Goal: Information Seeking & Learning: Learn about a topic

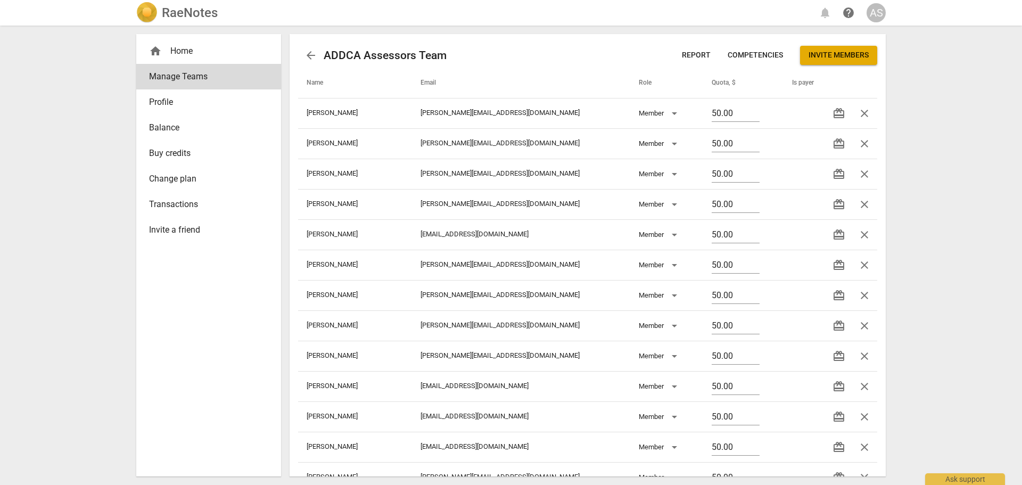
scroll to position [298, 0]
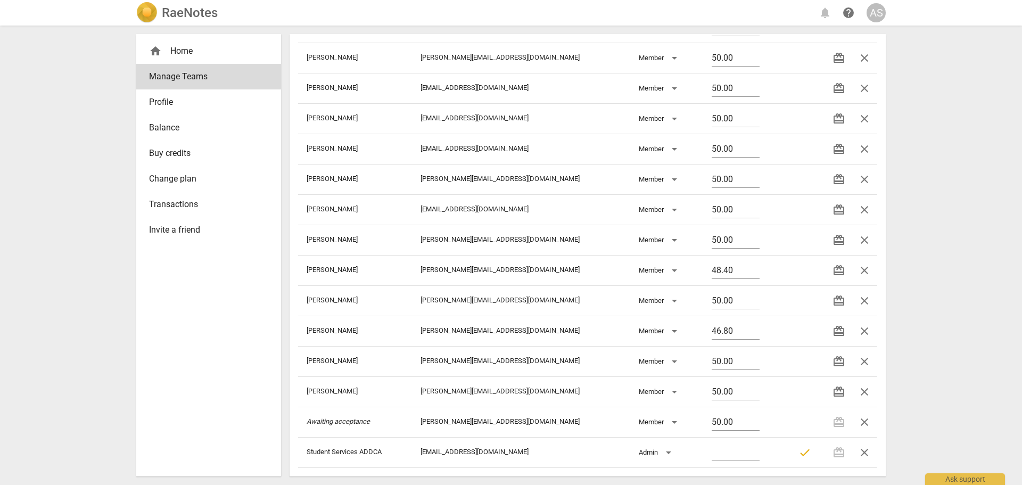
click at [172, 13] on h2 "RaeNotes" at bounding box center [190, 12] width 56 height 15
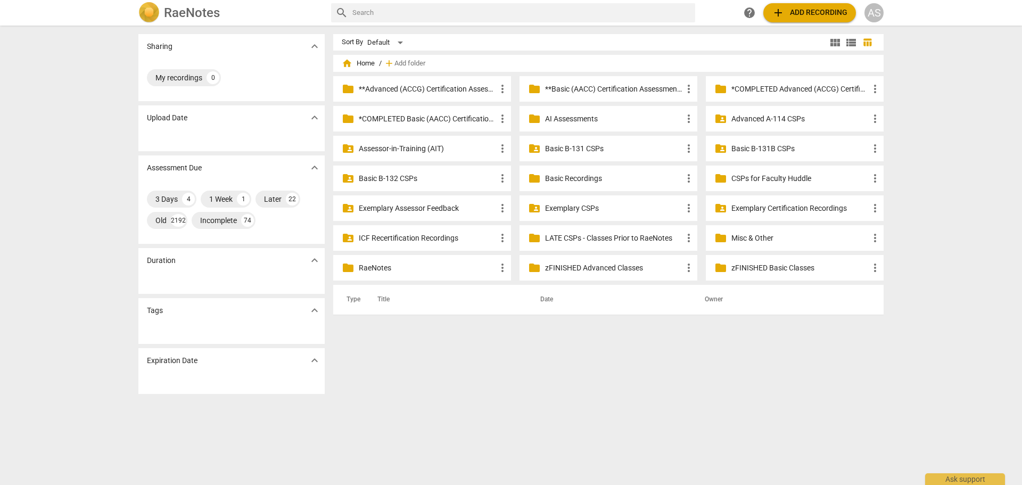
click at [632, 86] on p "**Basic (AACC) Certification Assessments" at bounding box center [613, 89] width 137 height 11
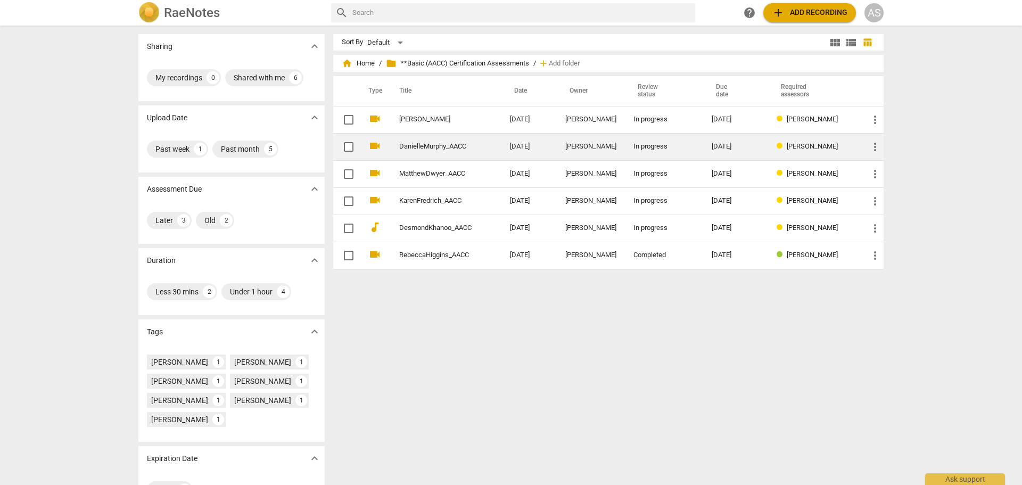
click at [542, 142] on td "[DATE]" at bounding box center [528, 146] width 55 height 27
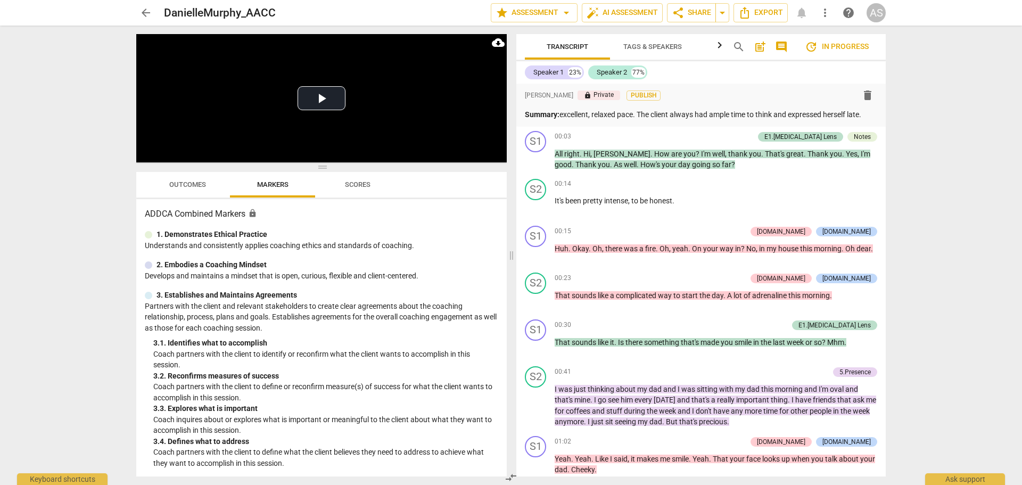
click at [649, 47] on span "Tags & Speakers" at bounding box center [652, 47] width 59 height 8
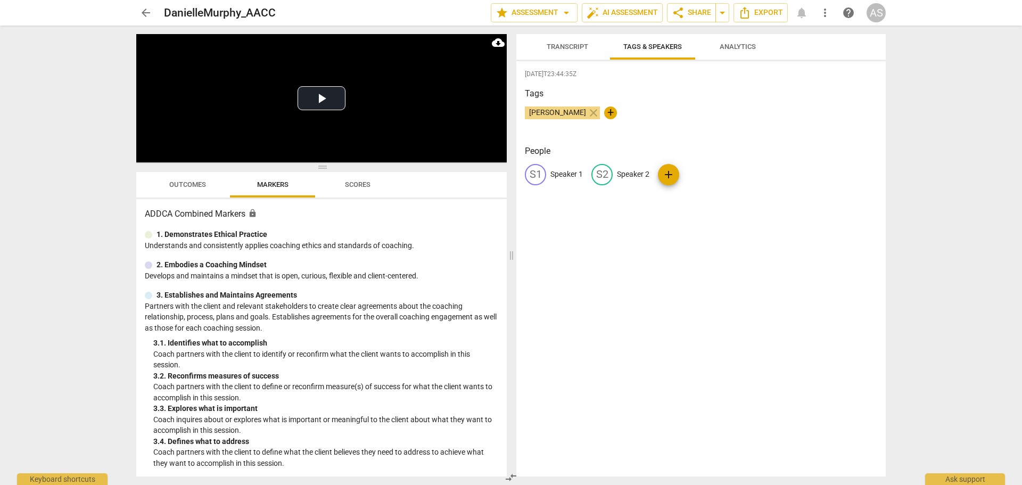
click at [570, 45] on span "Transcript" at bounding box center [568, 47] width 42 height 8
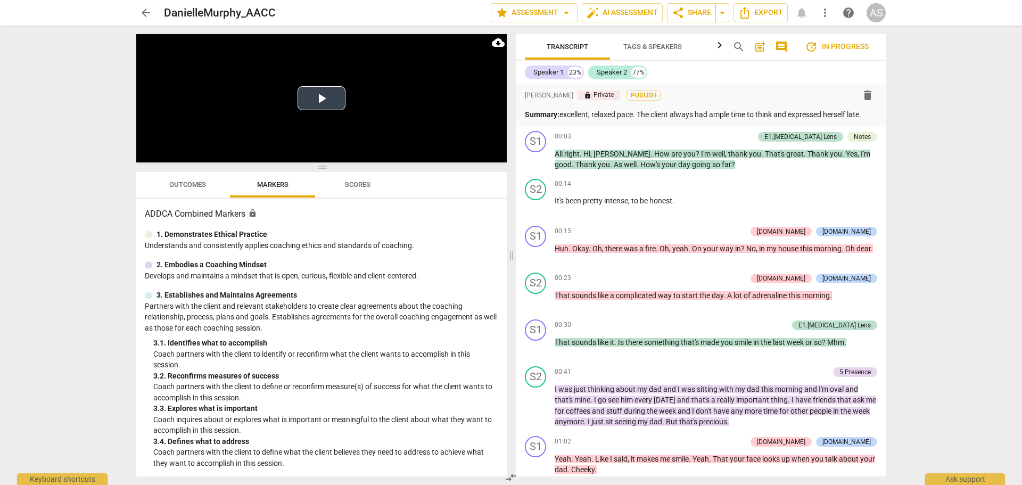
click at [318, 93] on button "Play Video" at bounding box center [322, 98] width 48 height 24
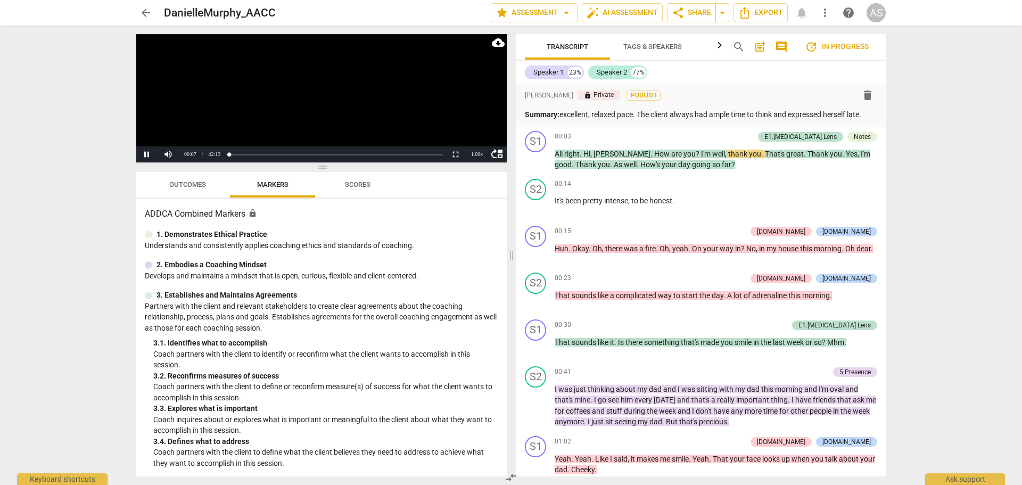
click at [295, 107] on video at bounding box center [321, 98] width 370 height 128
click at [701, 154] on span "I'm" at bounding box center [706, 154] width 11 height 9
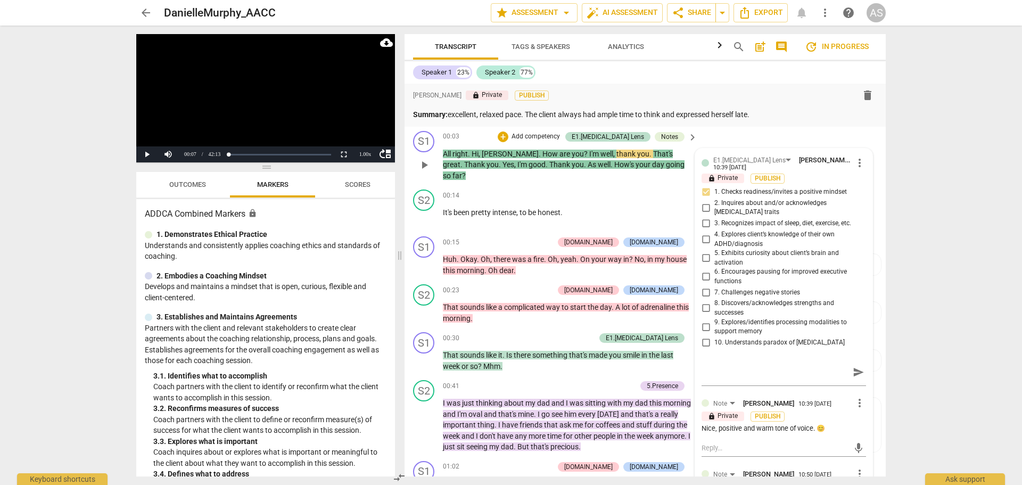
click at [584, 154] on span "?" at bounding box center [586, 154] width 5 height 9
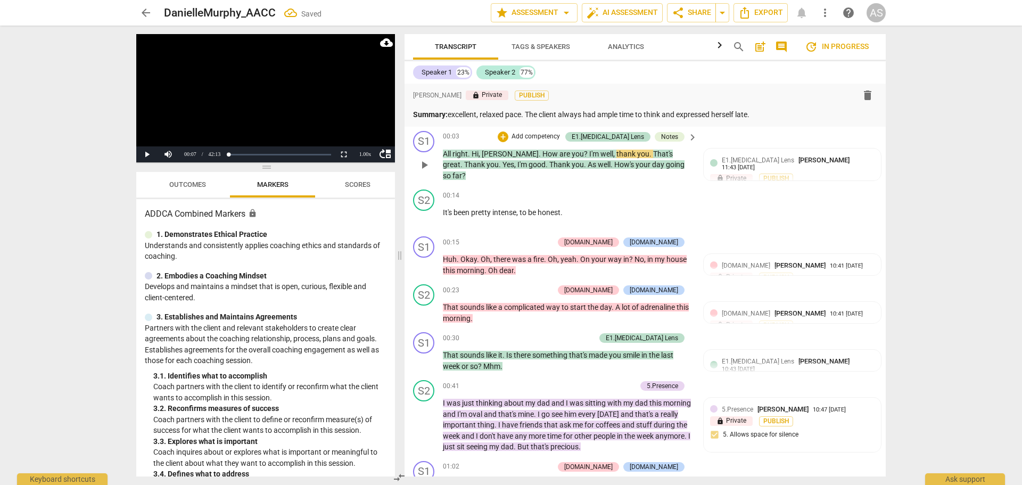
click at [584, 154] on span "?" at bounding box center [586, 154] width 5 height 9
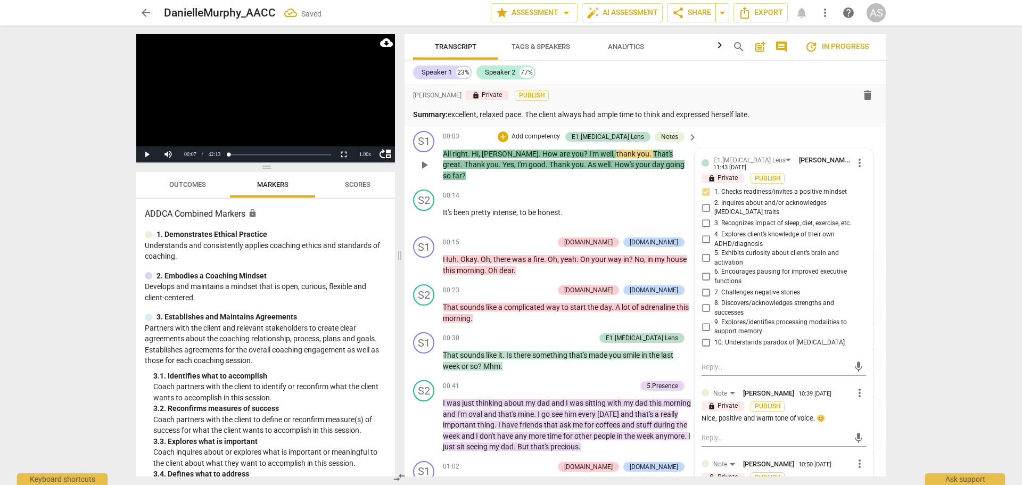
click at [589, 155] on span "I'm" at bounding box center [594, 154] width 11 height 9
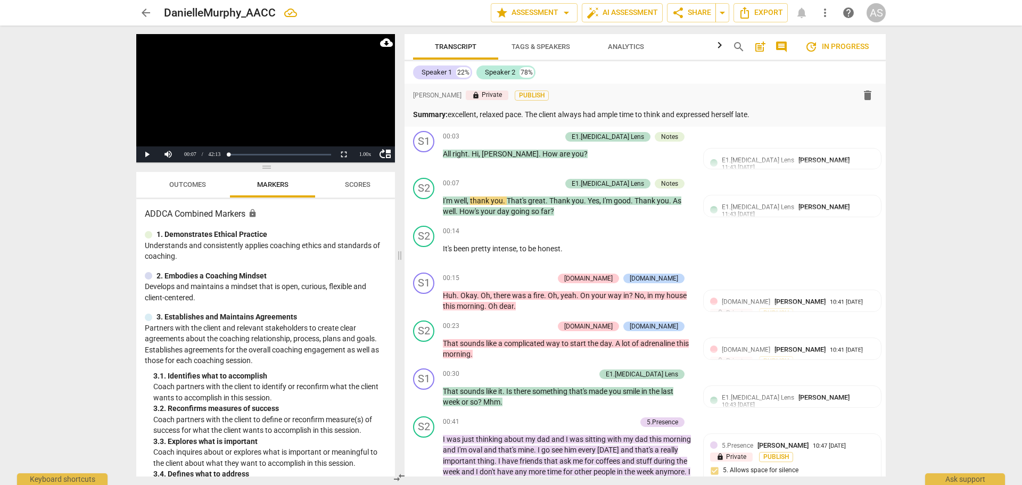
click at [323, 109] on video at bounding box center [265, 98] width 259 height 128
click at [511, 197] on span "That's" at bounding box center [517, 200] width 21 height 9
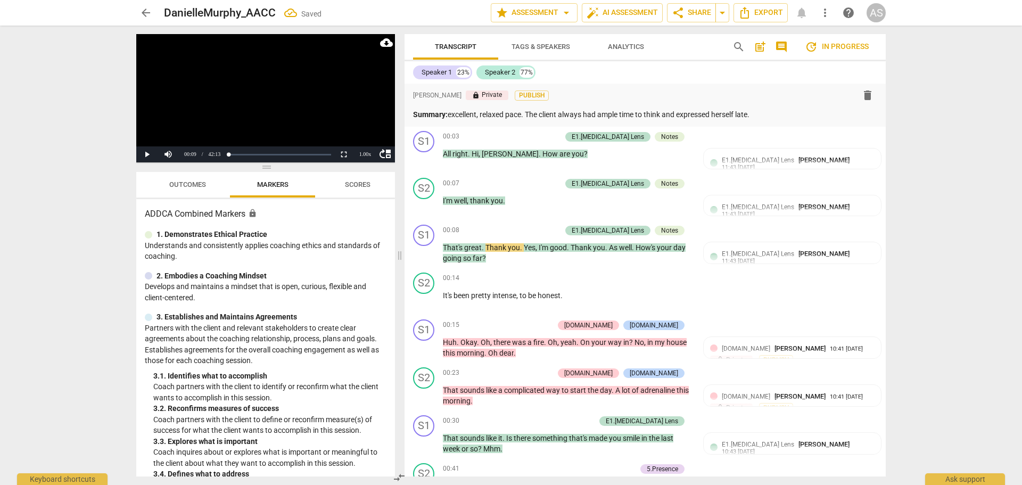
click at [296, 102] on video at bounding box center [265, 98] width 259 height 128
click at [299, 101] on video at bounding box center [265, 98] width 259 height 128
click at [482, 338] on span "Oh" at bounding box center [486, 342] width 10 height 9
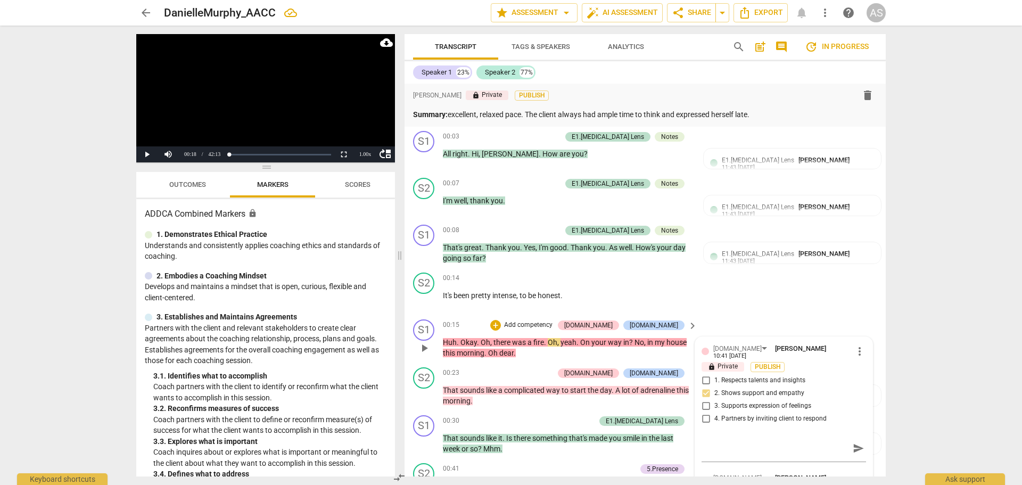
click at [484, 340] on span "Oh" at bounding box center [486, 342] width 10 height 9
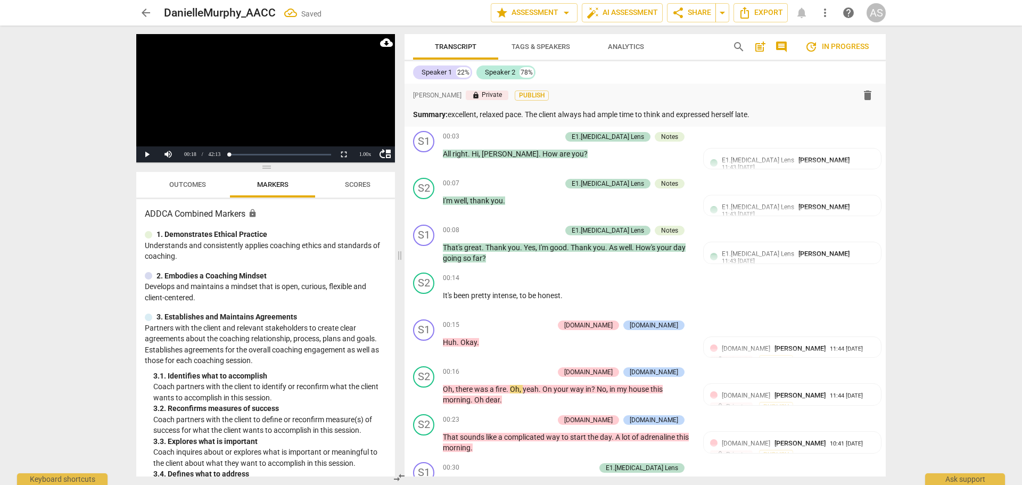
click at [244, 69] on video at bounding box center [265, 98] width 259 height 128
click at [508, 389] on span "." at bounding box center [508, 389] width 4 height 9
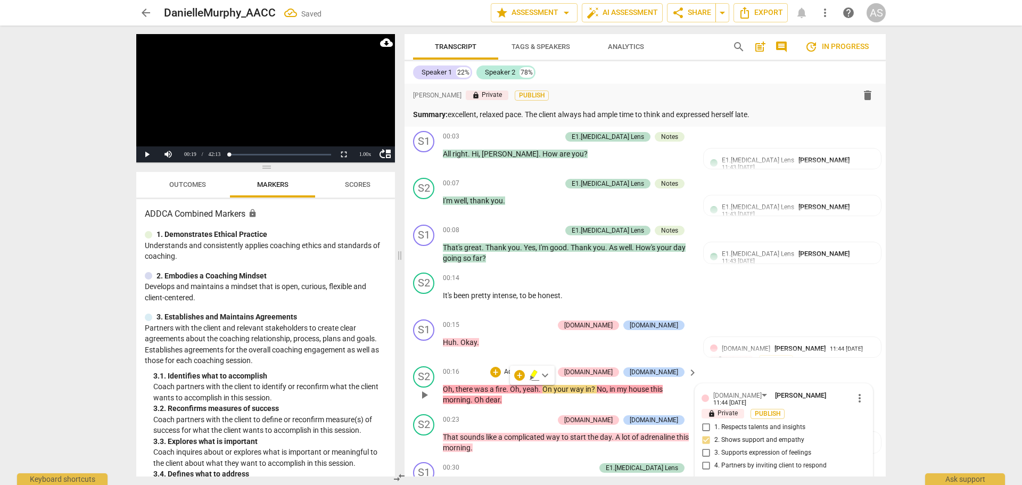
click at [509, 390] on span "." at bounding box center [508, 389] width 4 height 9
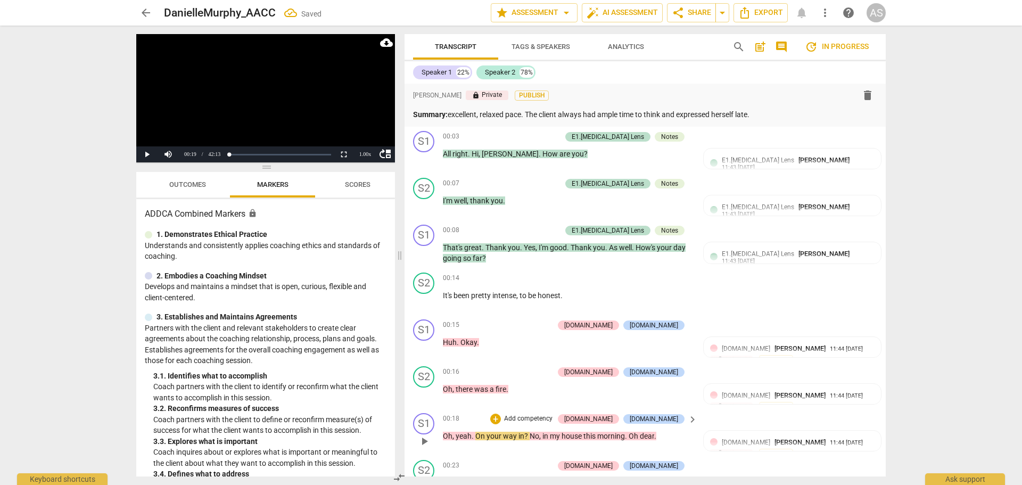
click at [476, 437] on span "On" at bounding box center [480, 436] width 11 height 9
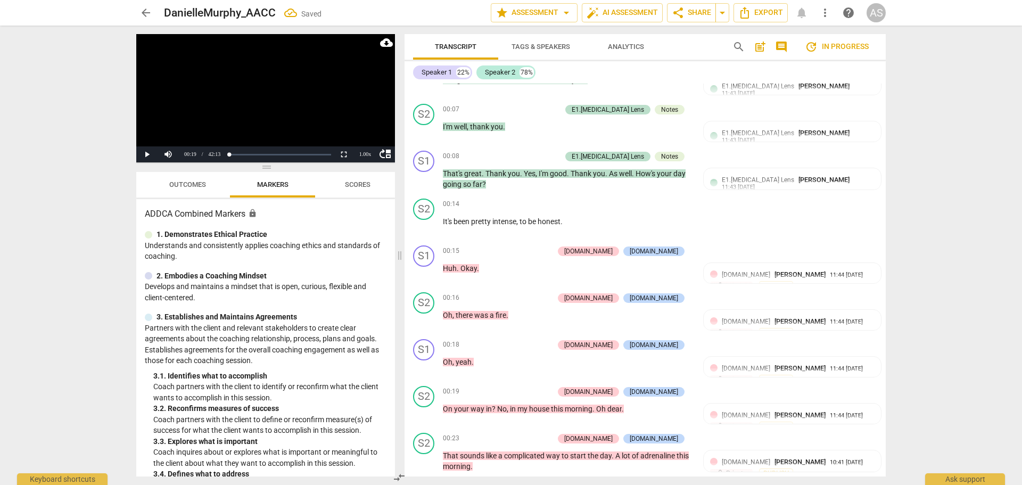
scroll to position [160, 0]
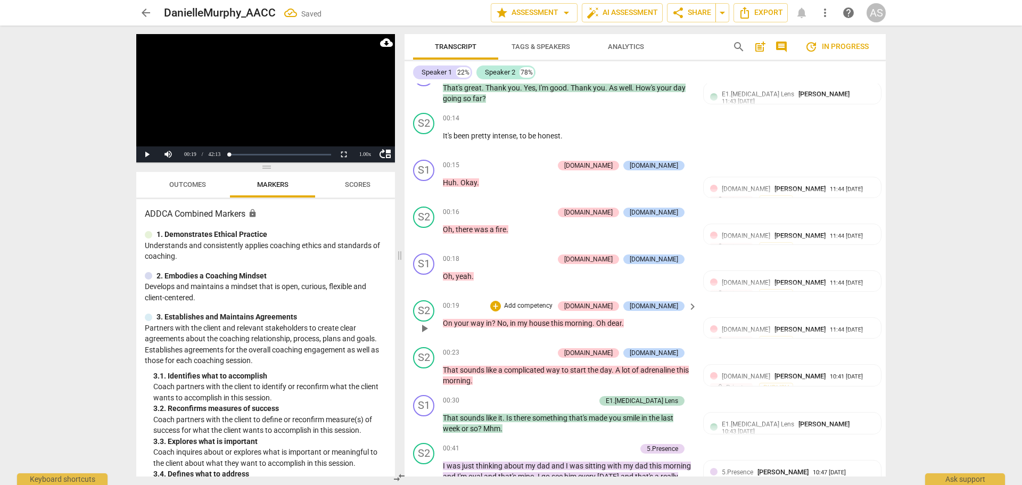
click at [498, 323] on span "No" at bounding box center [502, 323] width 10 height 9
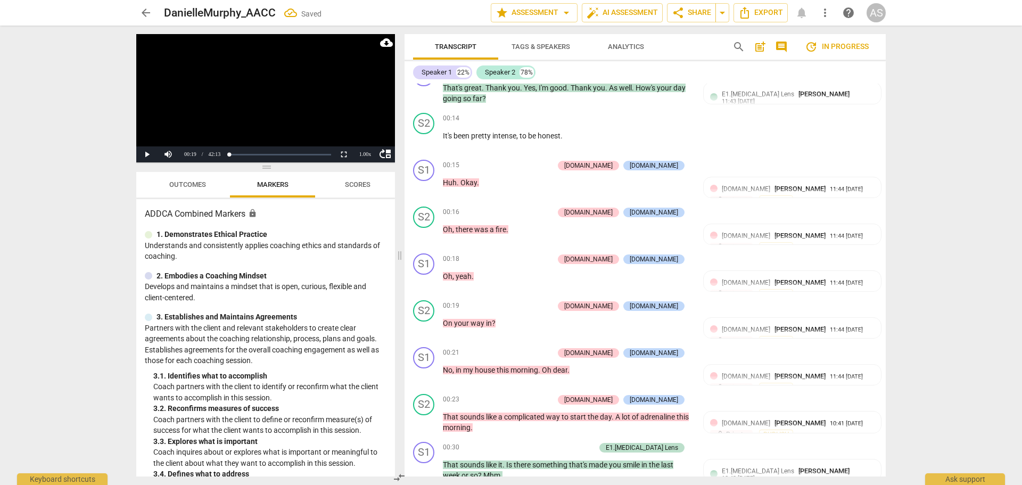
click at [283, 111] on video at bounding box center [265, 98] width 259 height 128
click at [302, 122] on video at bounding box center [265, 98] width 259 height 128
click at [230, 155] on div "Progress : 1.15%" at bounding box center [230, 154] width 1 height 3
click at [228, 76] on video at bounding box center [265, 98] width 259 height 128
click at [382, 150] on span "move_up" at bounding box center [385, 153] width 13 height 13
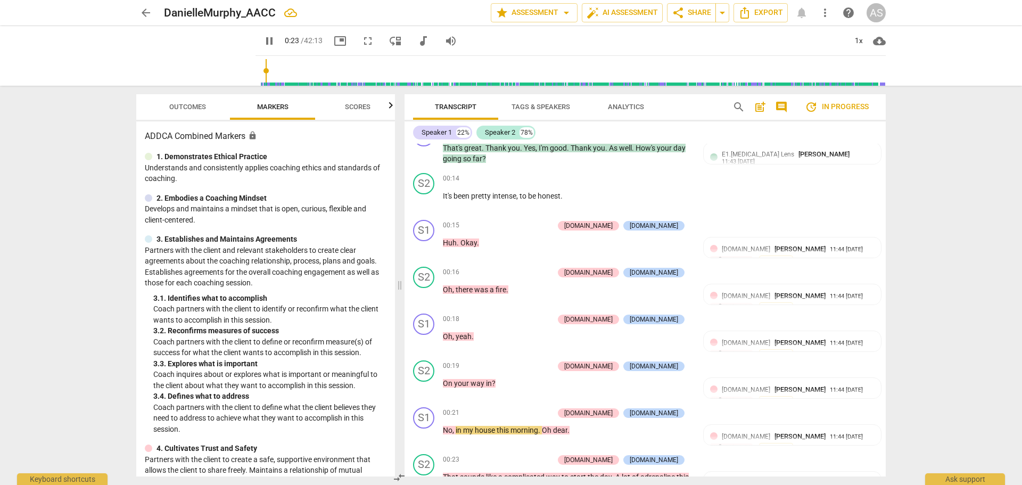
click at [260, 74] on input "range" at bounding box center [573, 71] width 626 height 34
click at [195, 45] on span "pause" at bounding box center [196, 56] width 28 height 28
click at [444, 382] on span "On" at bounding box center [448, 383] width 11 height 9
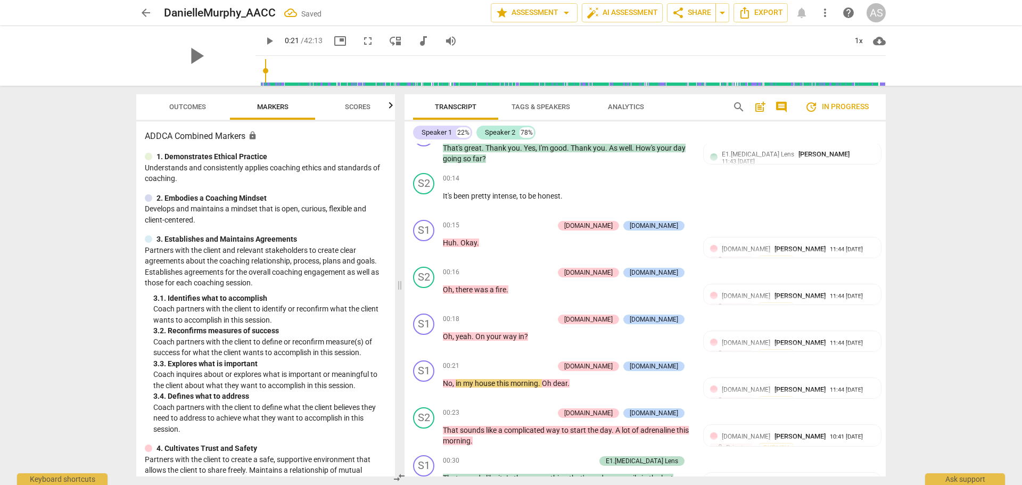
click at [202, 70] on div "play_arrow" at bounding box center [195, 56] width 119 height 60
click at [546, 380] on span "Oh" at bounding box center [547, 383] width 11 height 9
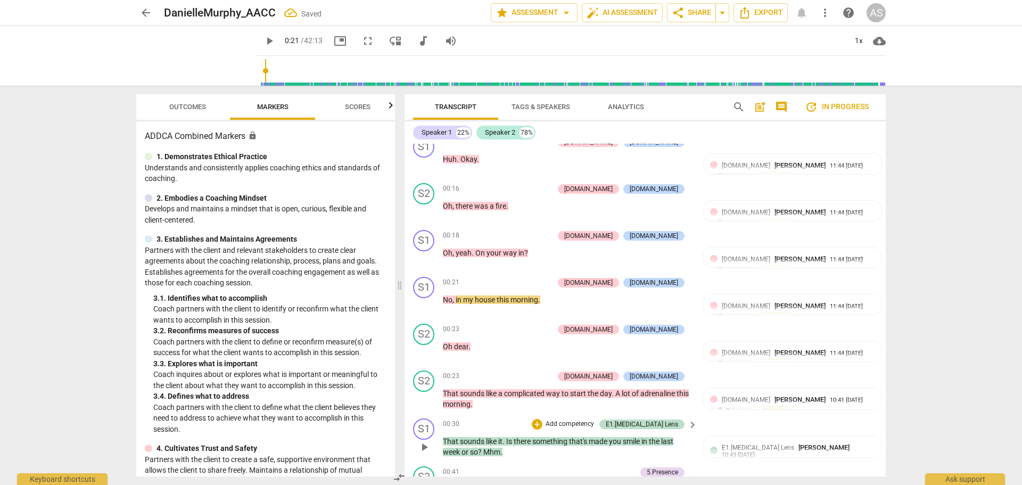
scroll to position [266, 0]
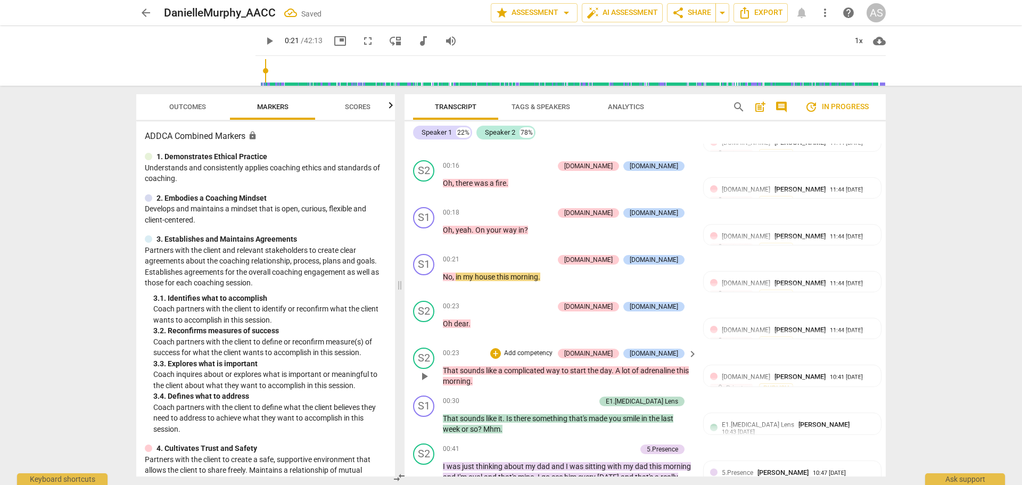
click at [443, 369] on span "That" at bounding box center [451, 370] width 17 height 9
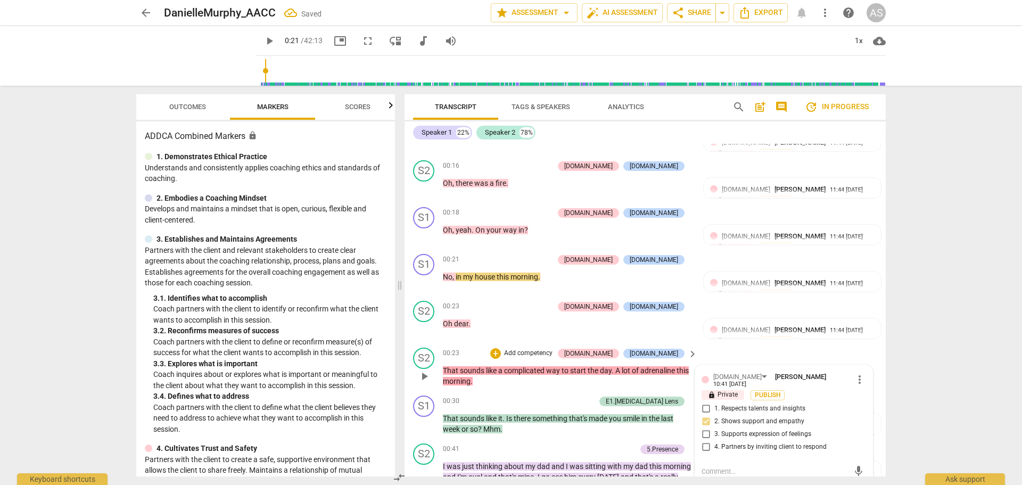
click at [443, 369] on span "That" at bounding box center [451, 370] width 17 height 9
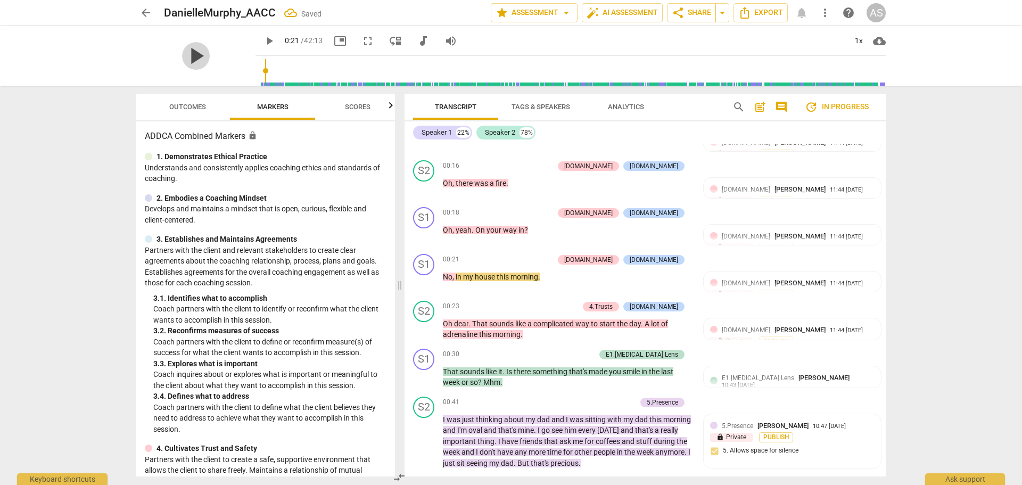
click at [199, 51] on span "play_arrow" at bounding box center [196, 56] width 28 height 28
click at [199, 51] on span "pause" at bounding box center [196, 56] width 28 height 28
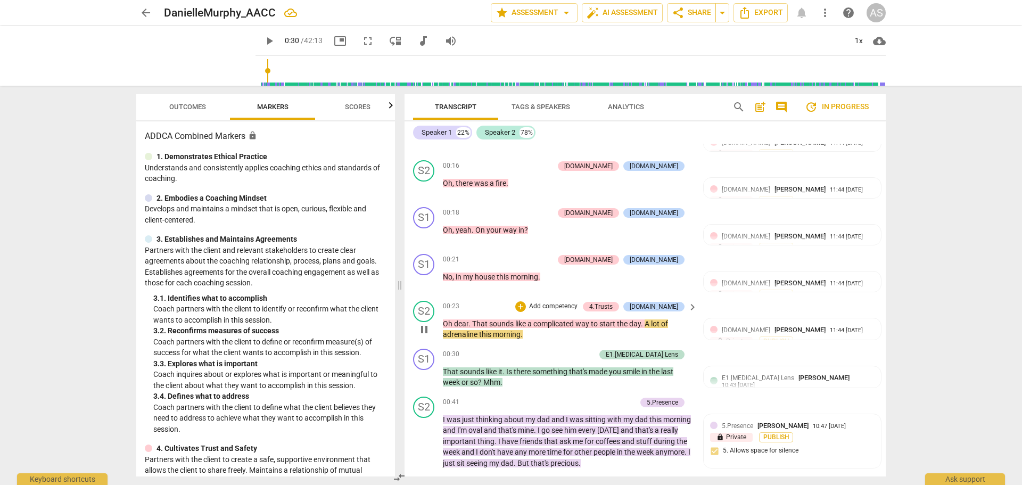
type input "30"
click at [646, 326] on span "A" at bounding box center [648, 323] width 6 height 9
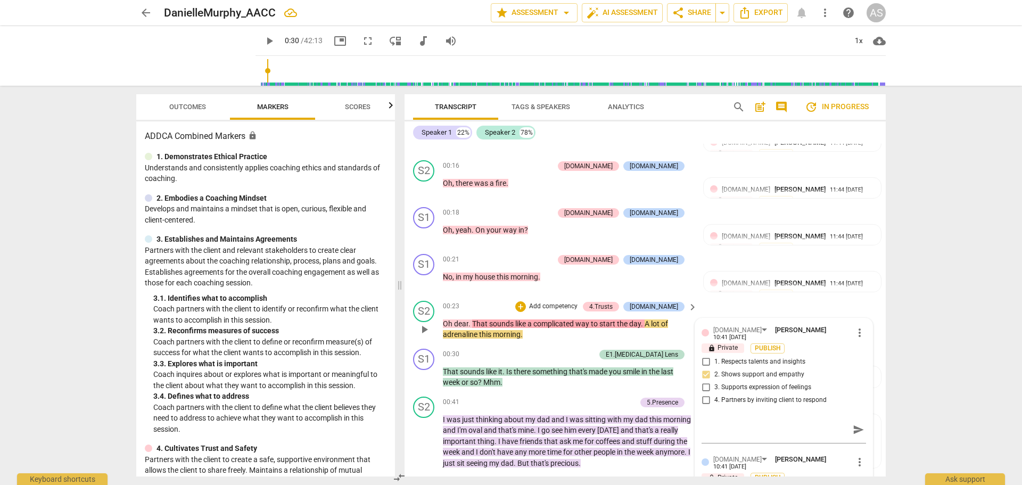
click at [644, 325] on span "." at bounding box center [643, 323] width 4 height 9
click at [646, 326] on span "A" at bounding box center [648, 323] width 6 height 9
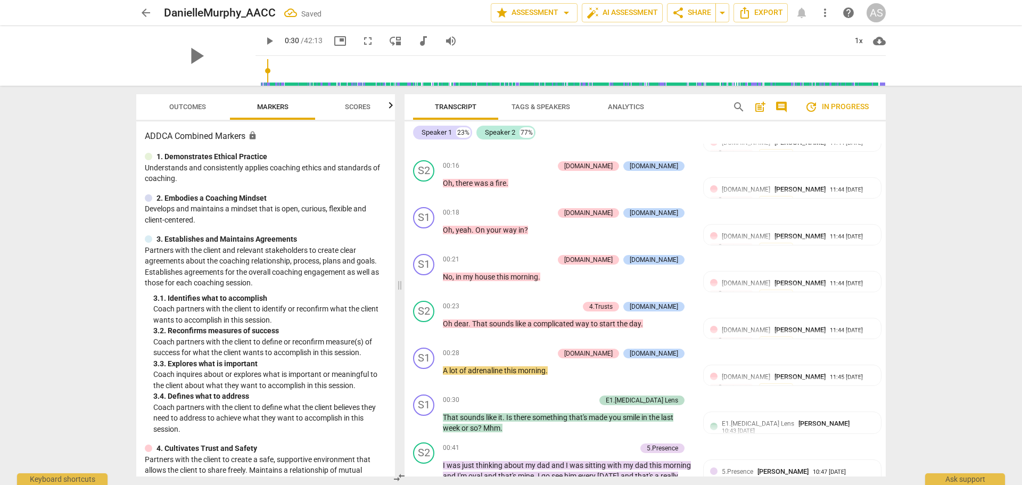
click at [204, 55] on div "play_arrow" at bounding box center [195, 56] width 119 height 60
click at [425, 406] on div "S1" at bounding box center [423, 404] width 21 height 21
click at [455, 436] on div "Speaker 1" at bounding box center [464, 434] width 80 height 17
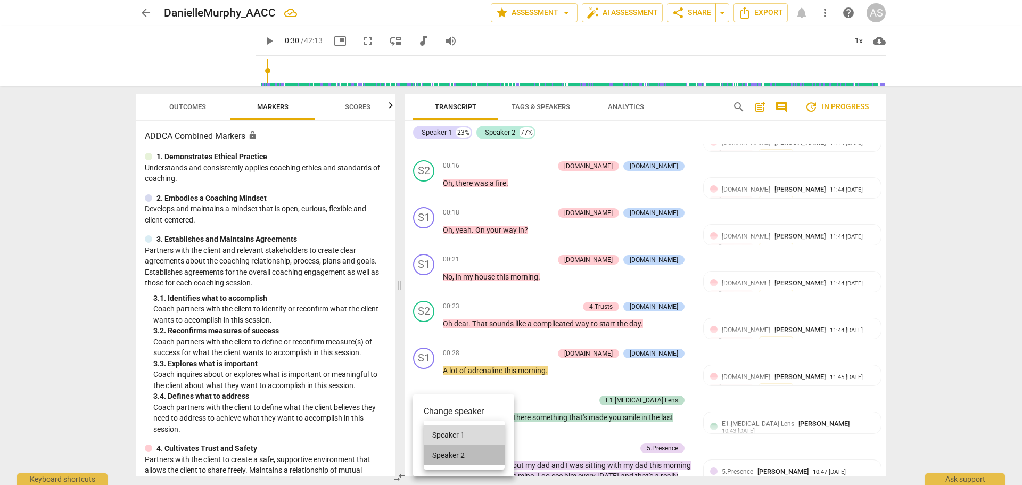
click at [455, 454] on li "Speaker 2" at bounding box center [464, 455] width 81 height 20
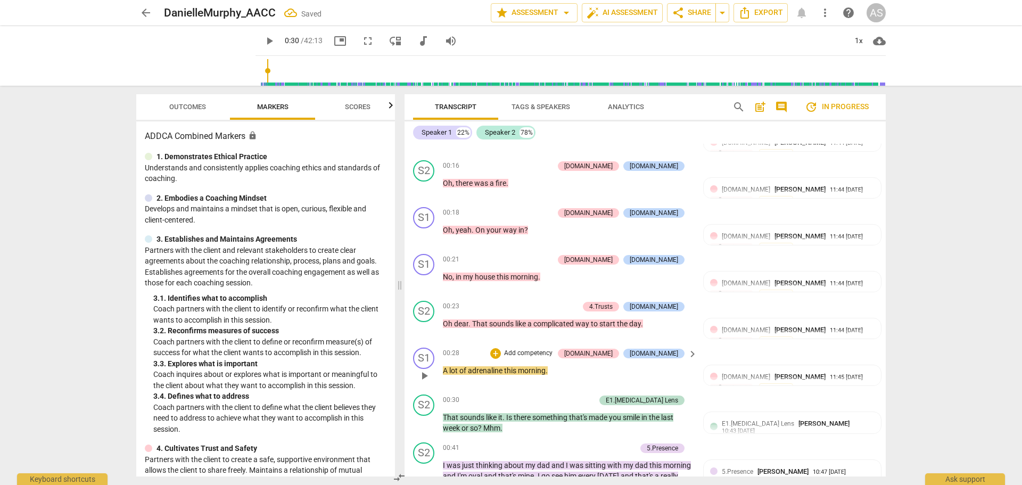
scroll to position [319, 0]
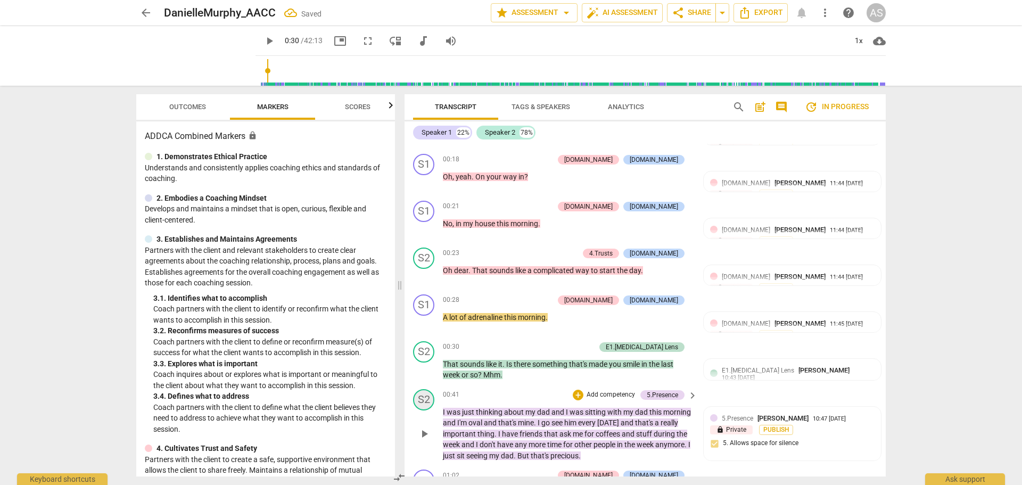
click at [429, 399] on div "S2" at bounding box center [423, 399] width 21 height 21
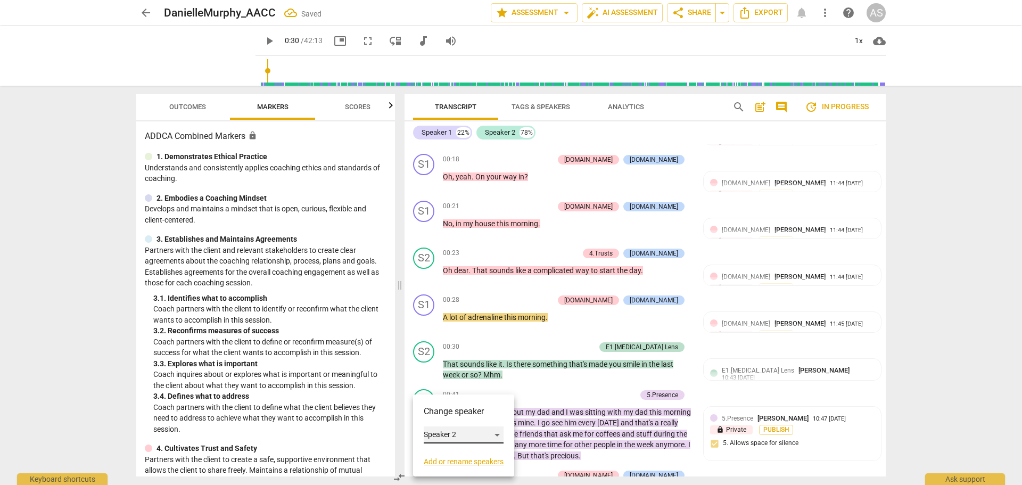
click at [448, 437] on div "Speaker 2" at bounding box center [464, 434] width 80 height 17
click at [455, 418] on li "Speaker 1" at bounding box center [464, 415] width 81 height 20
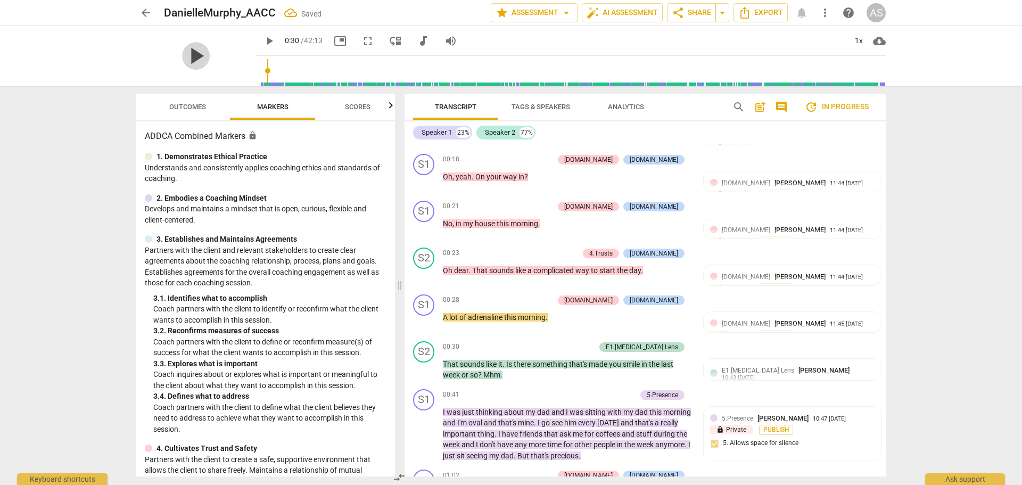
click at [199, 61] on span "play_arrow" at bounding box center [196, 56] width 28 height 28
click at [197, 61] on span "pause" at bounding box center [196, 56] width 28 height 28
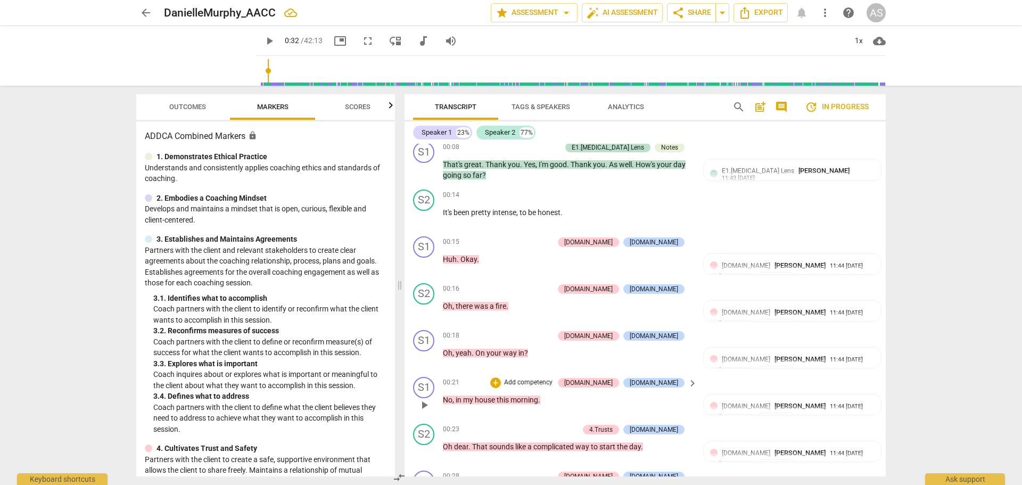
scroll to position [160, 0]
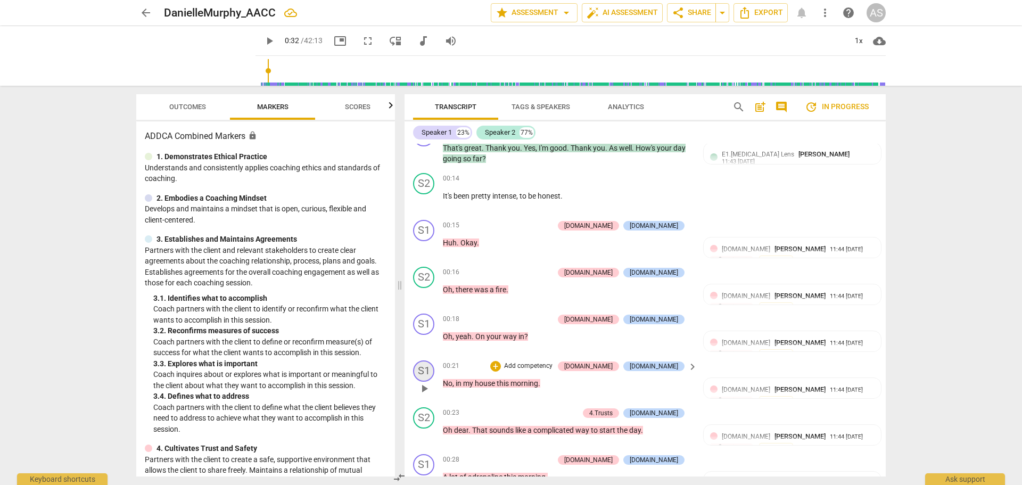
click at [429, 370] on div "S1" at bounding box center [423, 370] width 21 height 21
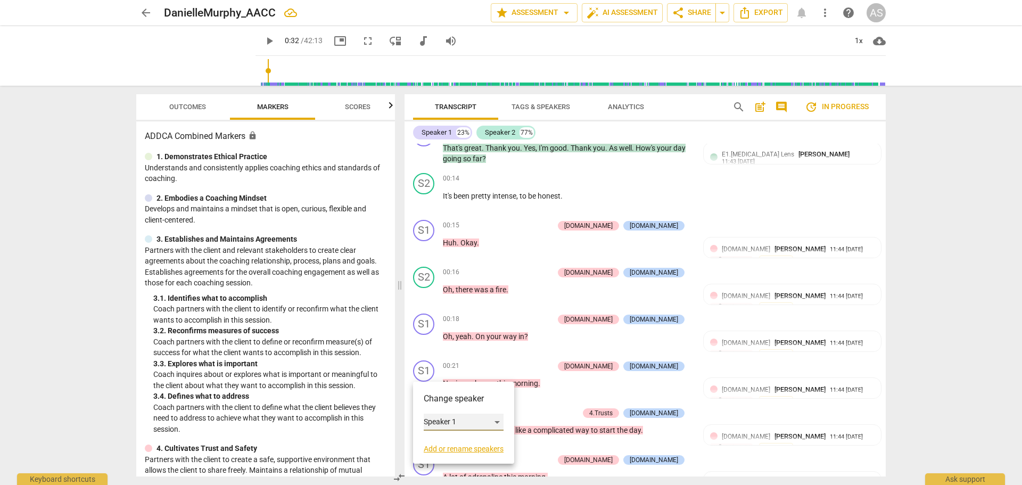
click at [455, 430] on div "Speaker 1" at bounding box center [464, 422] width 80 height 17
click at [456, 441] on li "Speaker 2" at bounding box center [464, 442] width 81 height 20
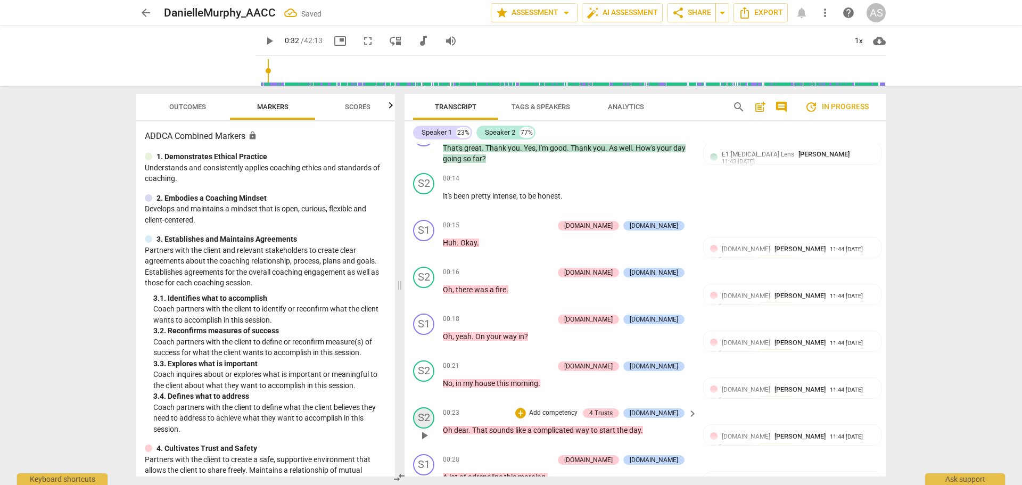
click at [427, 417] on div "S2" at bounding box center [423, 417] width 21 height 21
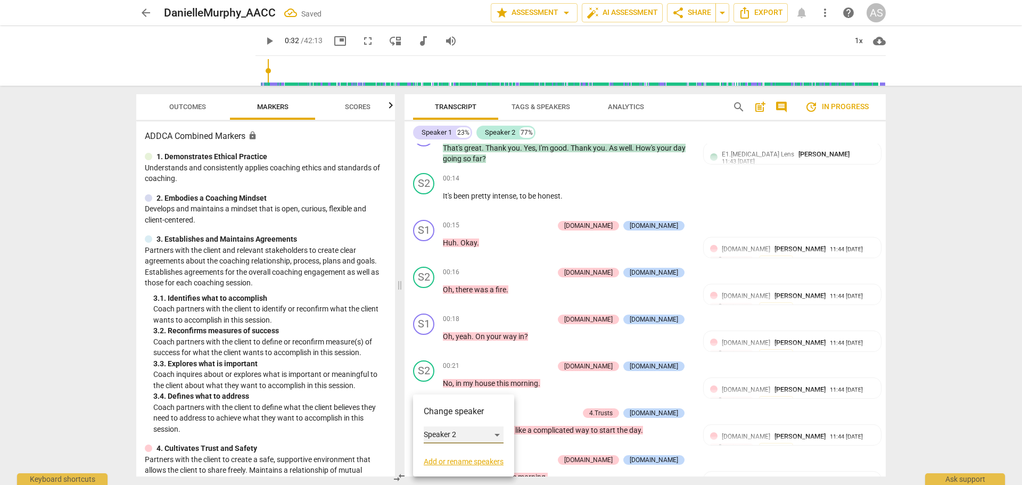
click at [438, 437] on div "Speaker 2" at bounding box center [464, 434] width 80 height 17
click at [445, 421] on li "Speaker 1" at bounding box center [464, 415] width 81 height 20
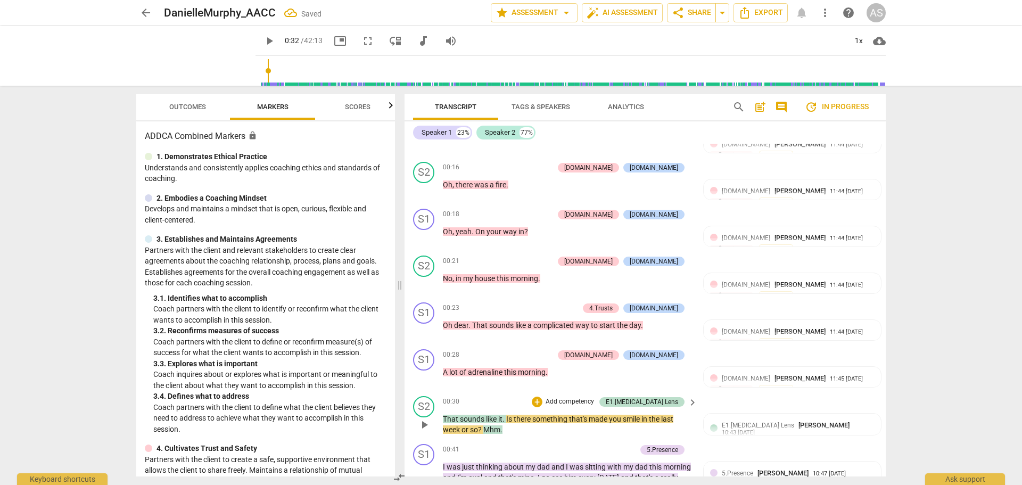
scroll to position [266, 0]
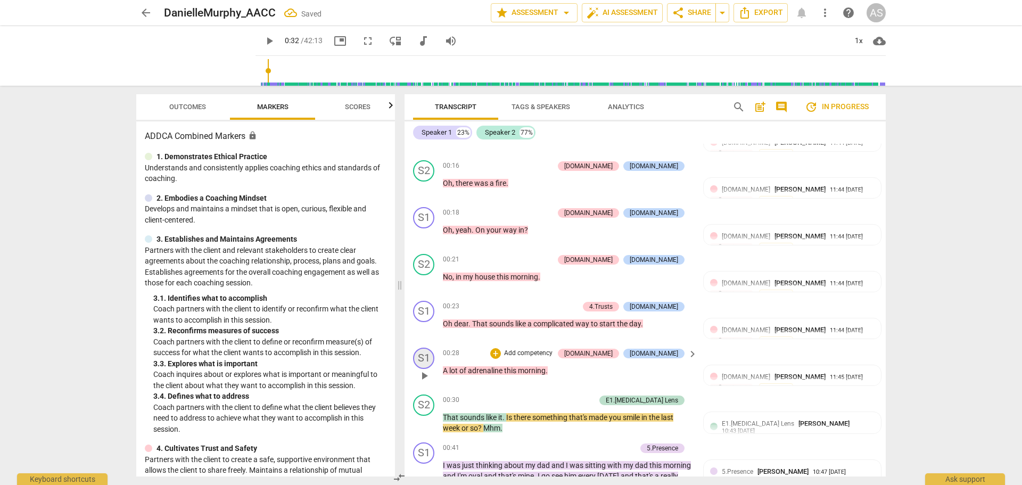
click at [427, 362] on div "S1" at bounding box center [423, 358] width 21 height 21
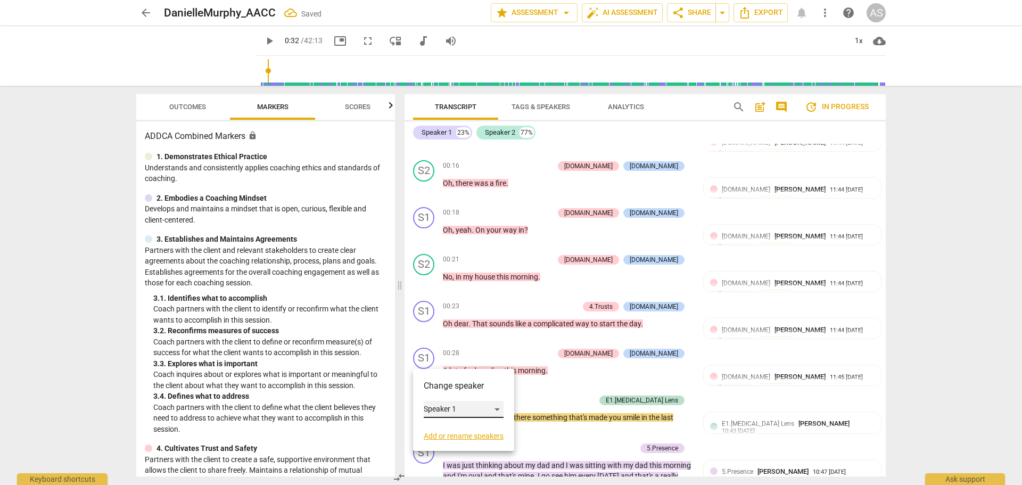
click at [446, 408] on div "Speaker 1" at bounding box center [464, 409] width 80 height 17
click at [450, 426] on li "Speaker 2" at bounding box center [464, 429] width 81 height 20
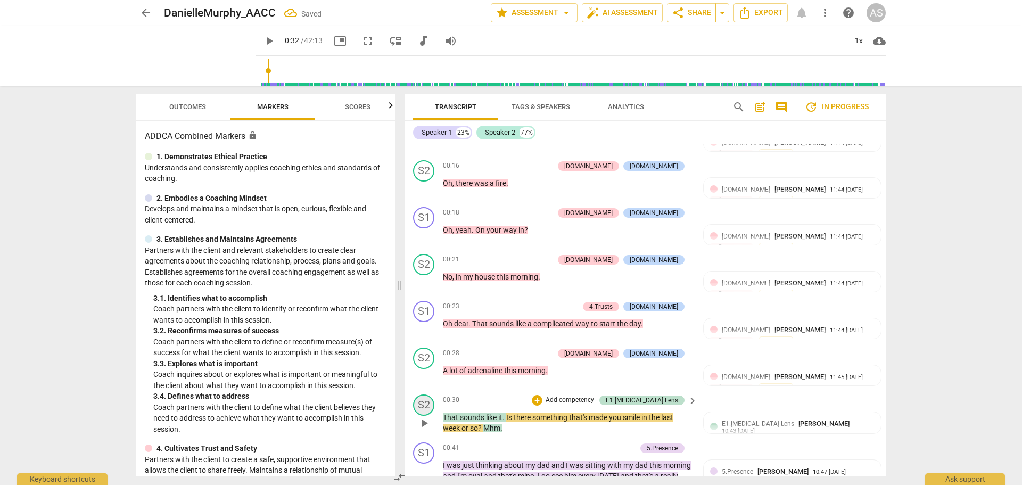
click at [427, 399] on div "S2" at bounding box center [423, 404] width 21 height 21
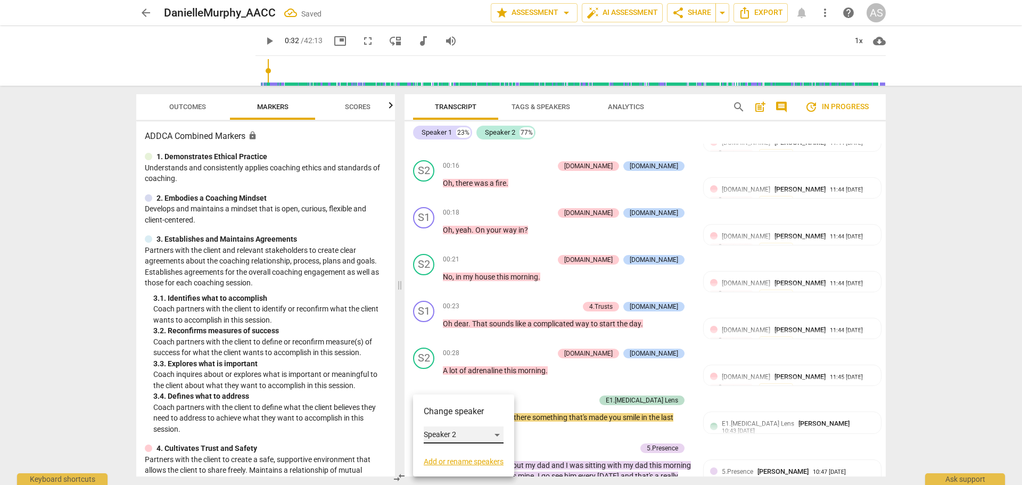
click at [437, 430] on div "Speaker 2" at bounding box center [464, 434] width 80 height 17
click at [443, 420] on li "Speaker 1" at bounding box center [464, 415] width 81 height 20
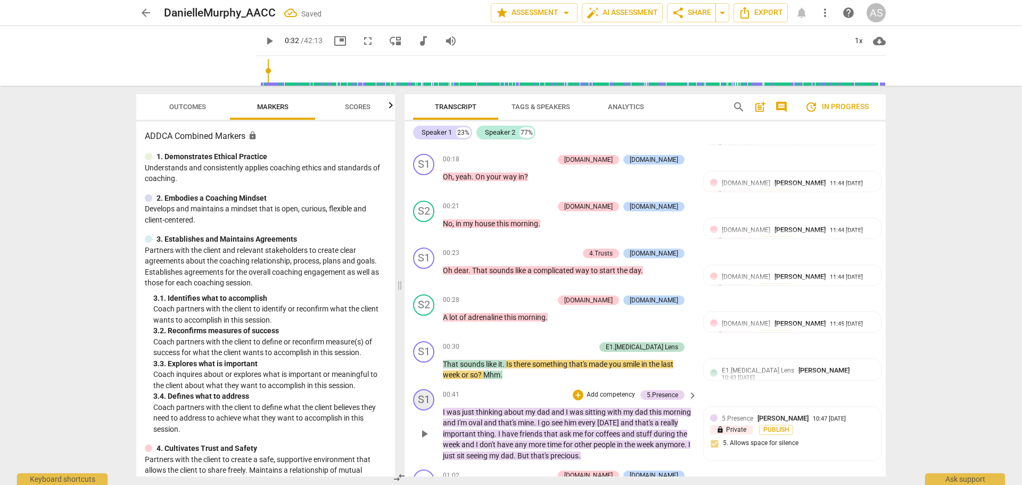
click at [431, 395] on div "S1" at bounding box center [423, 399] width 21 height 21
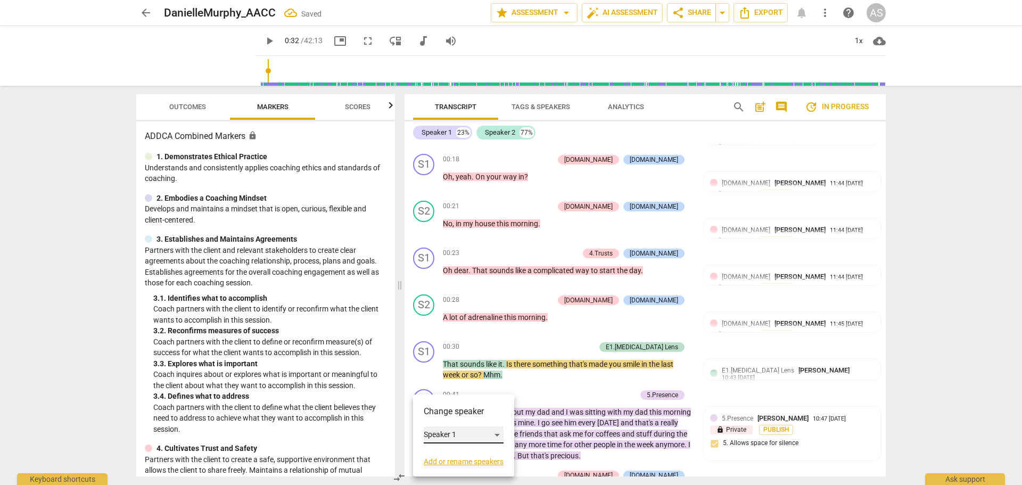
click at [444, 431] on div "Speaker 1" at bounding box center [464, 434] width 80 height 17
click at [450, 453] on li "Speaker 2" at bounding box center [464, 455] width 81 height 20
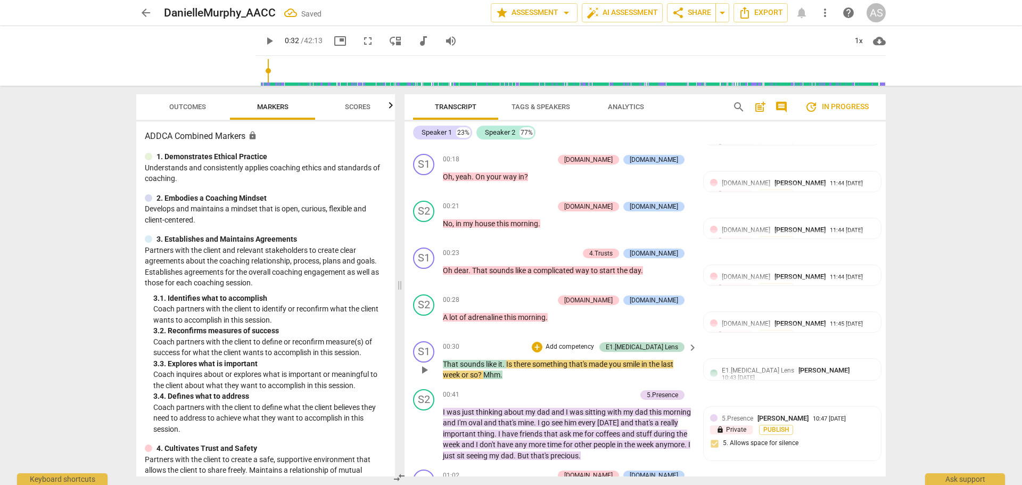
click at [427, 369] on span "play_arrow" at bounding box center [424, 370] width 13 height 13
click at [427, 317] on span "pause" at bounding box center [424, 322] width 13 height 13
click at [427, 322] on span "play_arrow" at bounding box center [424, 322] width 13 height 13
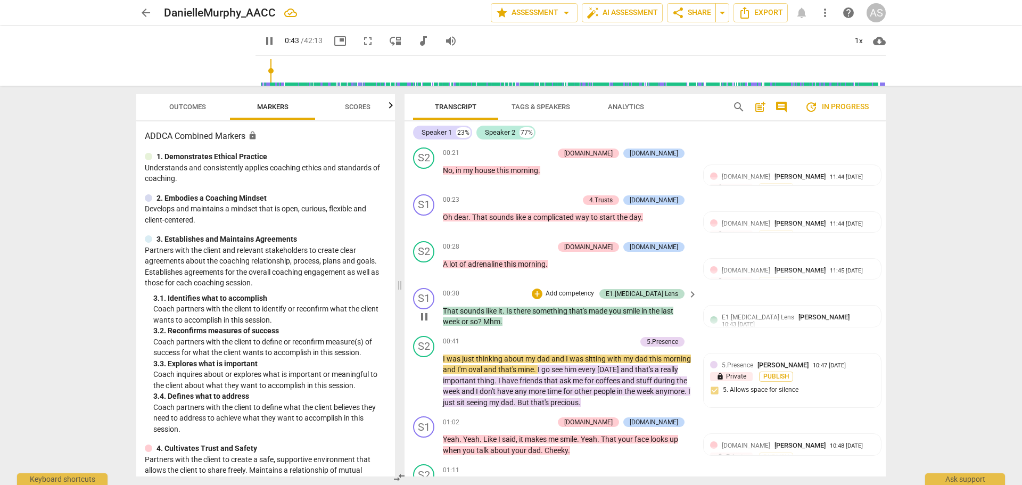
click at [428, 316] on span "pause" at bounding box center [424, 316] width 13 height 13
click at [483, 322] on span "?" at bounding box center [480, 321] width 5 height 9
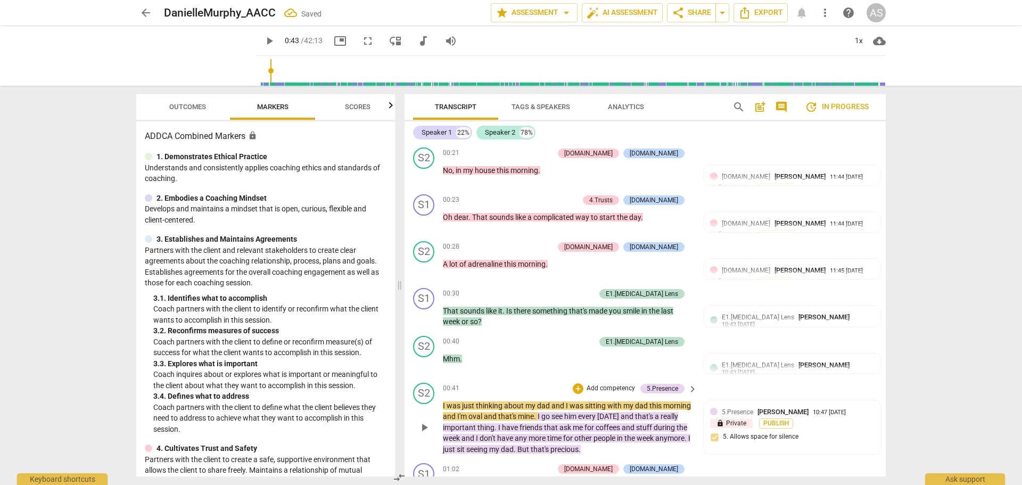
click at [441, 407] on div "play_arrow pause" at bounding box center [429, 428] width 27 height 48
click at [444, 408] on span "I" at bounding box center [445, 405] width 4 height 9
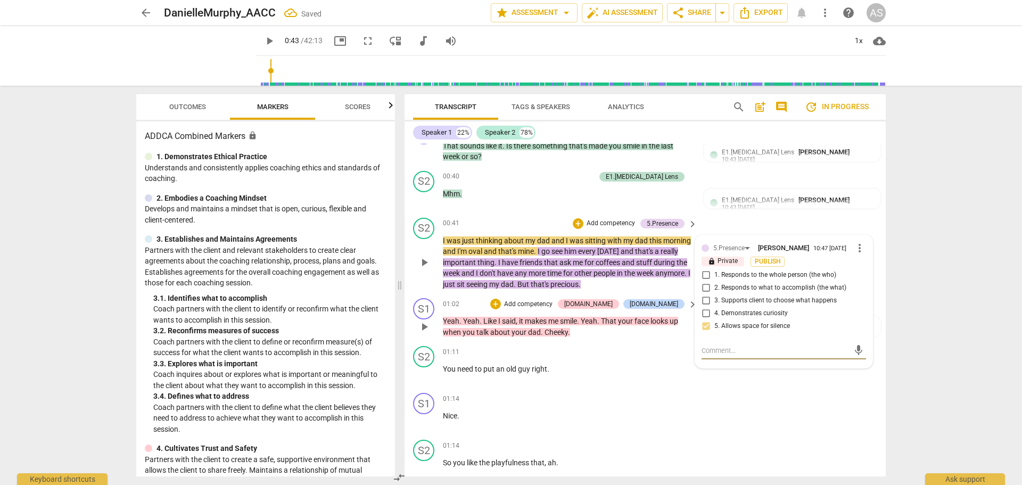
scroll to position [525, 0]
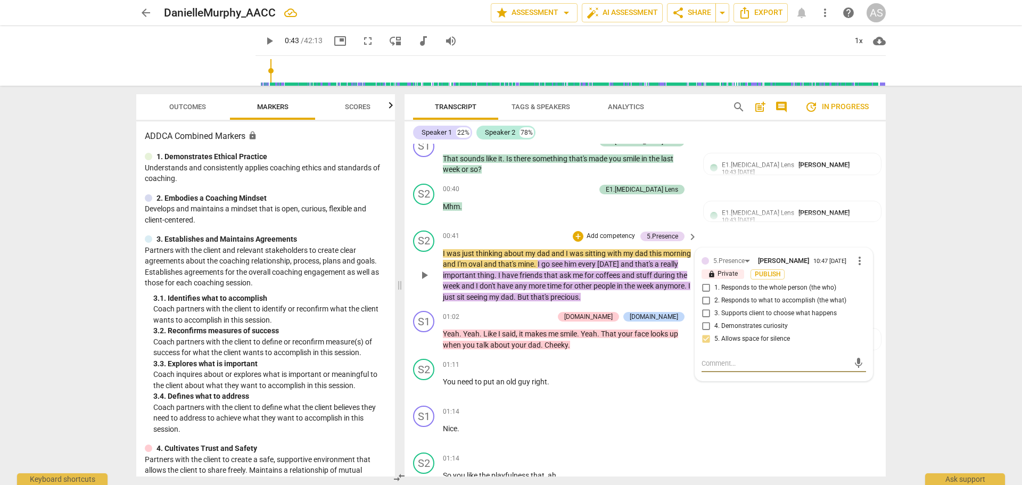
click at [445, 254] on span "I" at bounding box center [445, 253] width 4 height 9
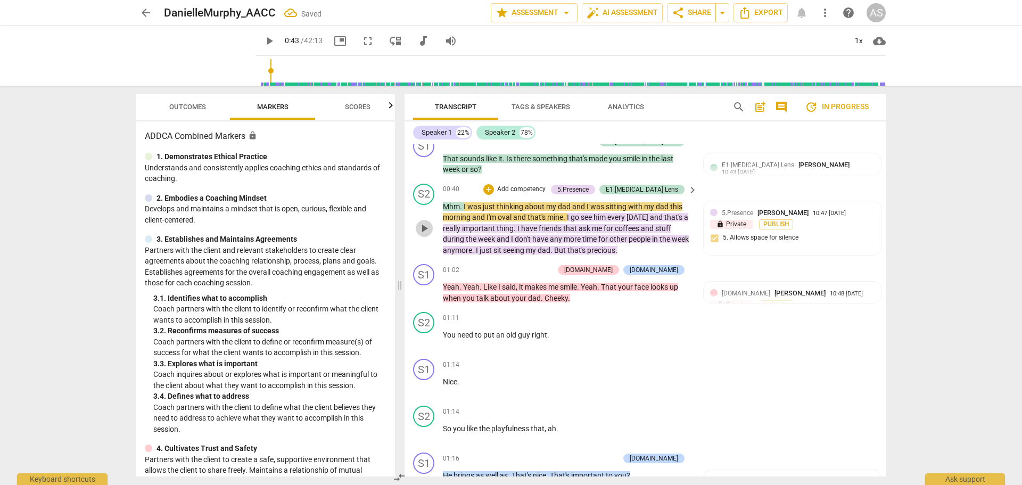
click at [426, 225] on span "play_arrow" at bounding box center [424, 228] width 13 height 13
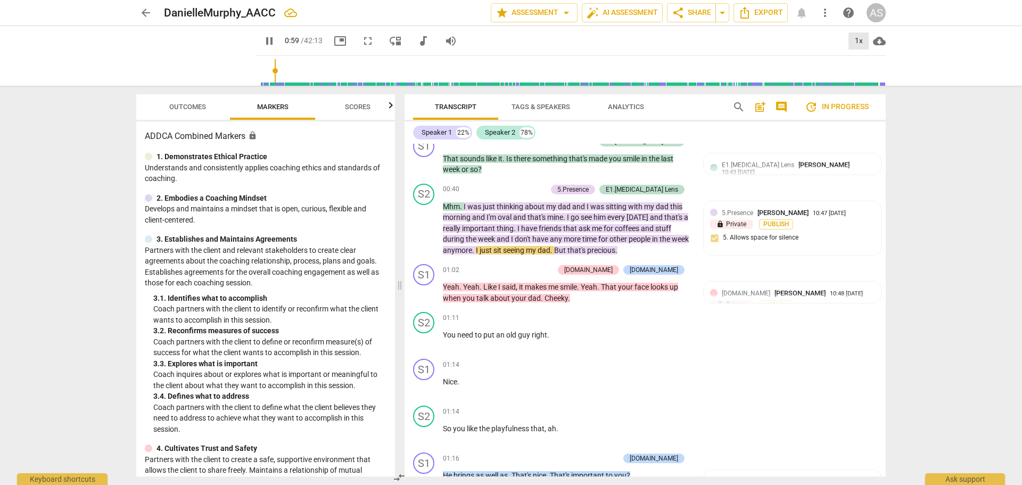
click at [861, 40] on div "1x" at bounding box center [858, 40] width 20 height 17
click at [868, 98] on li "1.5x" at bounding box center [866, 103] width 36 height 20
click at [426, 294] on span "pause" at bounding box center [424, 292] width 13 height 13
type input "66"
click at [484, 286] on span "Like" at bounding box center [490, 287] width 15 height 9
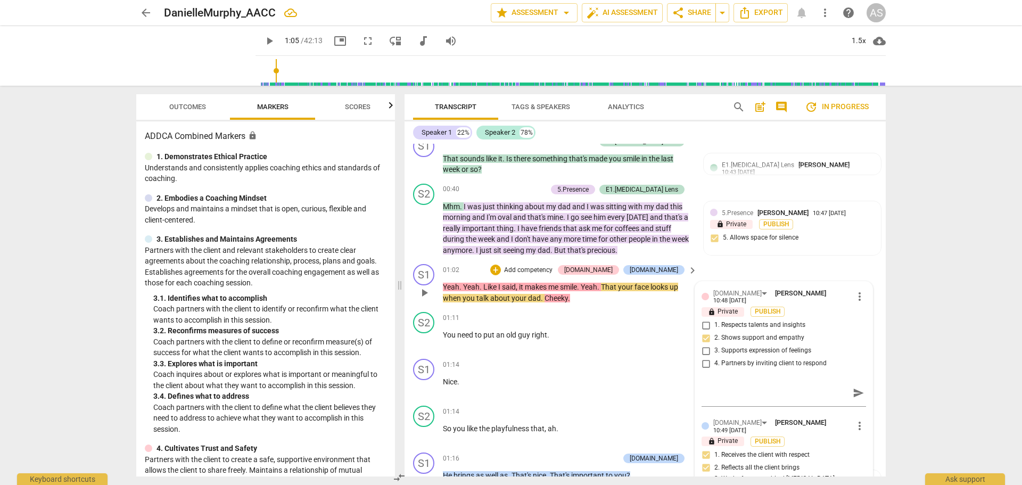
click at [486, 284] on span "Like" at bounding box center [490, 287] width 15 height 9
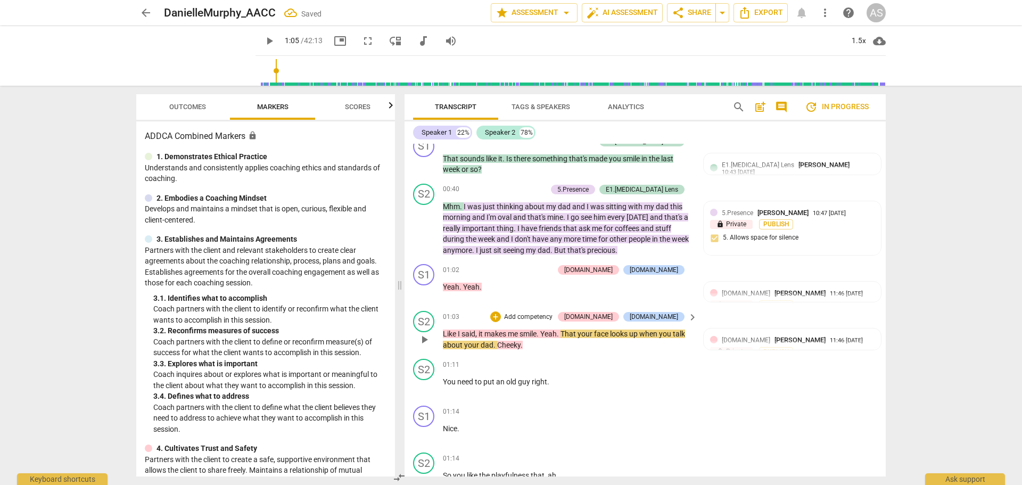
click at [547, 336] on span "Yeah" at bounding box center [548, 333] width 17 height 9
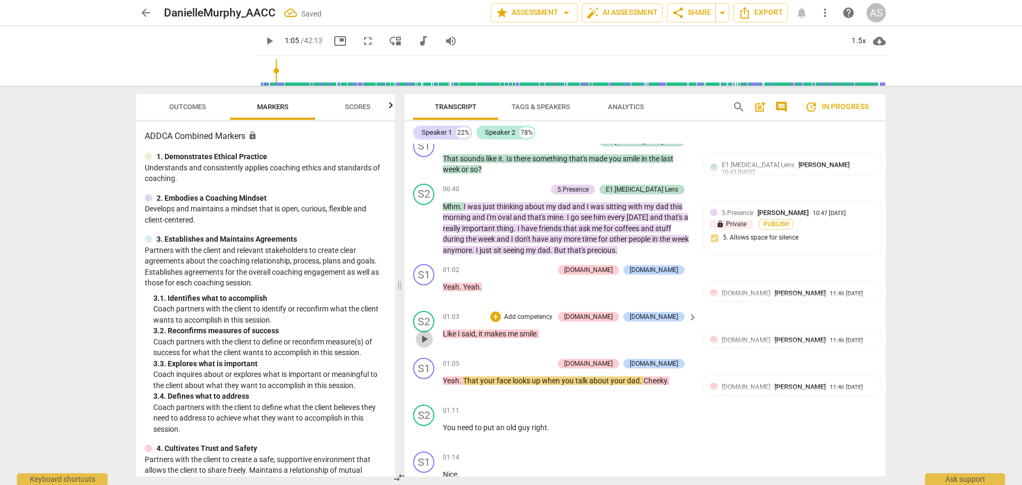
click at [428, 337] on span "play_arrow" at bounding box center [424, 339] width 13 height 13
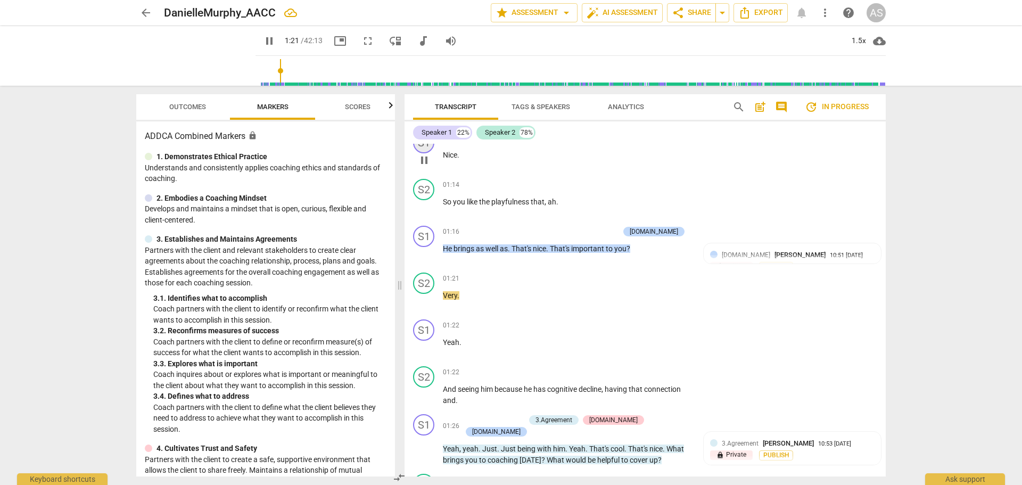
scroll to position [791, 0]
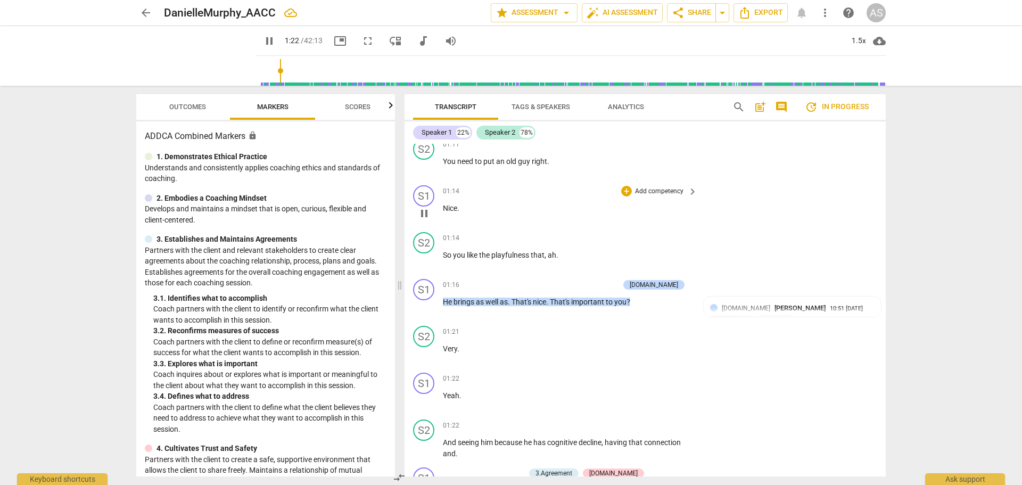
click at [424, 227] on div "S1 play_arrow pause 01:14 + Add competency keyboard_arrow_right Nice ." at bounding box center [645, 204] width 481 height 47
click at [423, 216] on span "pause" at bounding box center [424, 213] width 13 height 13
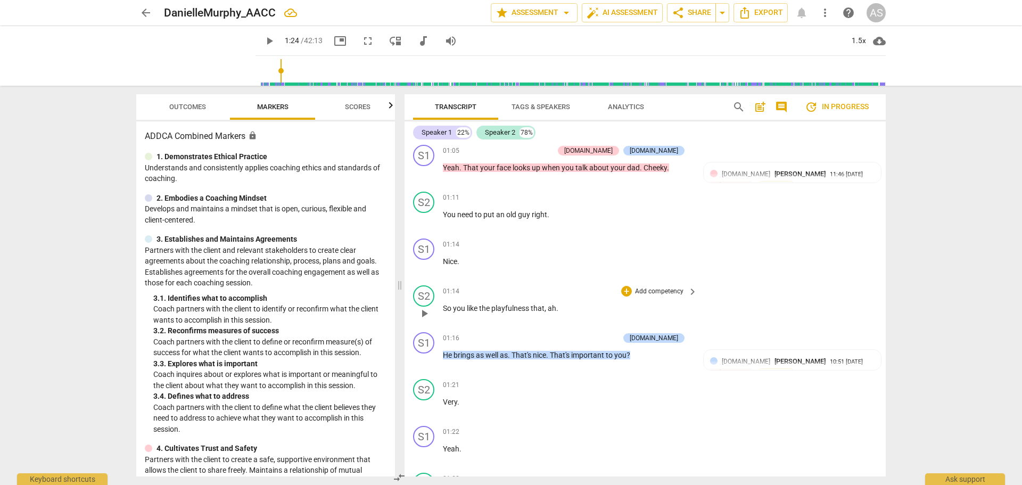
click at [444, 312] on span "So" at bounding box center [448, 308] width 10 height 9
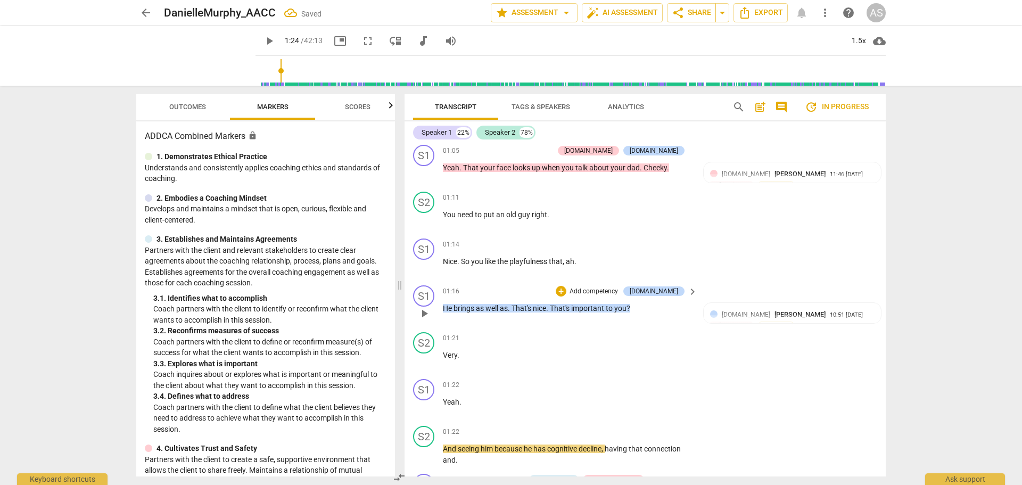
click at [447, 309] on span "He" at bounding box center [448, 308] width 11 height 9
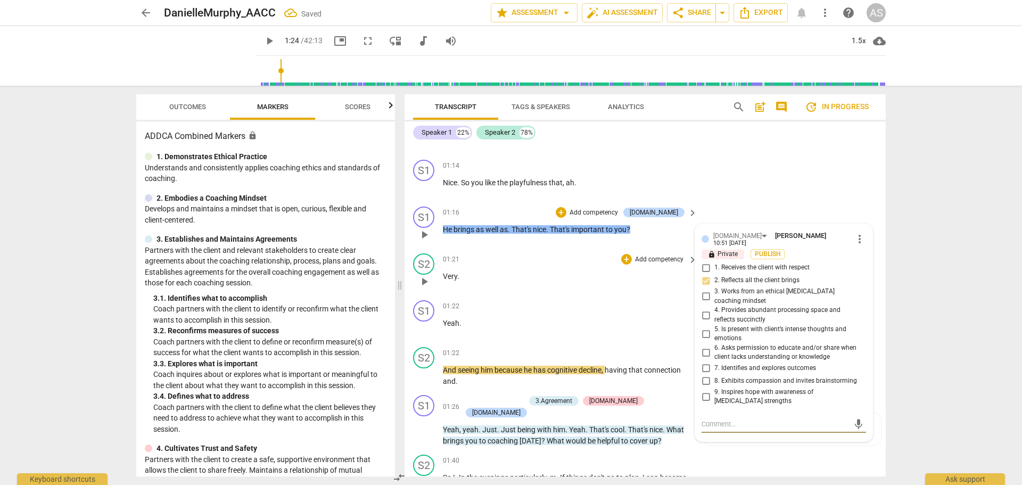
scroll to position [809, 0]
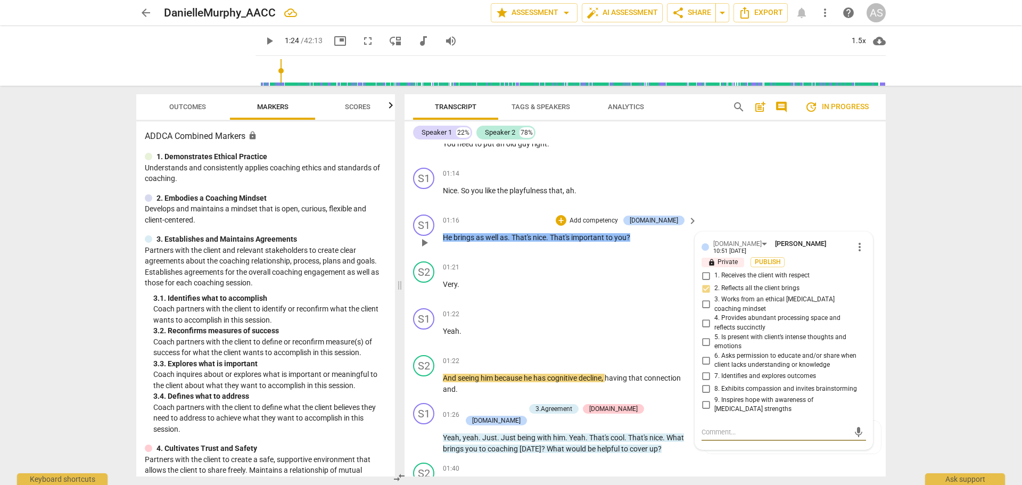
click at [447, 237] on span "He" at bounding box center [448, 237] width 11 height 9
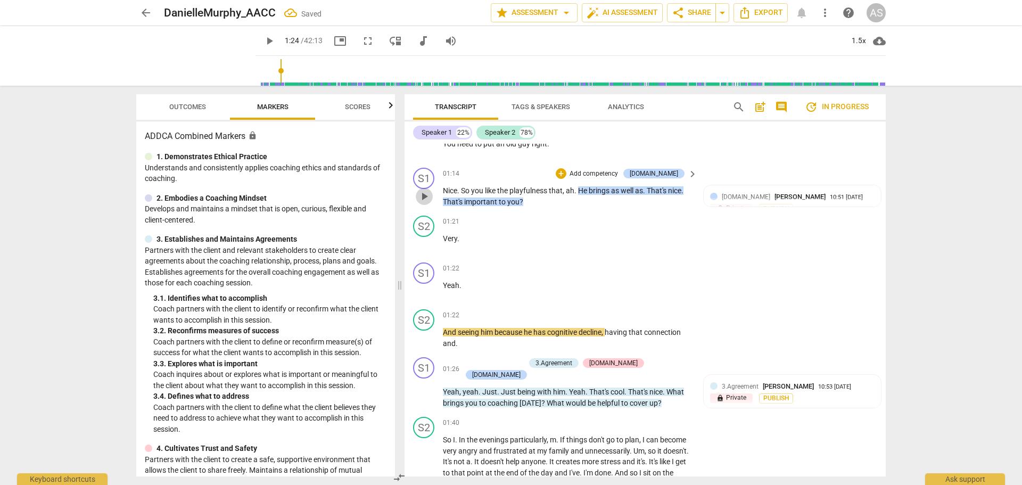
click at [430, 193] on span "play_arrow" at bounding box center [424, 196] width 13 height 13
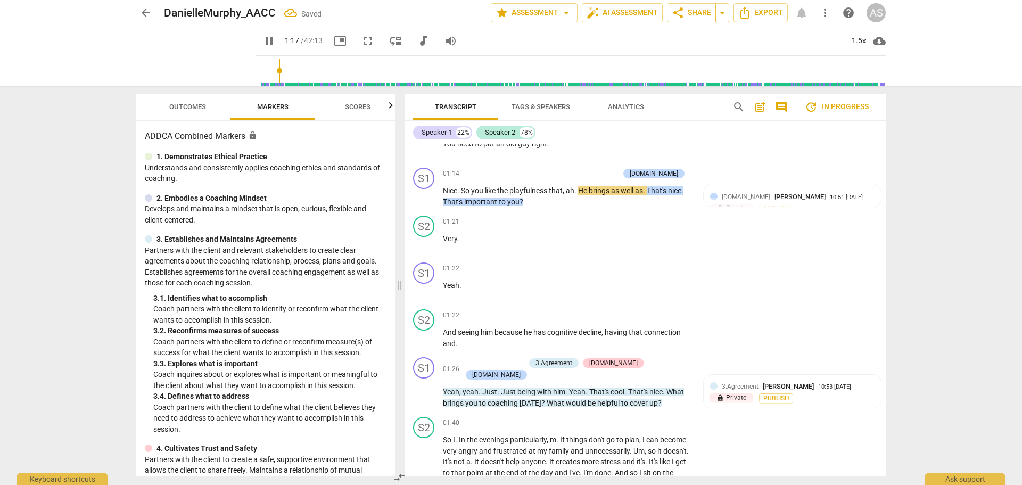
click at [334, 40] on span "picture_in_picture" at bounding box center [340, 41] width 13 height 13
click at [501, 387] on span "Just" at bounding box center [509, 391] width 17 height 9
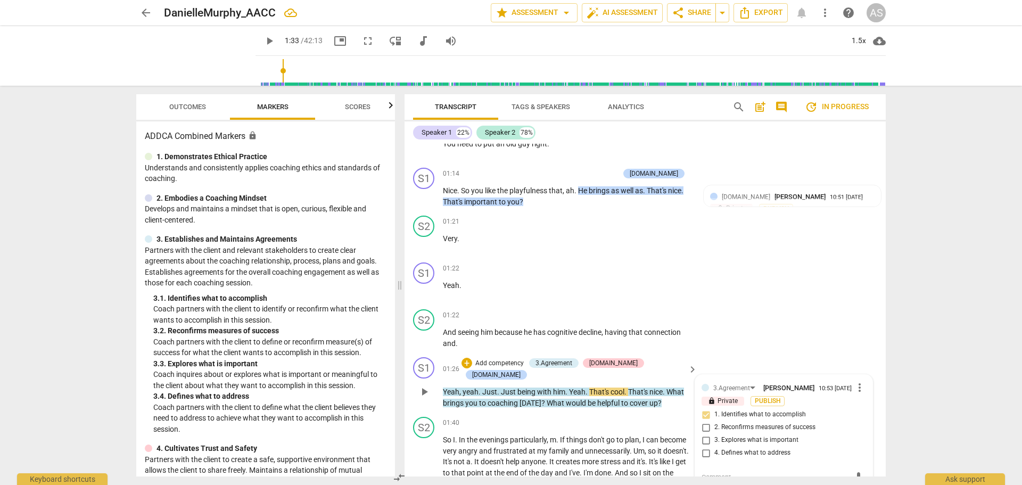
scroll to position [813, 0]
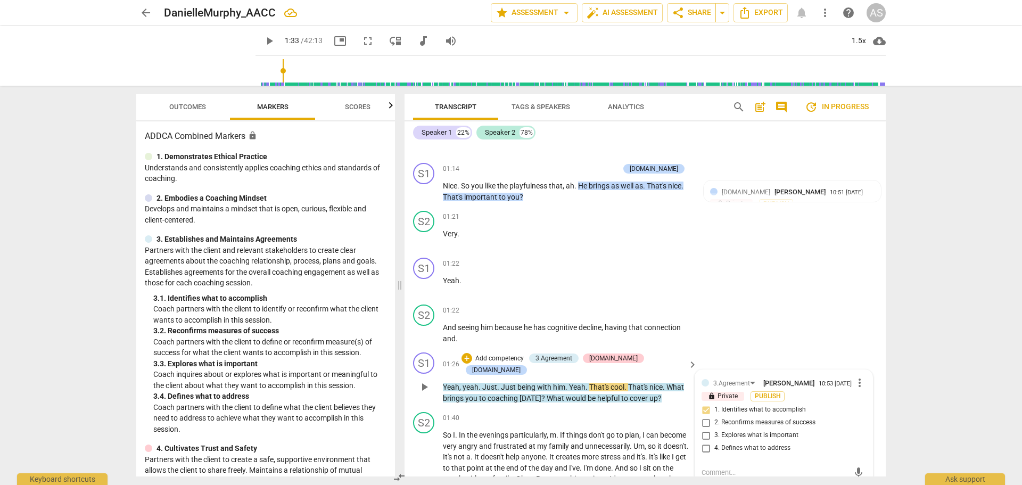
click at [484, 383] on span "Just" at bounding box center [489, 387] width 15 height 9
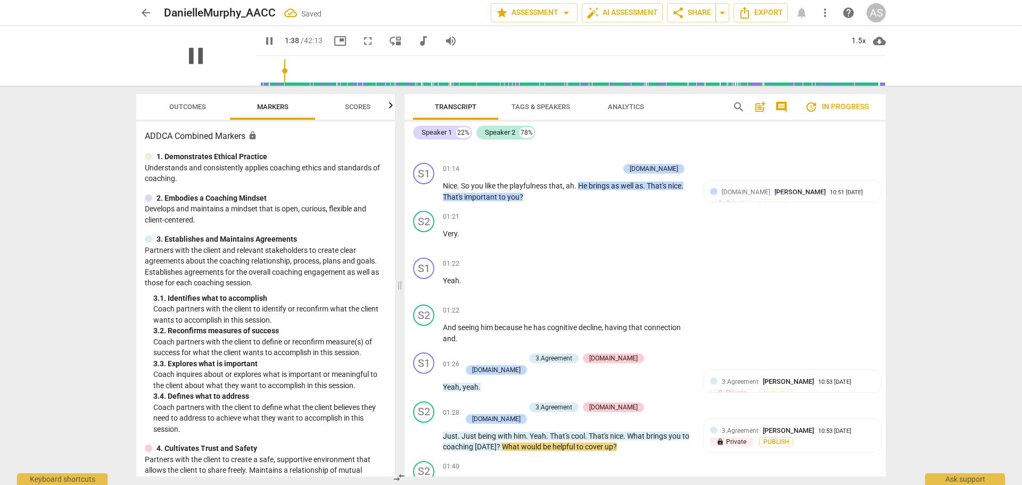
click at [202, 57] on span "pause" at bounding box center [196, 56] width 28 height 28
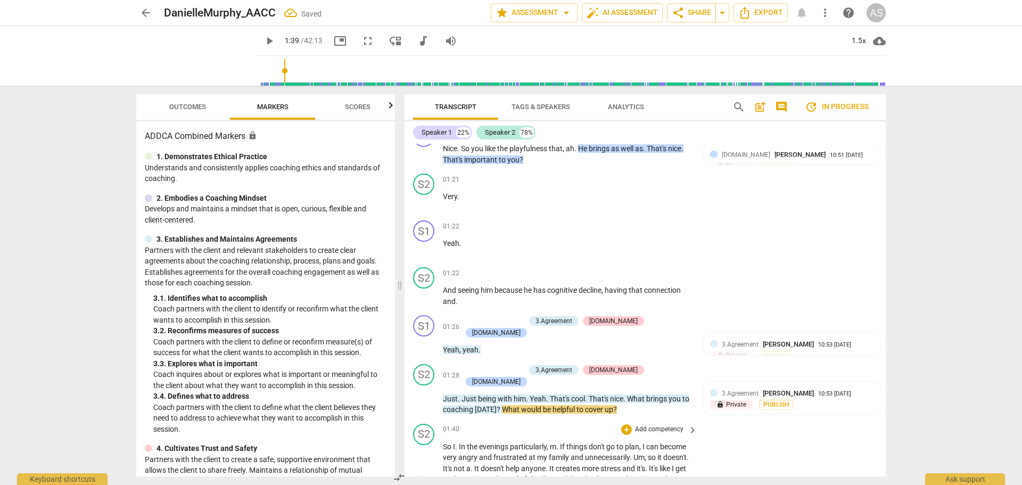
scroll to position [867, 0]
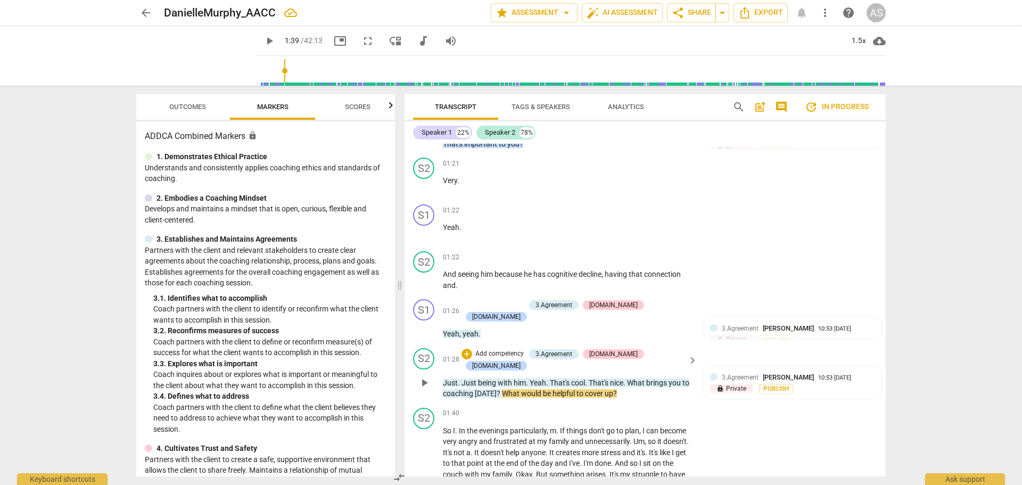
click at [532, 378] on span "Yeah" at bounding box center [538, 382] width 17 height 9
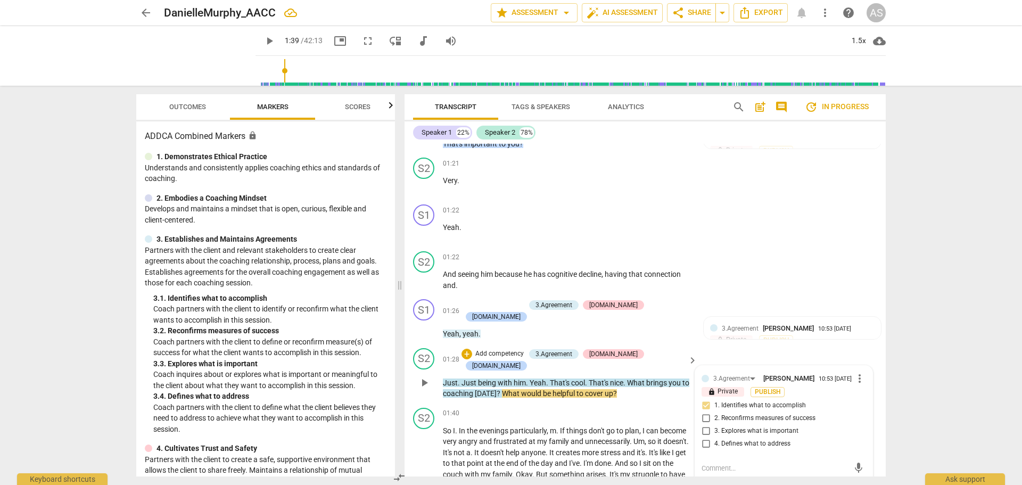
click at [530, 378] on span "Yeah" at bounding box center [538, 382] width 17 height 9
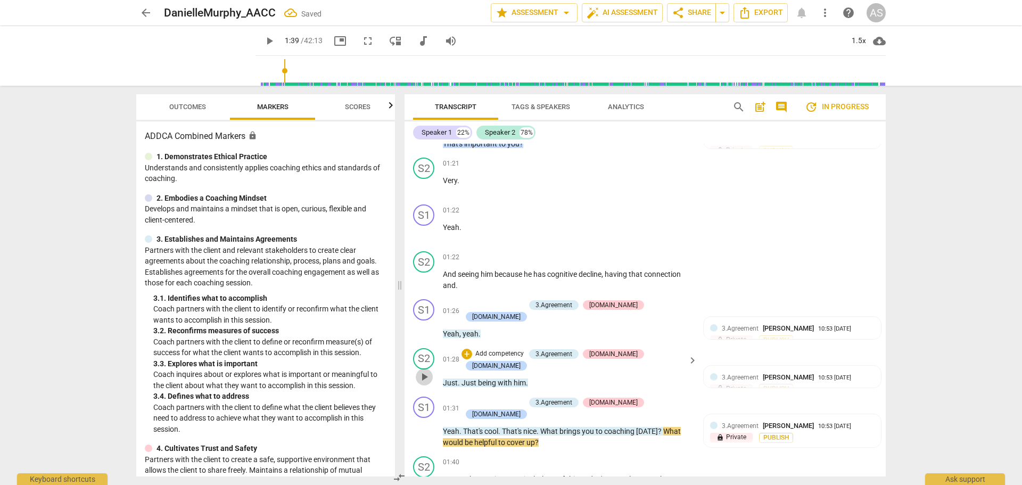
click at [431, 370] on span "play_arrow" at bounding box center [424, 376] width 13 height 13
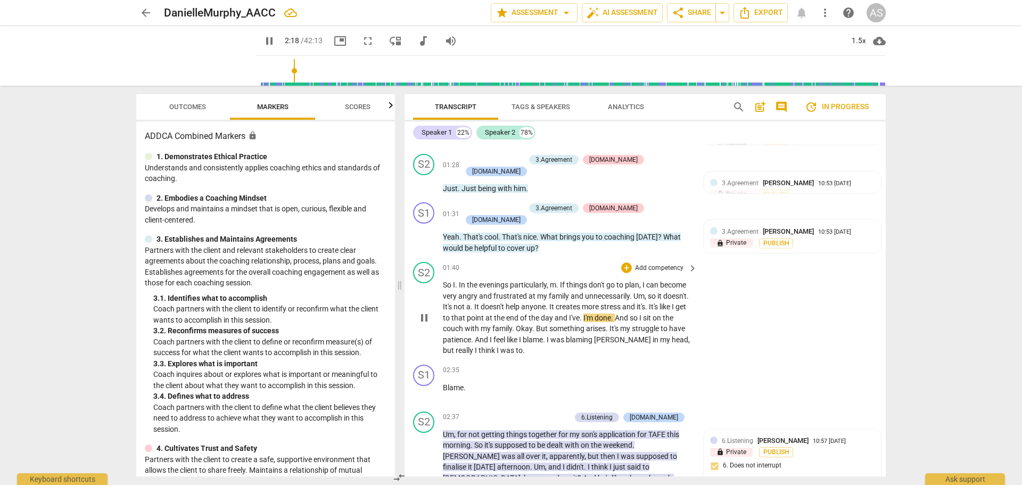
scroll to position [1079, 0]
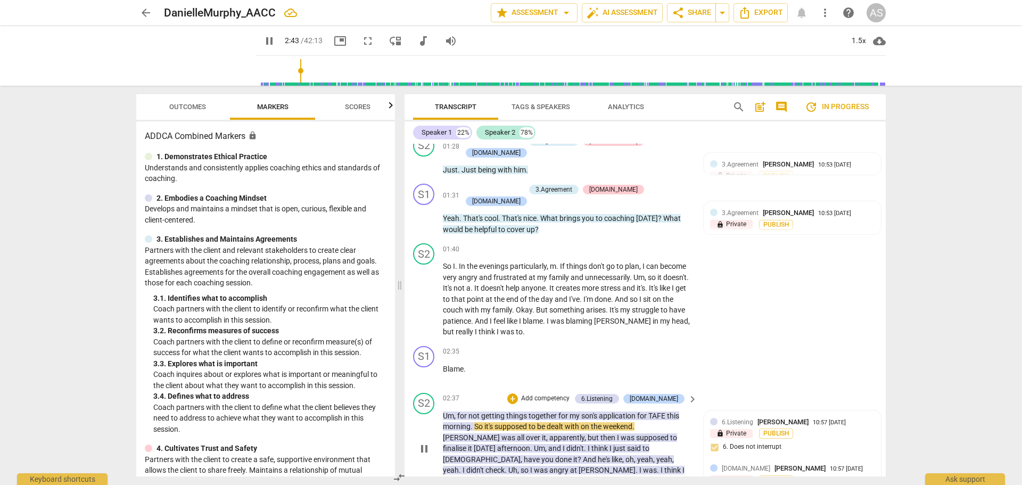
click at [423, 442] on span "pause" at bounding box center [424, 448] width 13 height 13
click at [443, 365] on span "Blame" at bounding box center [453, 369] width 21 height 9
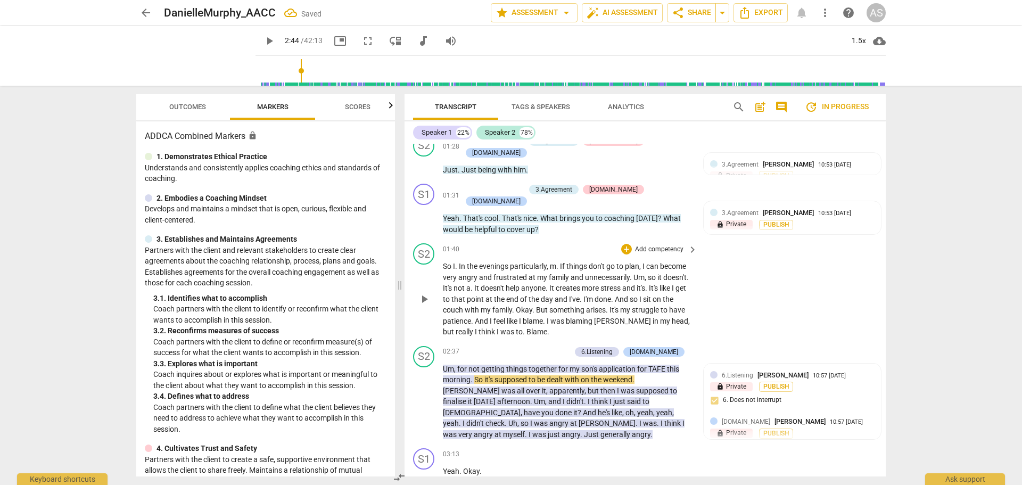
click at [431, 293] on span "play_arrow" at bounding box center [424, 299] width 13 height 13
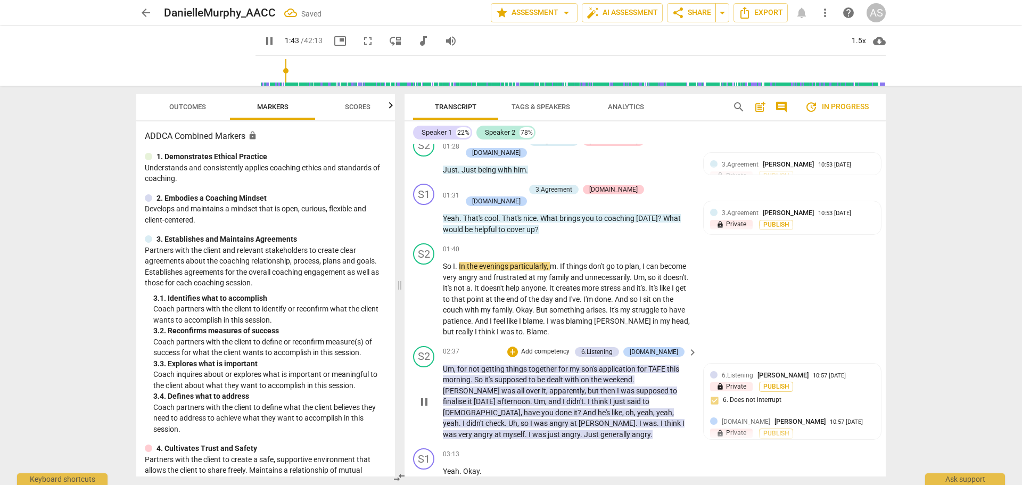
click at [427, 395] on span "pause" at bounding box center [424, 401] width 13 height 13
click at [427, 395] on span "play_arrow" at bounding box center [424, 401] width 13 height 13
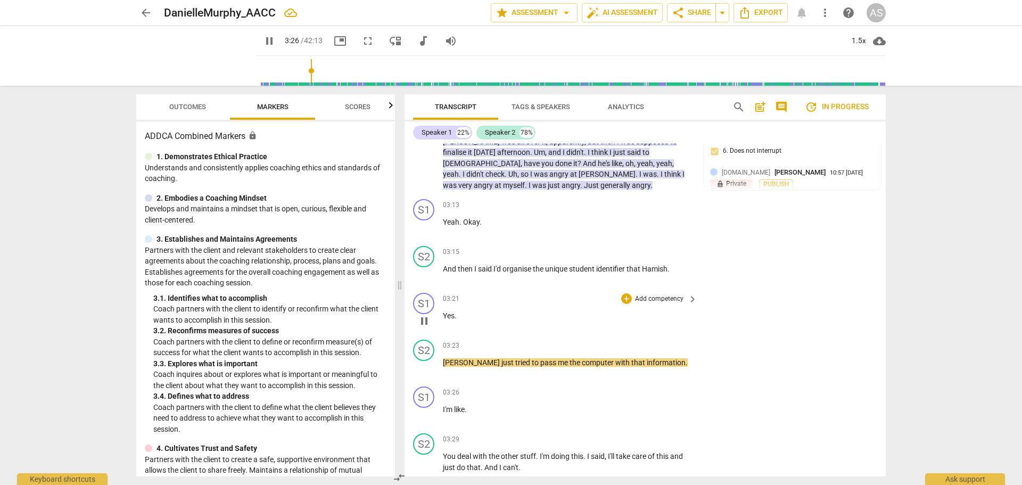
scroll to position [1346, 0]
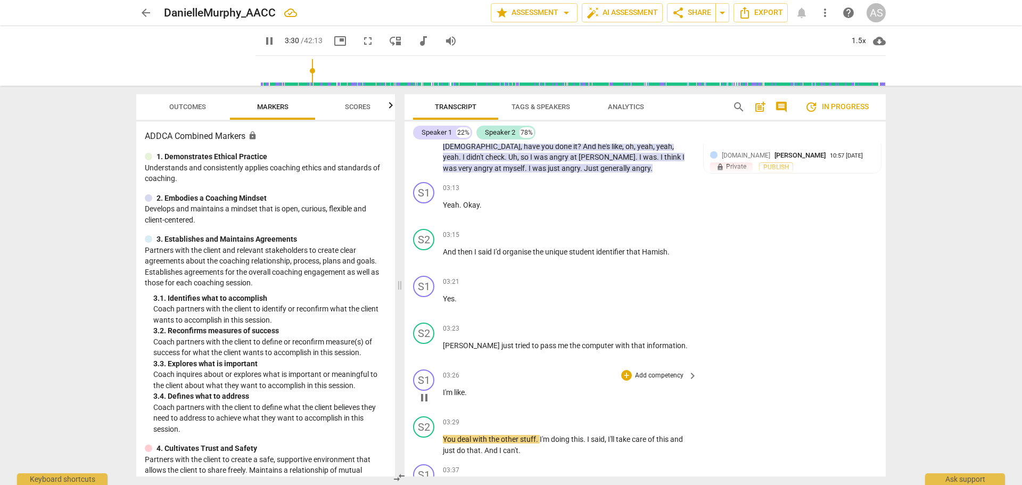
click at [427, 391] on span "pause" at bounding box center [424, 397] width 13 height 13
click at [442, 391] on div "play_arrow pause" at bounding box center [429, 398] width 27 height 14
click at [445, 388] on span "I'm" at bounding box center [448, 392] width 11 height 9
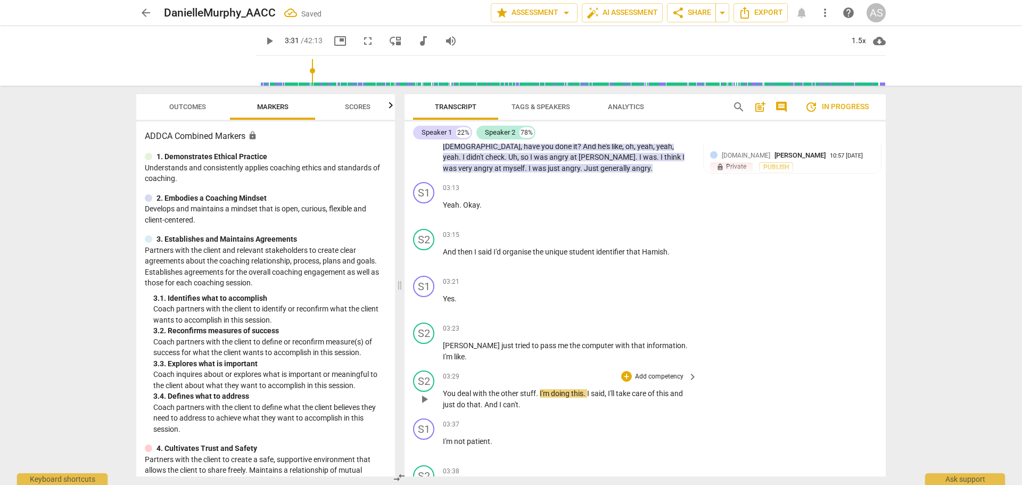
click at [445, 389] on span "You" at bounding box center [450, 393] width 14 height 9
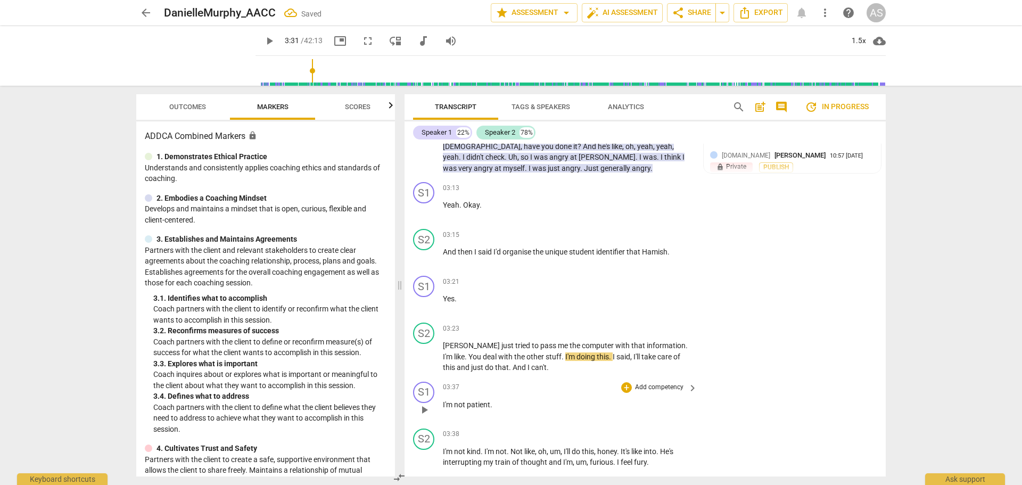
click at [442, 382] on div "S1 play_arrow pause" at bounding box center [428, 401] width 30 height 38
click at [446, 400] on span "I'm" at bounding box center [448, 404] width 11 height 9
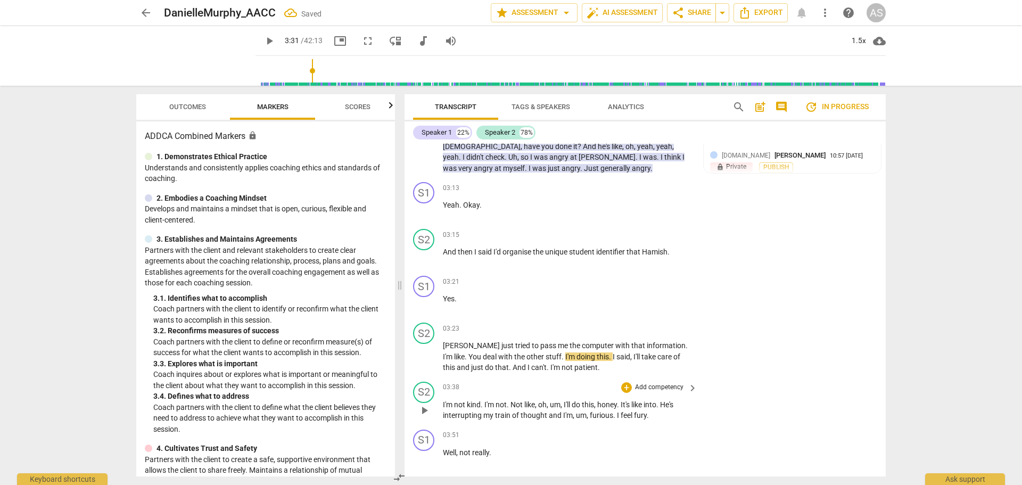
click at [444, 400] on span "I'm" at bounding box center [448, 404] width 11 height 9
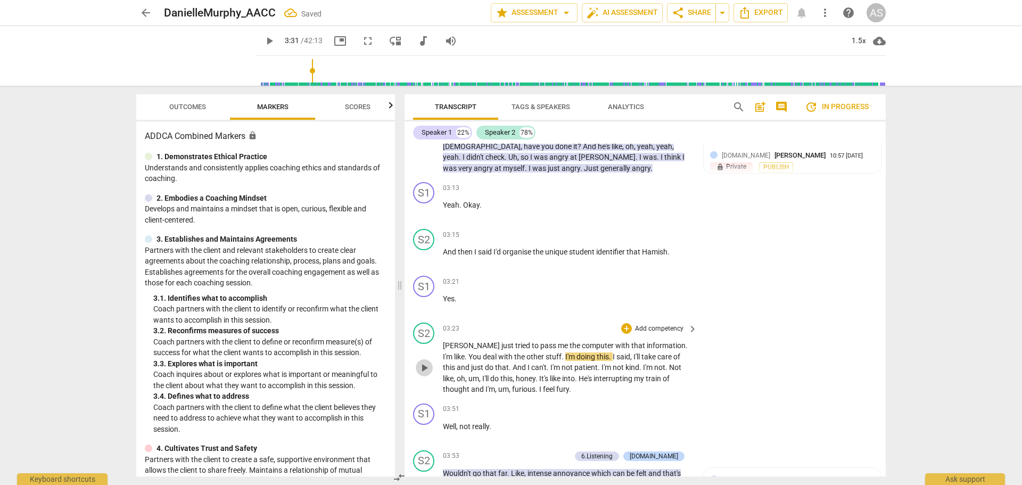
click at [428, 361] on span "play_arrow" at bounding box center [424, 367] width 13 height 13
click at [426, 361] on span "pause" at bounding box center [424, 367] width 13 height 13
click at [446, 422] on span "Well" at bounding box center [449, 426] width 13 height 9
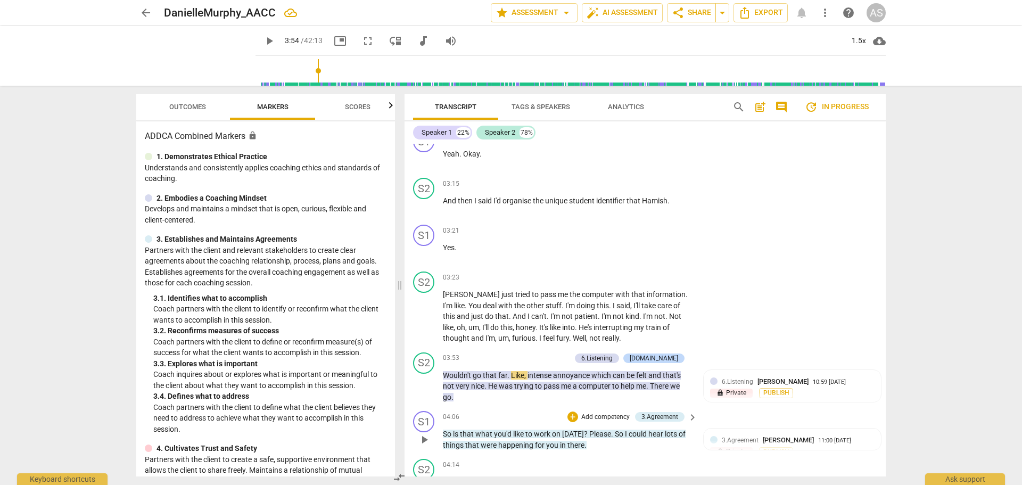
scroll to position [1399, 0]
click at [428, 431] on span "play_arrow" at bounding box center [424, 437] width 13 height 13
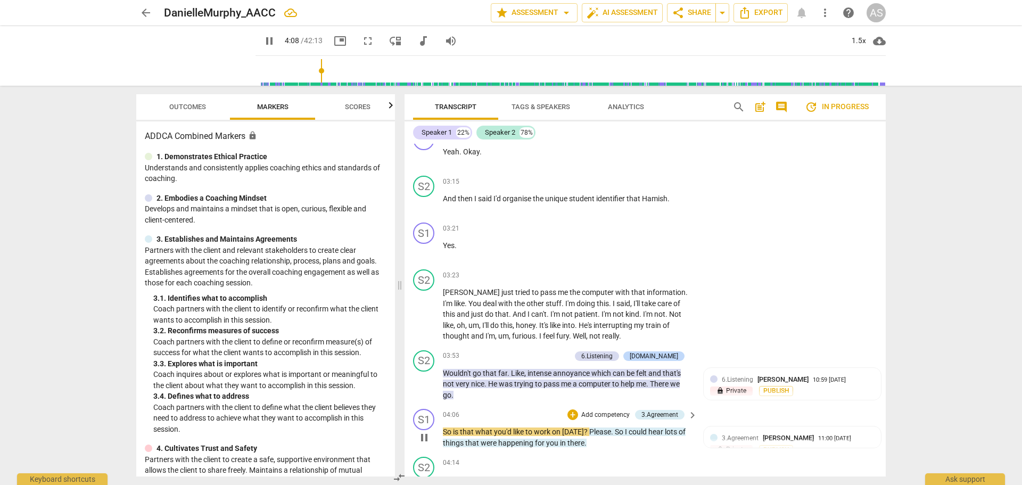
scroll to position [1452, 0]
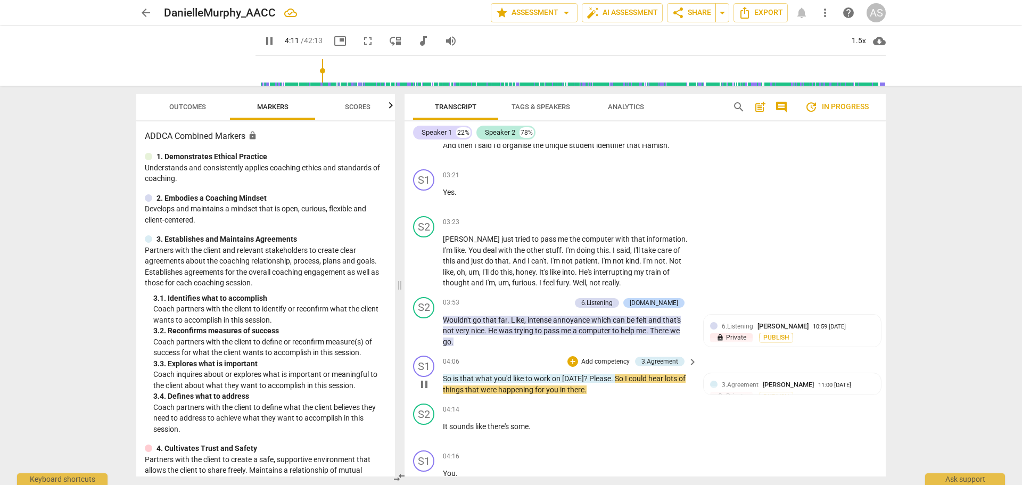
click at [428, 378] on span "pause" at bounding box center [424, 384] width 13 height 13
click at [587, 373] on p "So is that what you'd like to work on [DATE] ? Please . So I could hear lots of…" at bounding box center [567, 384] width 249 height 22
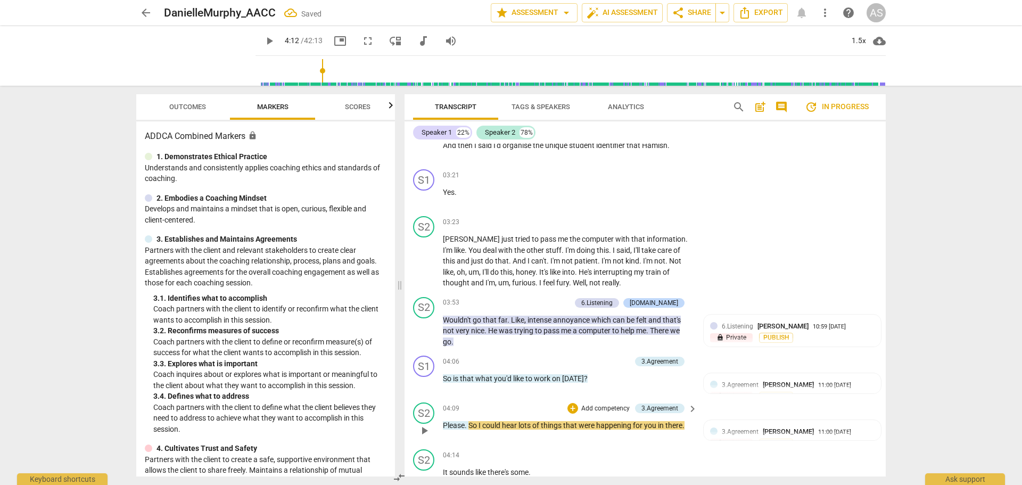
click at [473, 421] on span "So" at bounding box center [473, 425] width 10 height 9
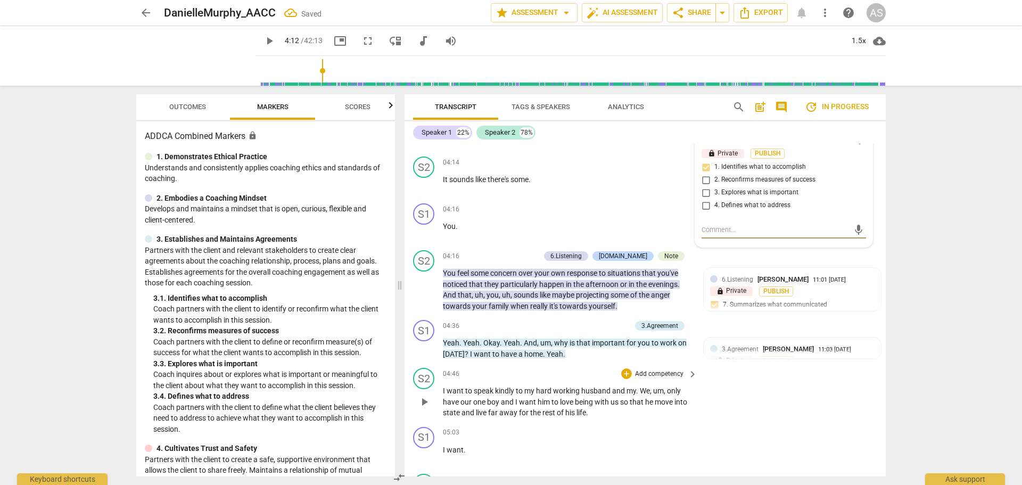
scroll to position [1692, 0]
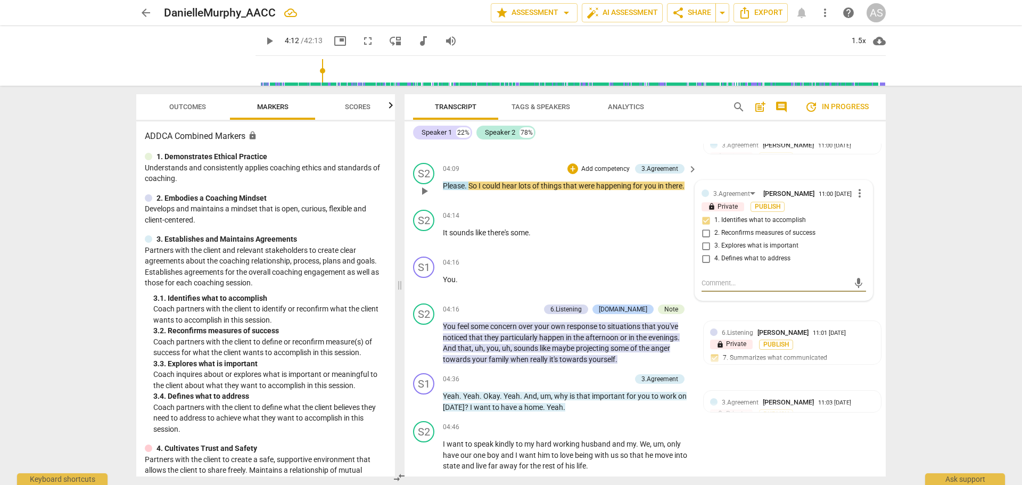
click at [471, 182] on span "So" at bounding box center [473, 186] width 10 height 9
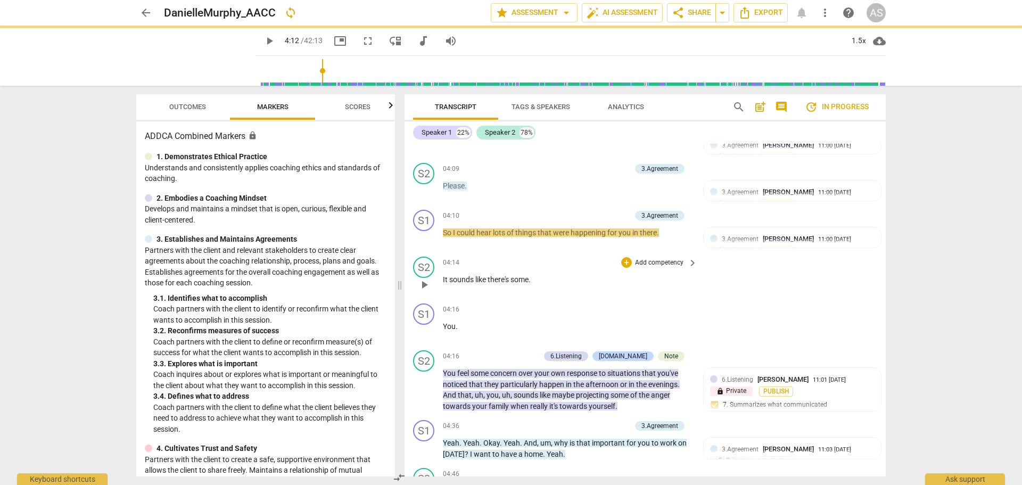
scroll to position [1737, 0]
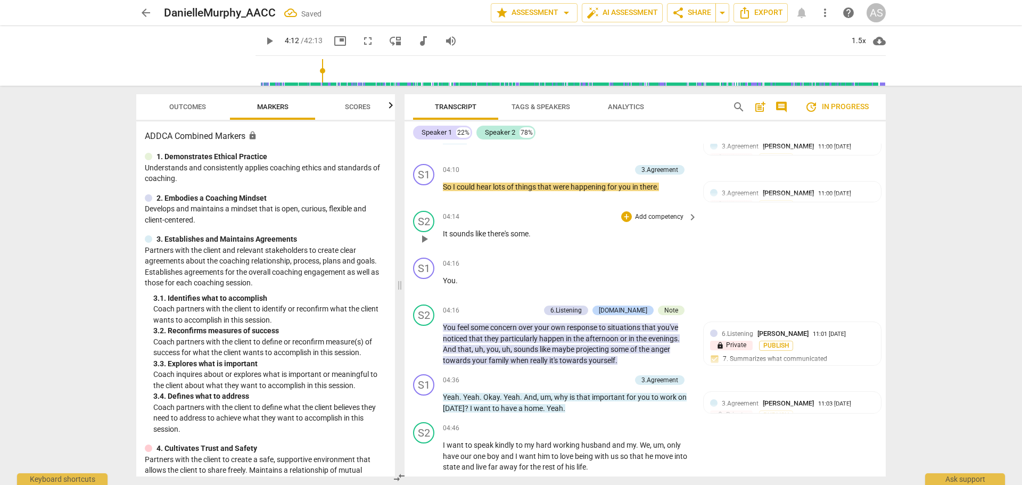
click at [443, 229] on span "It" at bounding box center [446, 233] width 6 height 9
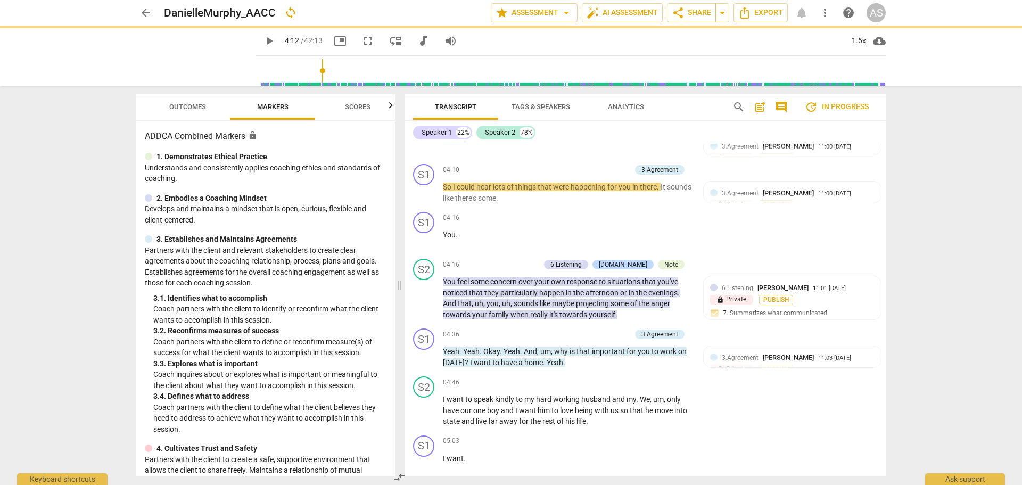
scroll to position [1692, 0]
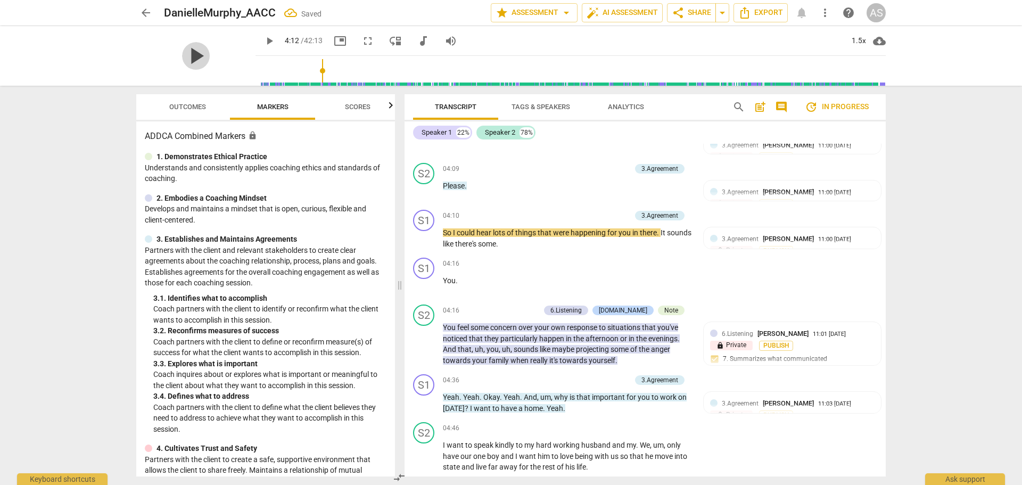
click at [182, 61] on span "play_arrow" at bounding box center [196, 56] width 28 height 28
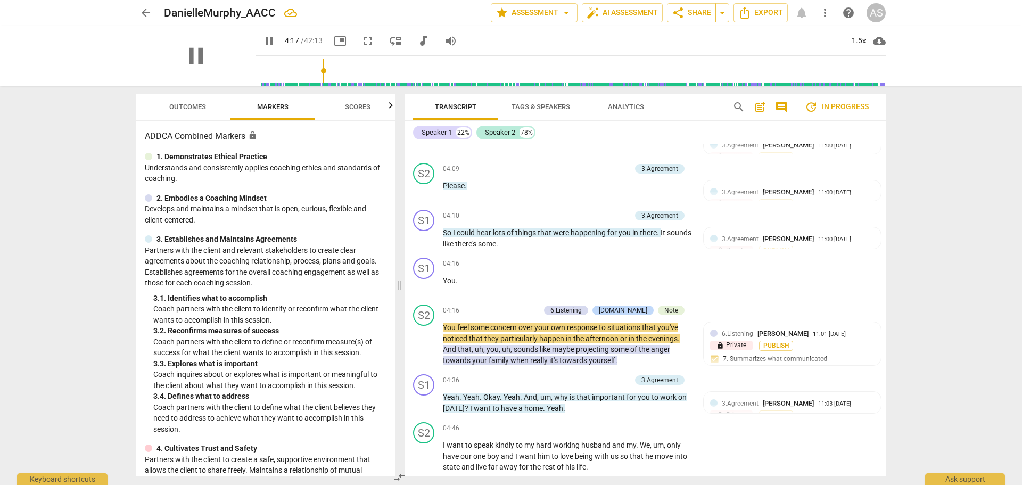
click at [210, 48] on div "pause" at bounding box center [195, 56] width 119 height 60
click at [191, 53] on span "pause" at bounding box center [196, 56] width 28 height 28
click at [442, 279] on div "play_arrow pause" at bounding box center [429, 286] width 27 height 14
click at [443, 276] on span "You" at bounding box center [449, 280] width 13 height 9
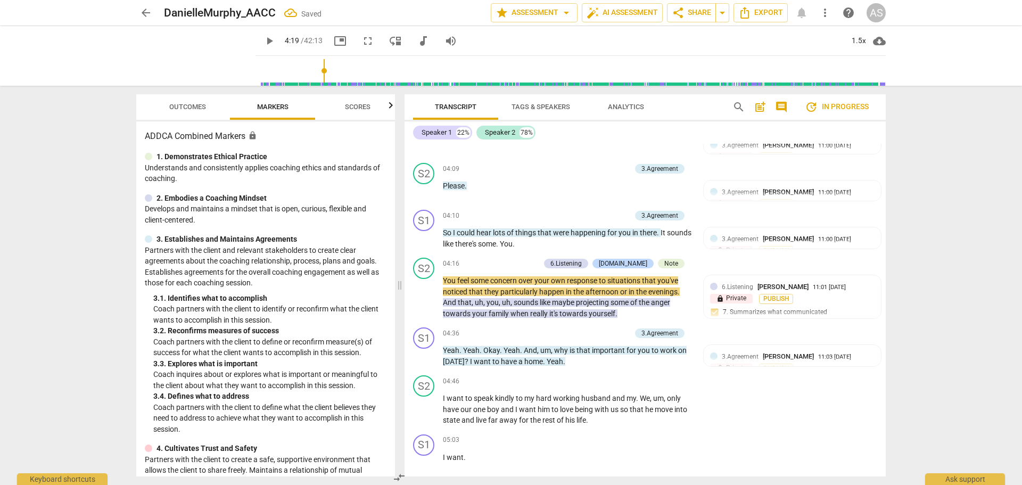
click at [444, 276] on span "You" at bounding box center [450, 280] width 14 height 9
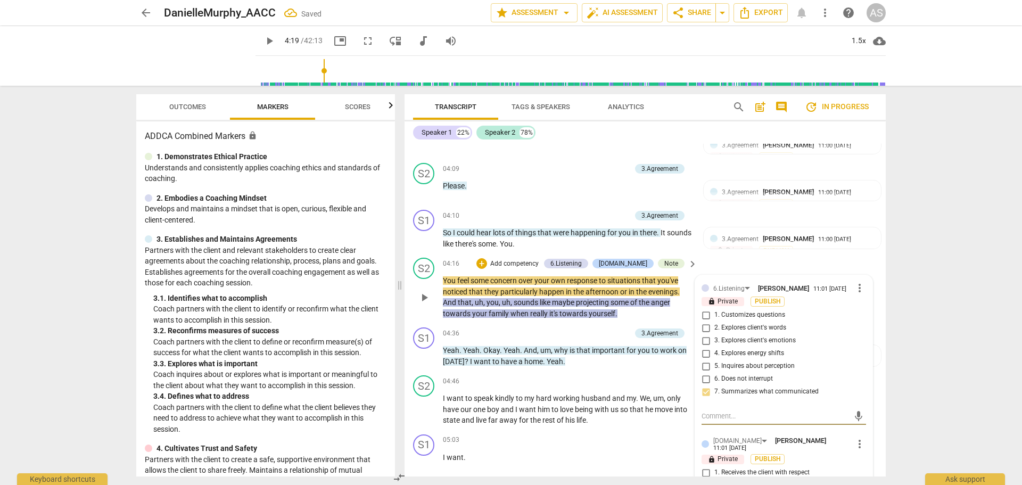
click at [444, 276] on span "You" at bounding box center [450, 280] width 14 height 9
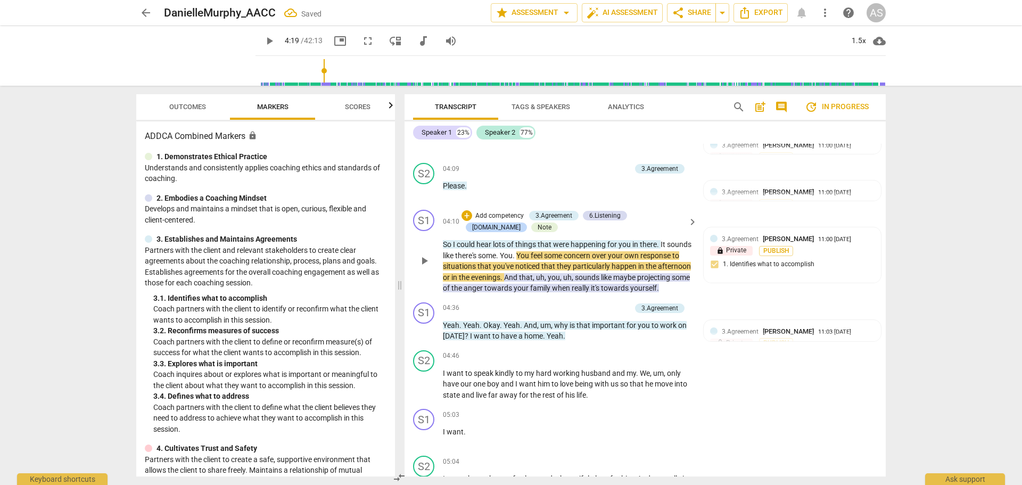
click at [427, 254] on span "play_arrow" at bounding box center [424, 260] width 13 height 13
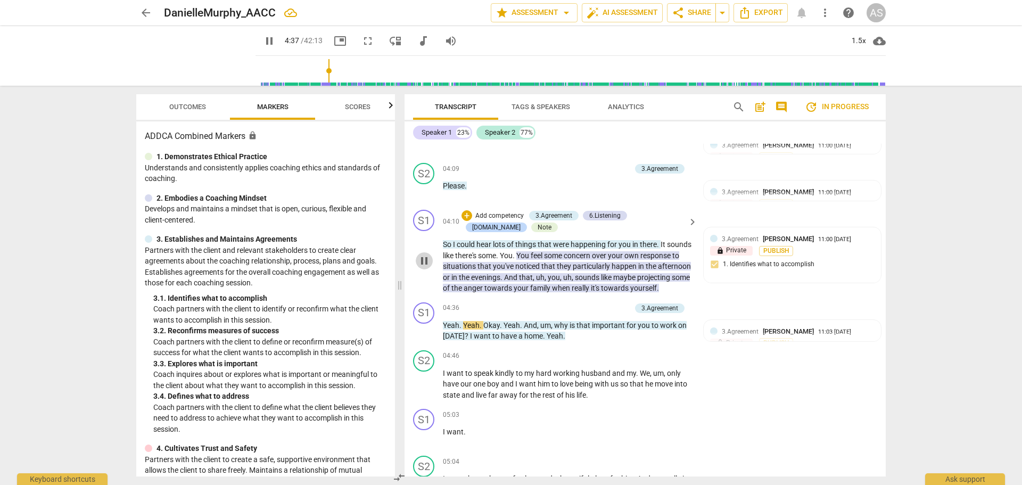
click at [429, 254] on span "pause" at bounding box center [424, 260] width 13 height 13
click at [483, 321] on span "." at bounding box center [482, 325] width 4 height 9
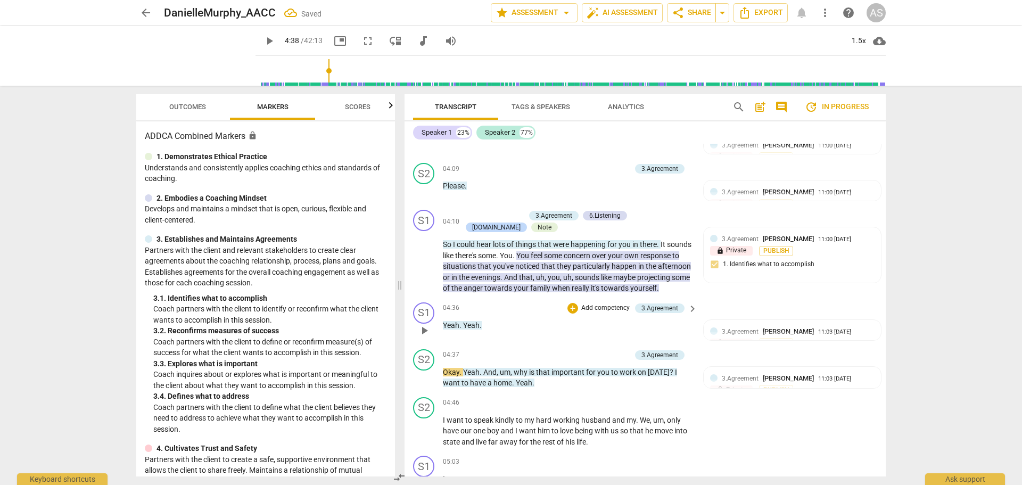
click at [425, 324] on span "play_arrow" at bounding box center [424, 330] width 13 height 13
click at [424, 372] on span "pause" at bounding box center [424, 378] width 13 height 13
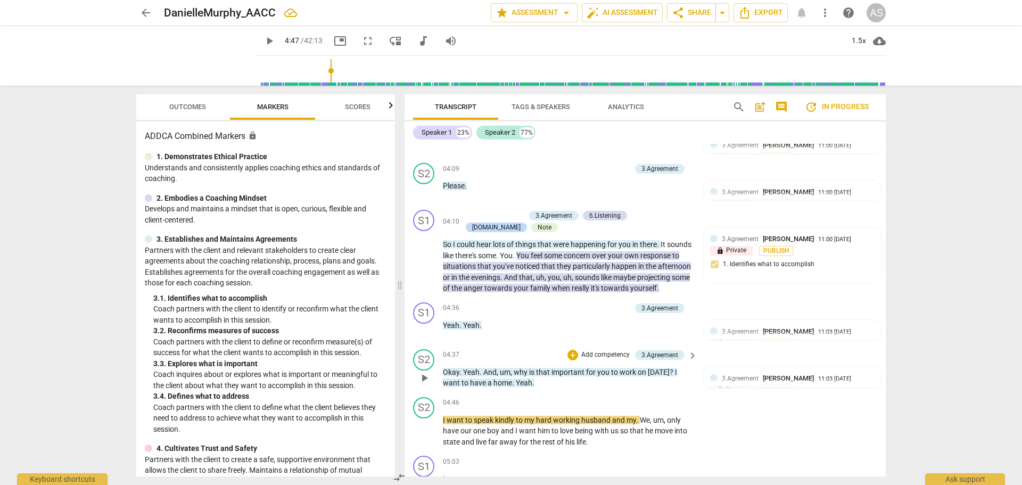
click at [670, 368] on span "?" at bounding box center [672, 372] width 5 height 9
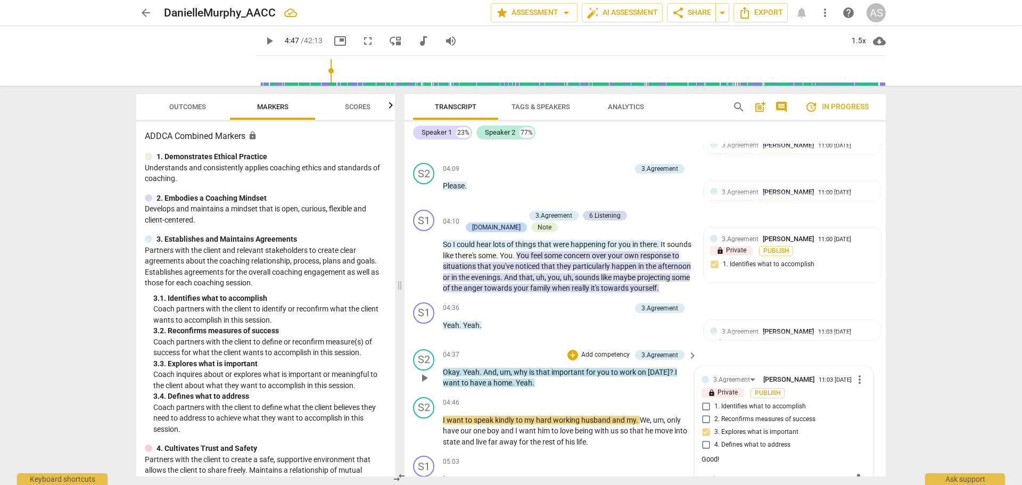
click at [675, 368] on span "I" at bounding box center [676, 372] width 2 height 9
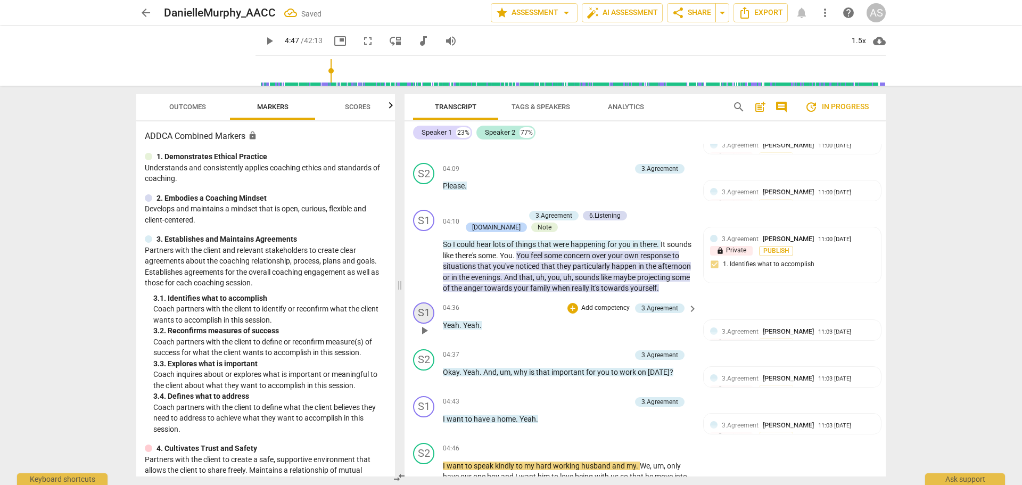
click at [425, 302] on div "S1" at bounding box center [423, 312] width 21 height 21
click at [438, 346] on div "Speaker 1" at bounding box center [464, 348] width 80 height 17
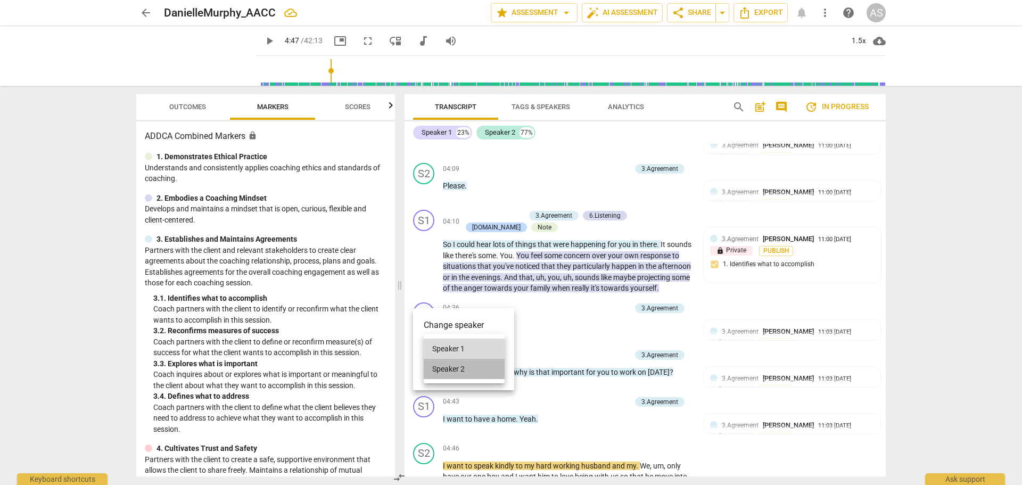
click at [442, 366] on li "Speaker 2" at bounding box center [464, 369] width 81 height 20
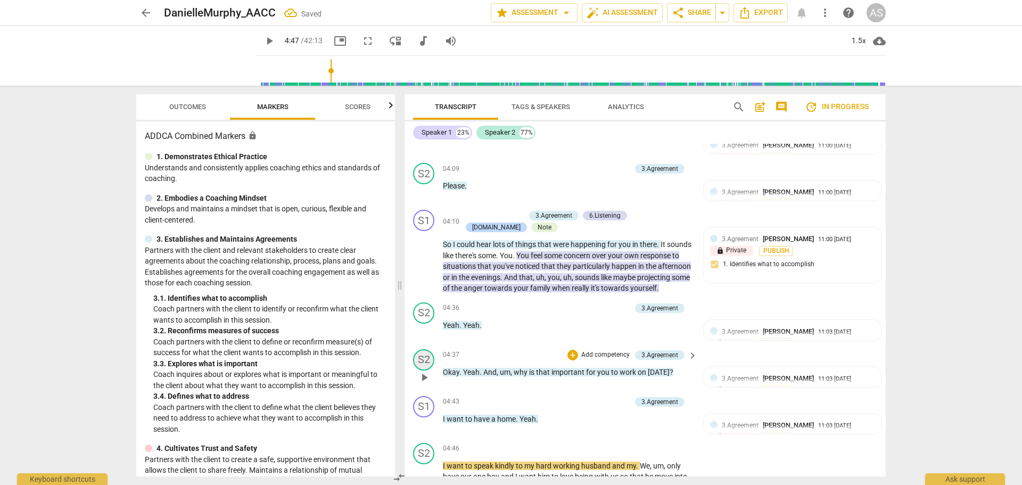
click at [430, 349] on div "S2" at bounding box center [423, 359] width 21 height 21
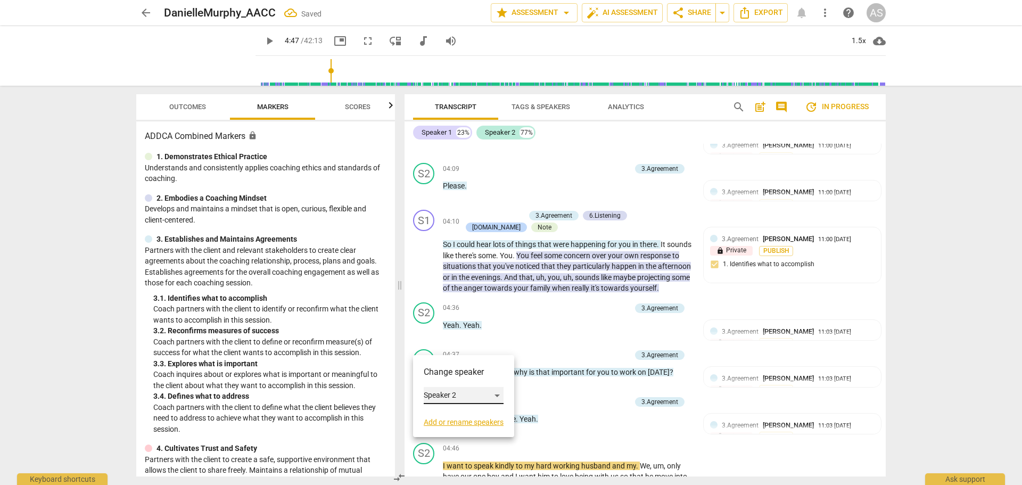
click at [438, 395] on div "Speaker 2" at bounding box center [464, 395] width 80 height 17
click at [447, 375] on li "Speaker 1" at bounding box center [464, 375] width 81 height 20
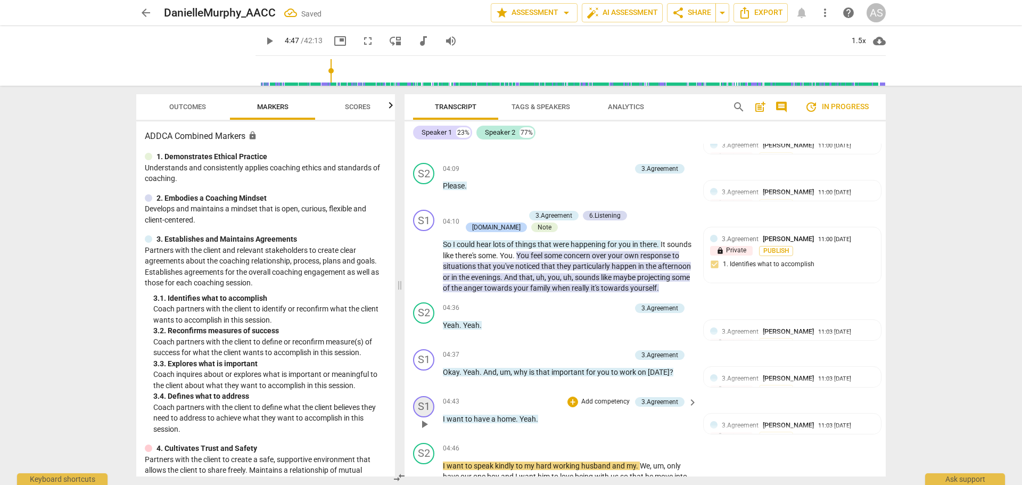
click at [423, 396] on div "S1" at bounding box center [423, 406] width 21 height 21
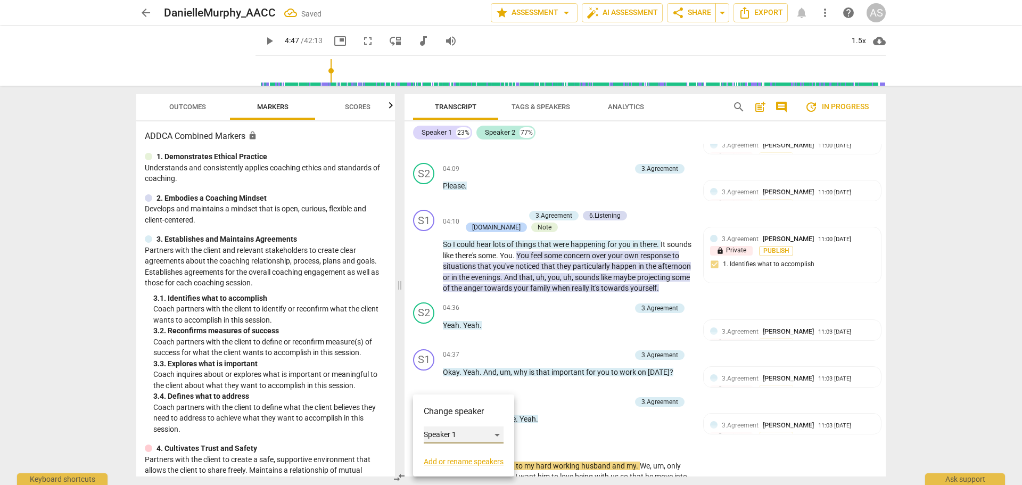
click at [438, 435] on div "Speaker 1" at bounding box center [464, 434] width 80 height 17
click at [455, 455] on li "Speaker 2" at bounding box center [464, 455] width 81 height 20
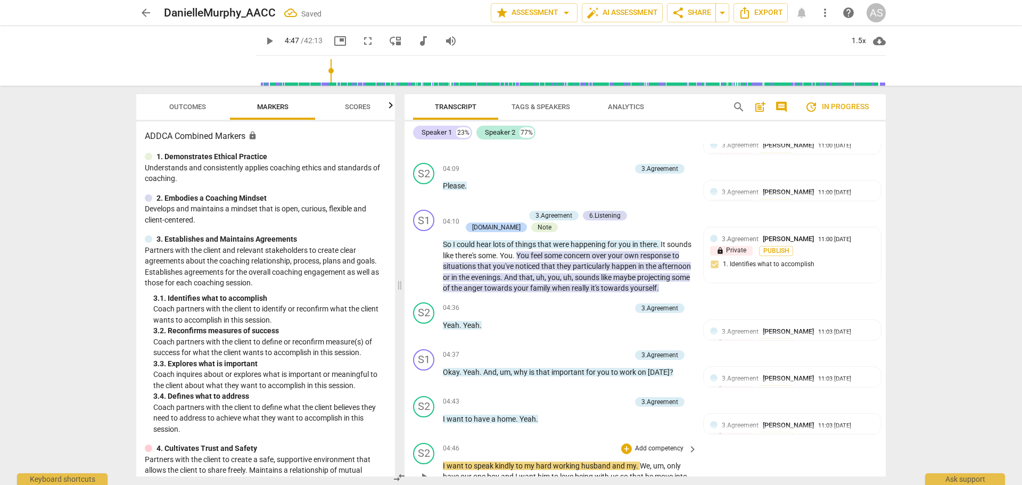
click at [442, 464] on div "play_arrow pause" at bounding box center [429, 477] width 27 height 26
click at [443, 461] on span "I" at bounding box center [445, 465] width 4 height 9
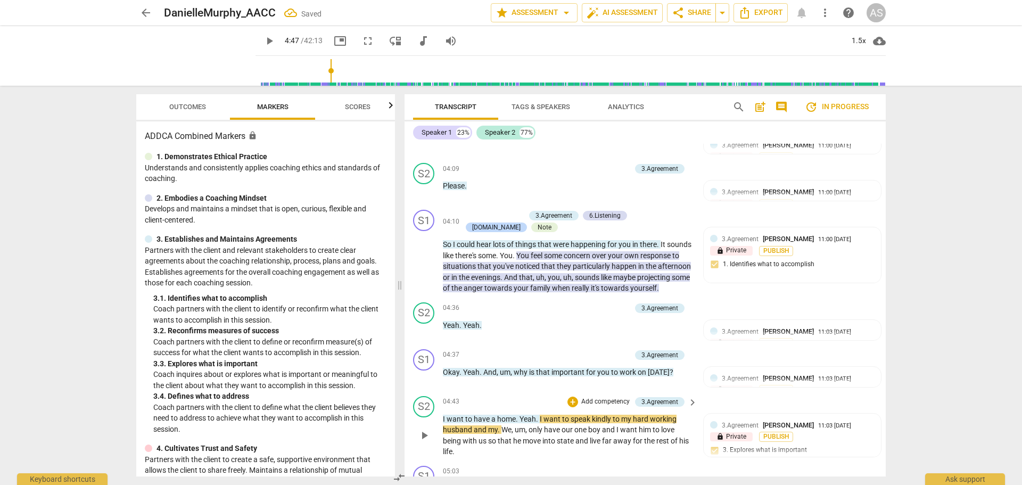
click at [424, 429] on span "play_arrow" at bounding box center [424, 435] width 13 height 13
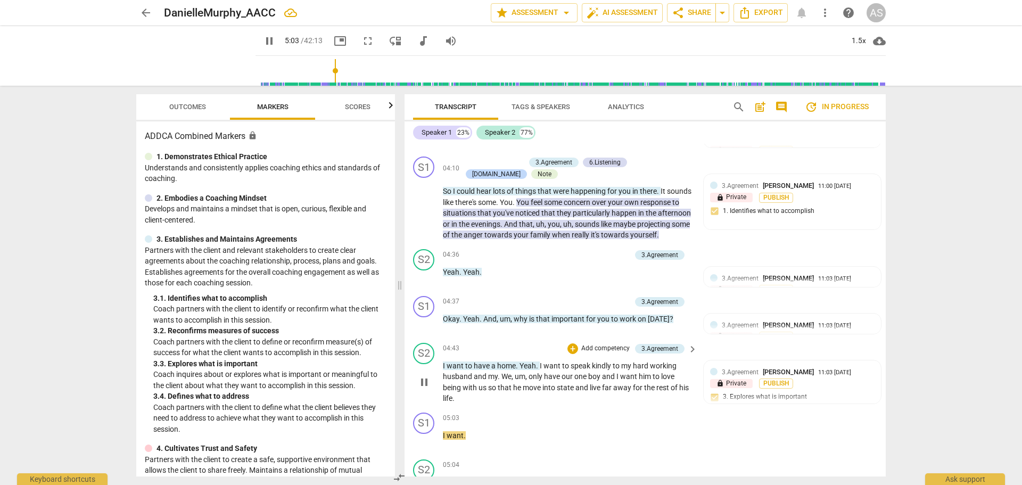
scroll to position [1798, 0]
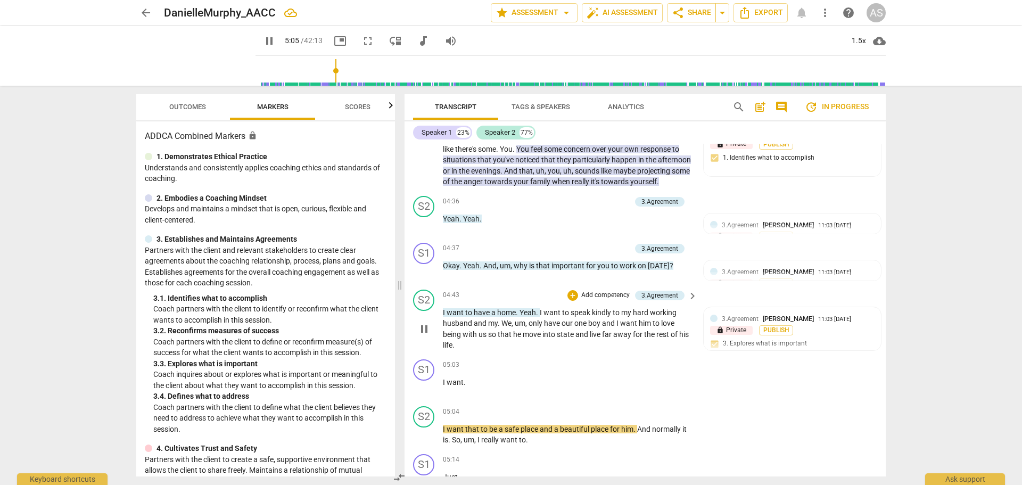
click at [426, 323] on span "pause" at bounding box center [424, 329] width 13 height 13
click at [443, 378] on span "I" at bounding box center [445, 382] width 4 height 9
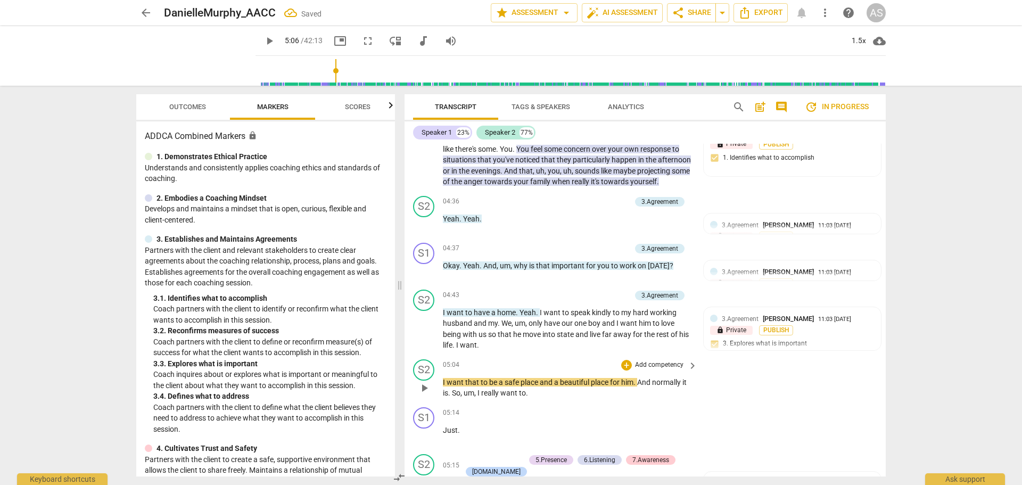
click at [443, 378] on span "I" at bounding box center [445, 382] width 4 height 9
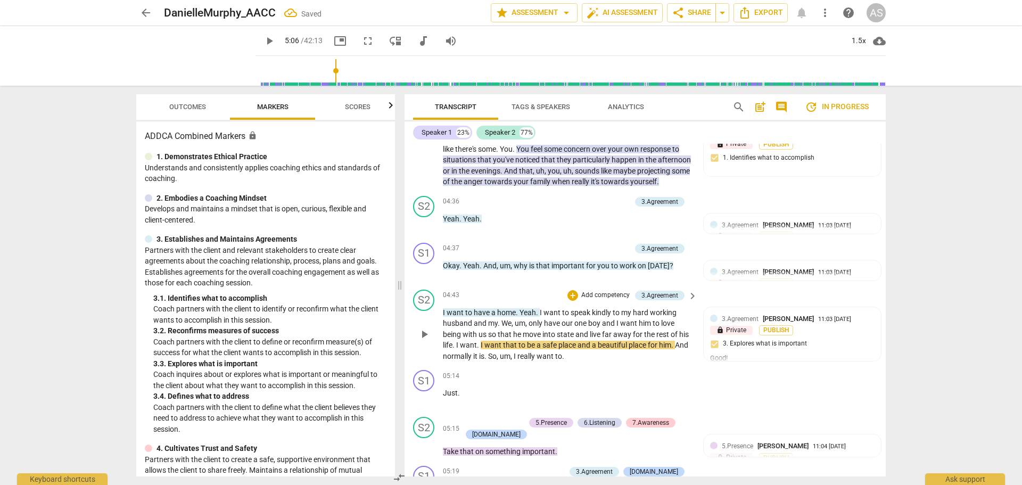
click at [424, 328] on span "play_arrow" at bounding box center [424, 334] width 13 height 13
click at [428, 328] on span "pause" at bounding box center [424, 334] width 13 height 13
click at [443, 389] on span "Just" at bounding box center [450, 393] width 15 height 9
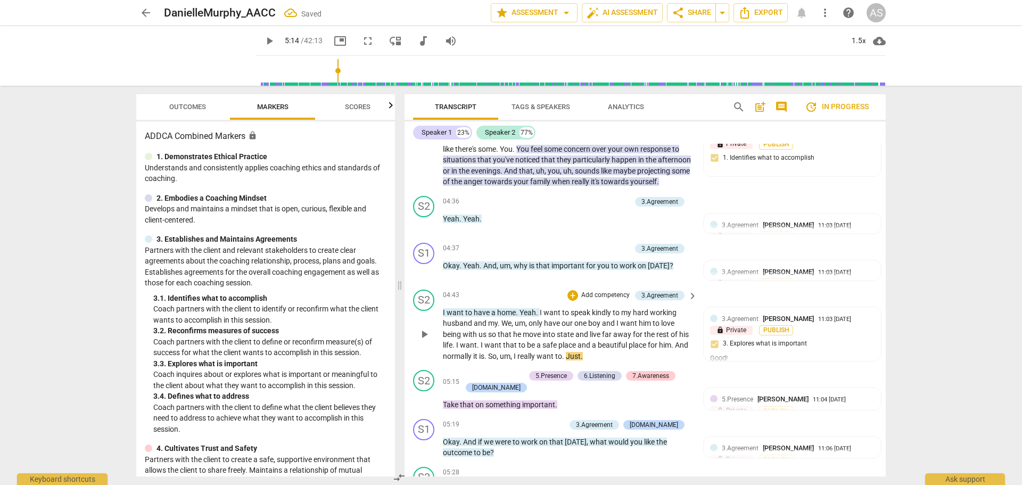
click at [428, 328] on span "play_arrow" at bounding box center [424, 334] width 13 height 13
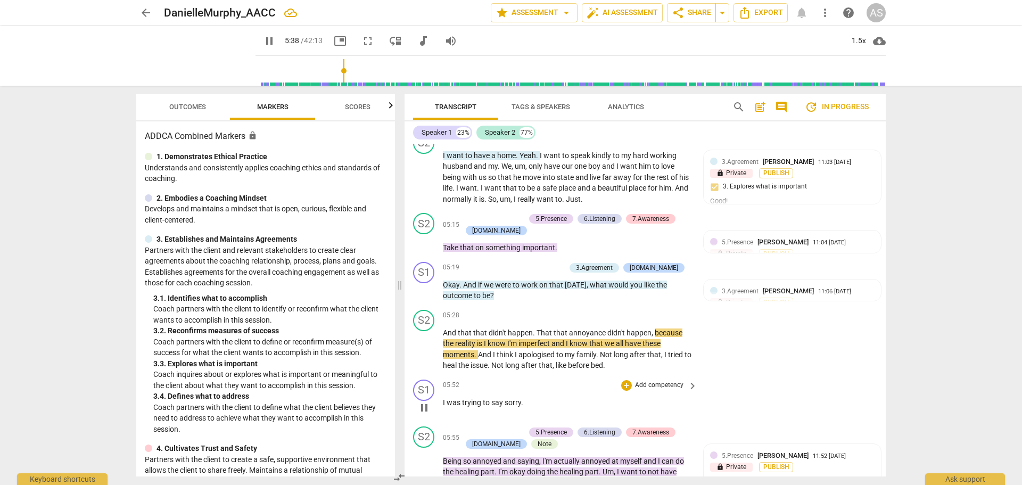
scroll to position [1958, 0]
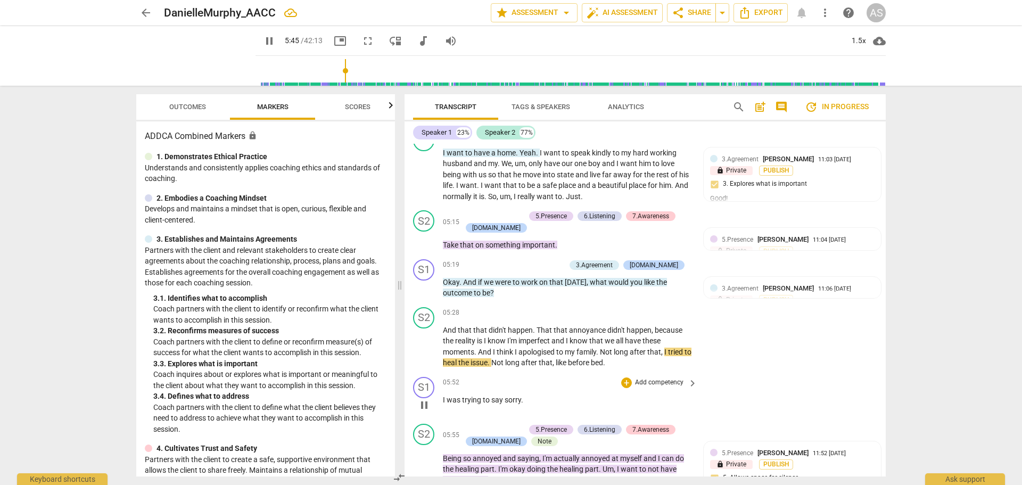
click at [443, 395] on span "I" at bounding box center [445, 399] width 4 height 9
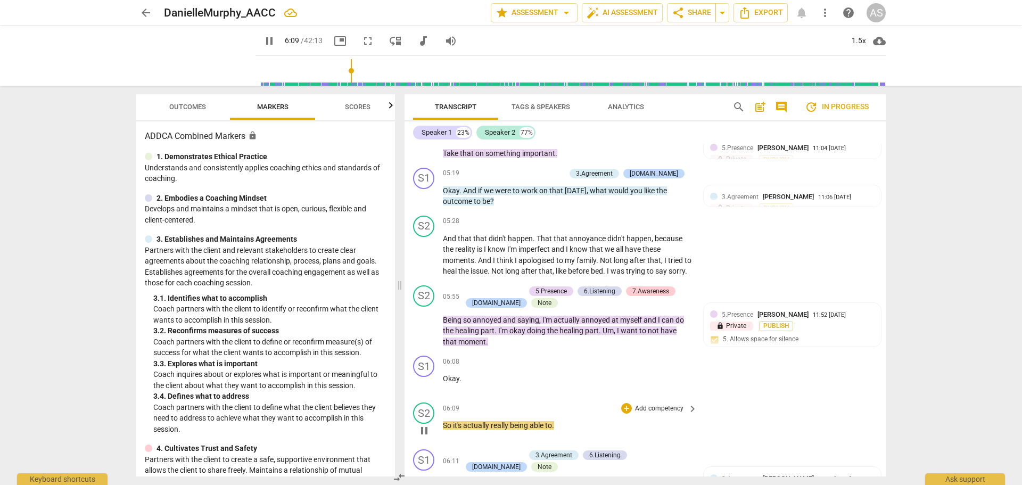
scroll to position [2064, 0]
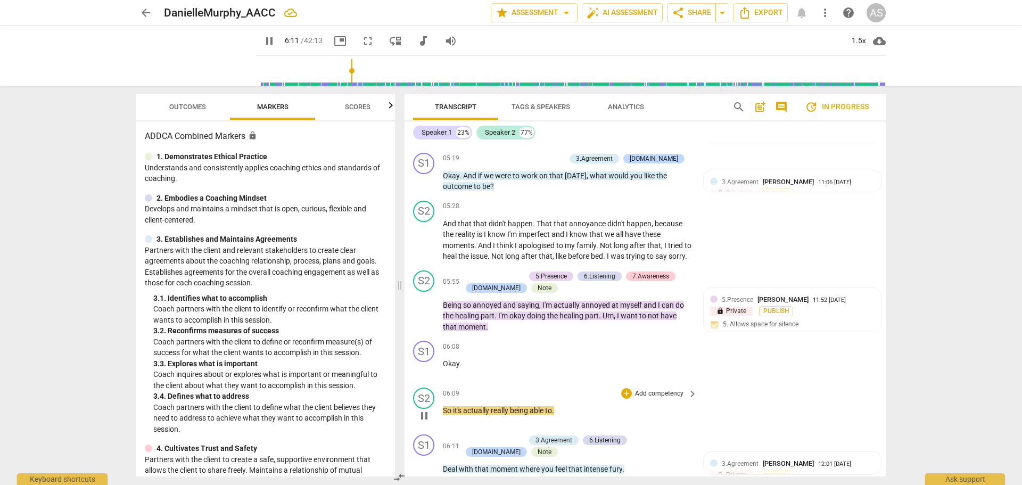
click at [426, 413] on span "pause" at bounding box center [424, 415] width 13 height 13
click at [443, 408] on span "So" at bounding box center [448, 410] width 10 height 9
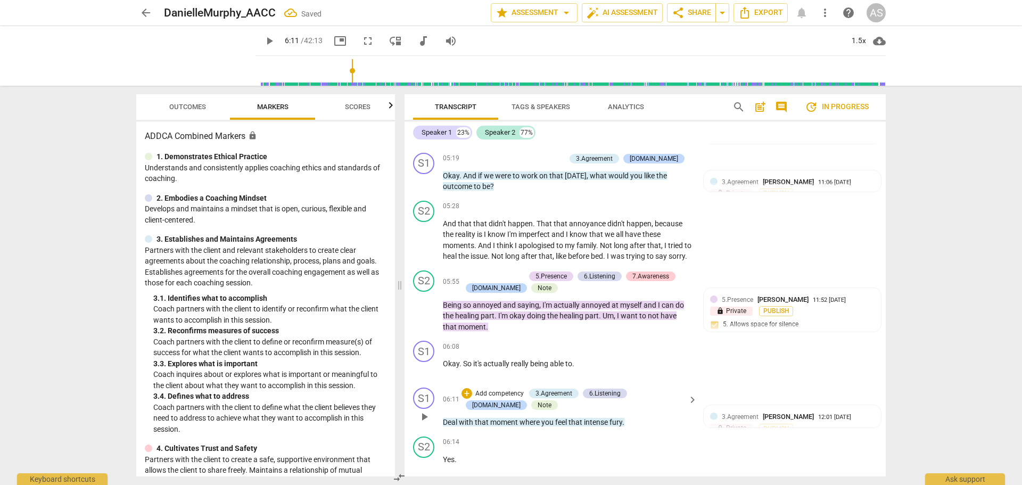
click at [444, 418] on span "Deal" at bounding box center [451, 422] width 16 height 9
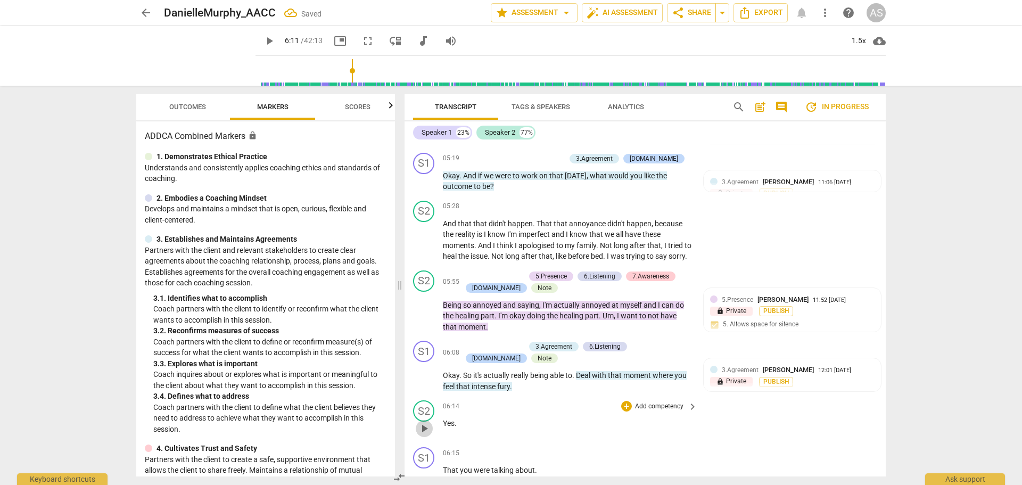
click at [425, 422] on span "play_arrow" at bounding box center [424, 428] width 13 height 13
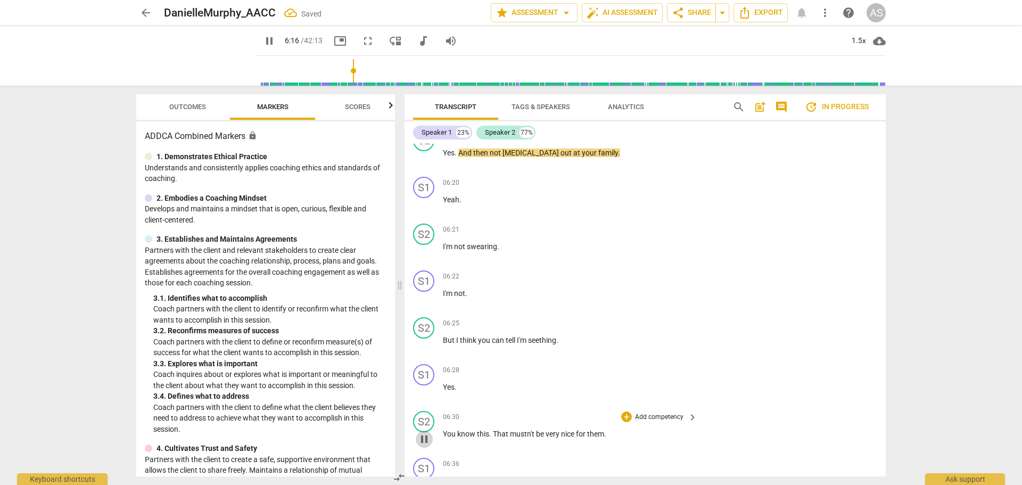
click at [424, 431] on button "pause" at bounding box center [424, 439] width 17 height 17
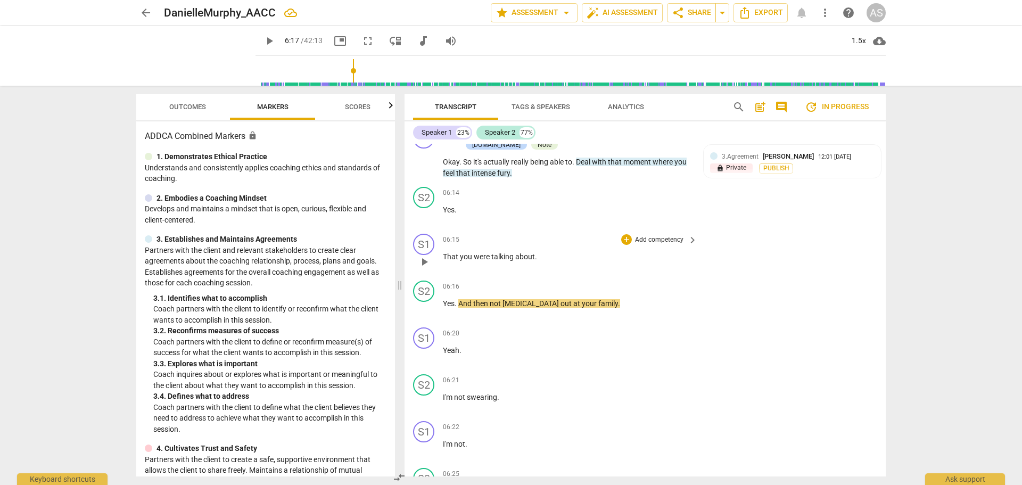
scroll to position [2269, 0]
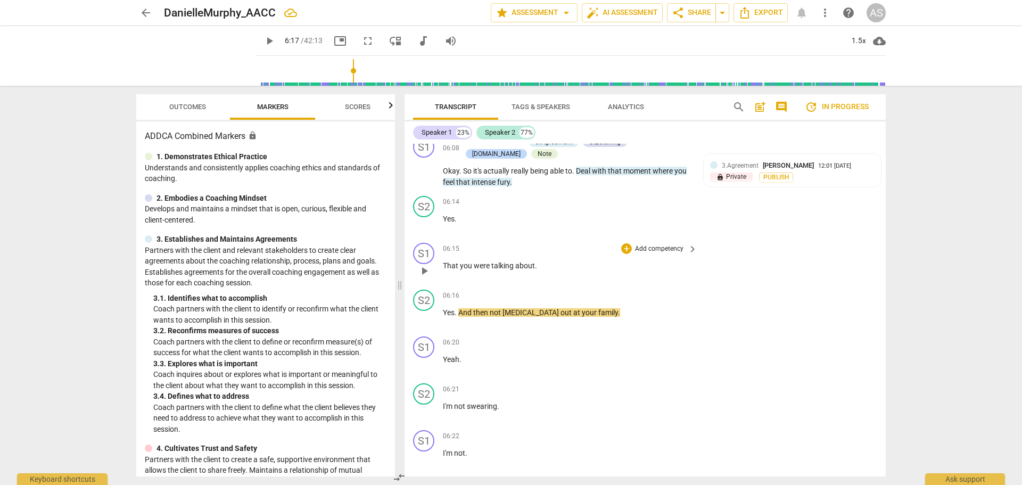
click at [444, 261] on span "That" at bounding box center [451, 265] width 17 height 9
click at [444, 308] on span "Yes" at bounding box center [449, 312] width 12 height 9
click at [461, 308] on span "And" at bounding box center [465, 312] width 15 height 9
click at [460, 308] on span "And" at bounding box center [465, 312] width 15 height 9
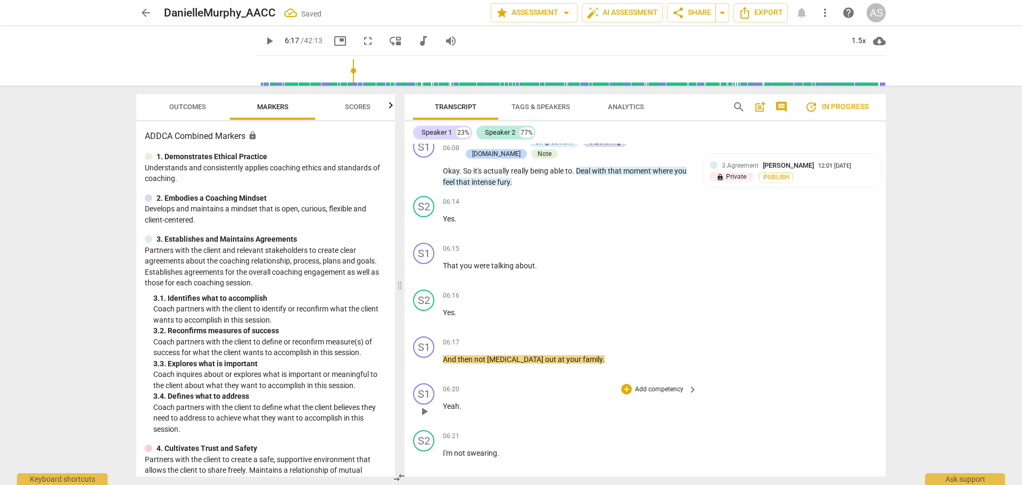
click at [426, 405] on span "play_arrow" at bounding box center [424, 411] width 13 height 13
click at [426, 405] on span "pause" at bounding box center [424, 411] width 13 height 13
click at [427, 385] on div "S1" at bounding box center [423, 393] width 21 height 21
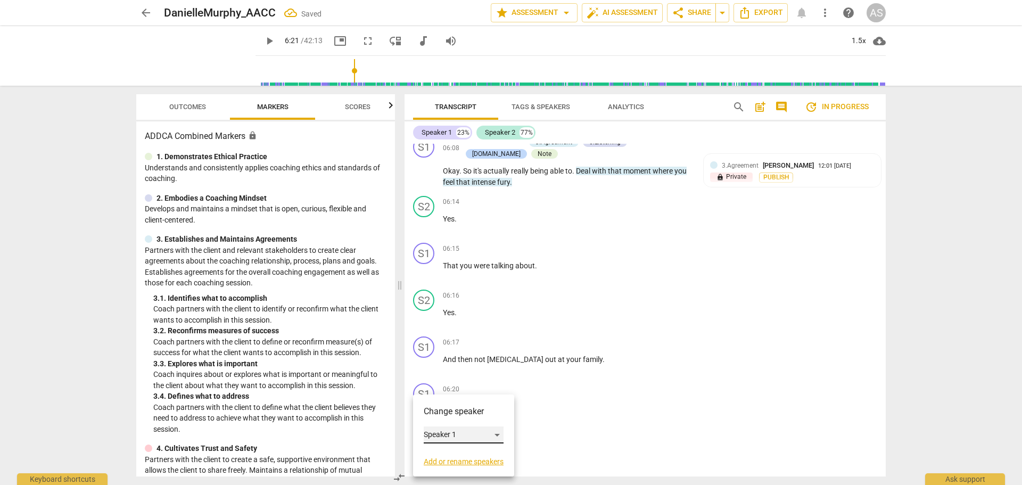
click at [442, 433] on div "Speaker 1" at bounding box center [464, 434] width 80 height 17
click at [461, 458] on li "Speaker 2" at bounding box center [464, 455] width 81 height 20
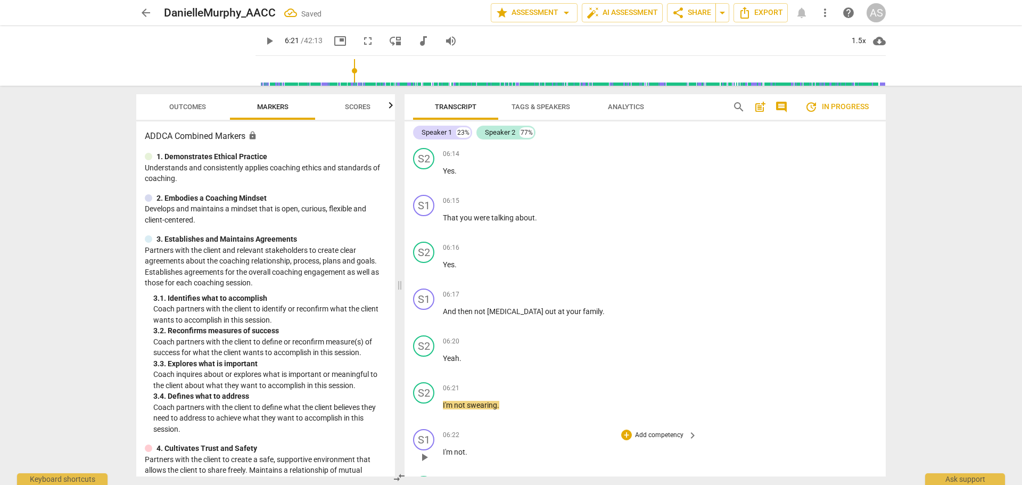
scroll to position [2322, 0]
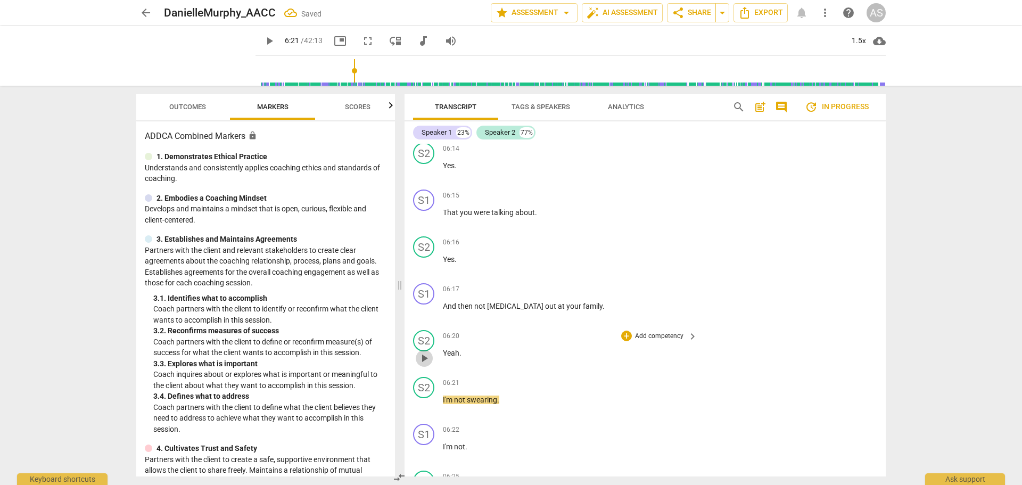
click at [426, 352] on span "play_arrow" at bounding box center [424, 358] width 13 height 13
click at [425, 400] on span "pause" at bounding box center [424, 405] width 13 height 13
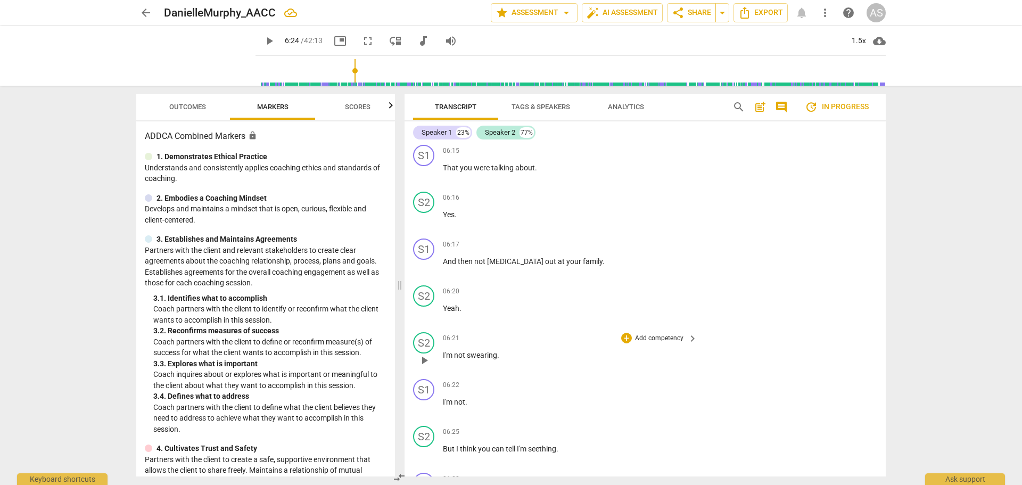
scroll to position [2375, 0]
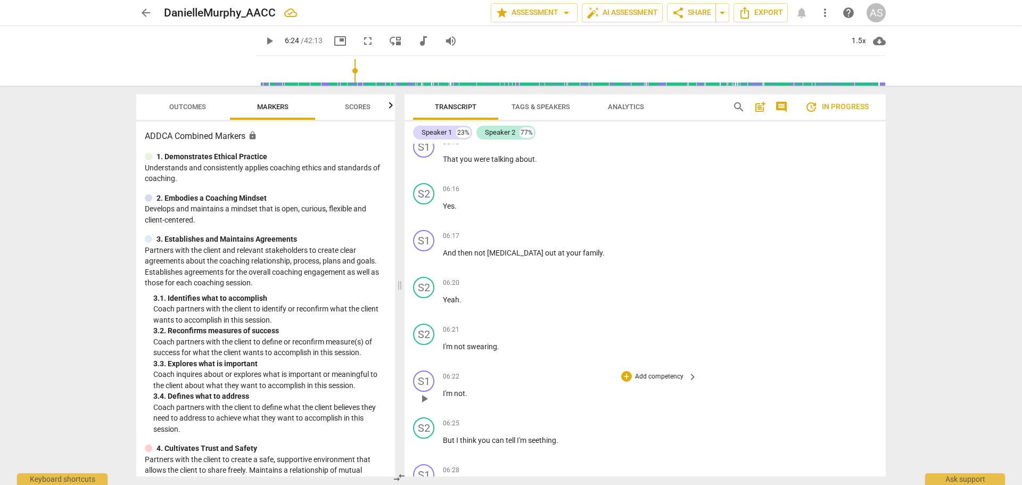
click at [442, 392] on div "play_arrow pause" at bounding box center [429, 399] width 27 height 14
click at [444, 389] on span "I'm" at bounding box center [448, 393] width 11 height 9
click at [426, 301] on span "play_arrow" at bounding box center [424, 305] width 13 height 13
click at [426, 301] on span "pause" at bounding box center [424, 305] width 13 height 13
click at [444, 389] on span "I'm" at bounding box center [448, 393] width 11 height 9
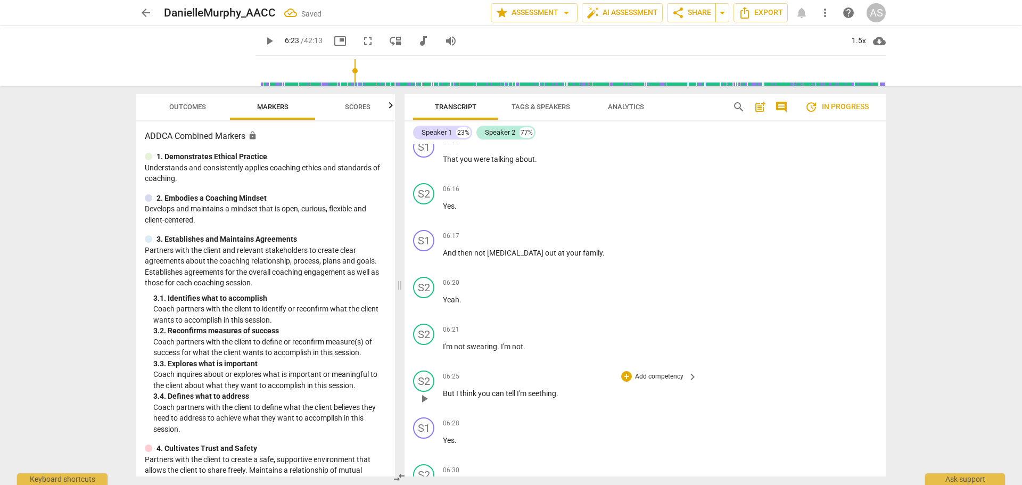
click at [442, 392] on div "play_arrow pause" at bounding box center [429, 399] width 27 height 14
click at [443, 389] on span "But" at bounding box center [449, 393] width 13 height 9
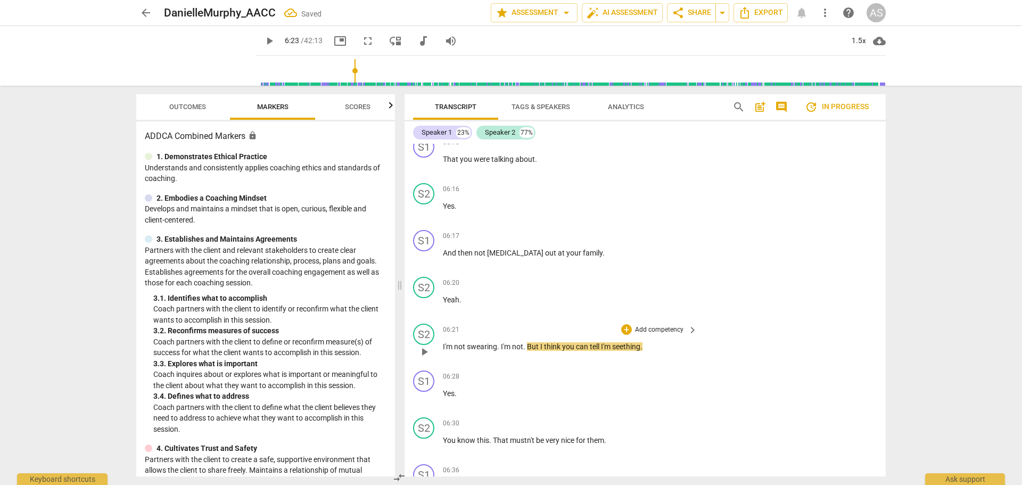
click at [424, 345] on span "play_arrow" at bounding box center [424, 351] width 13 height 13
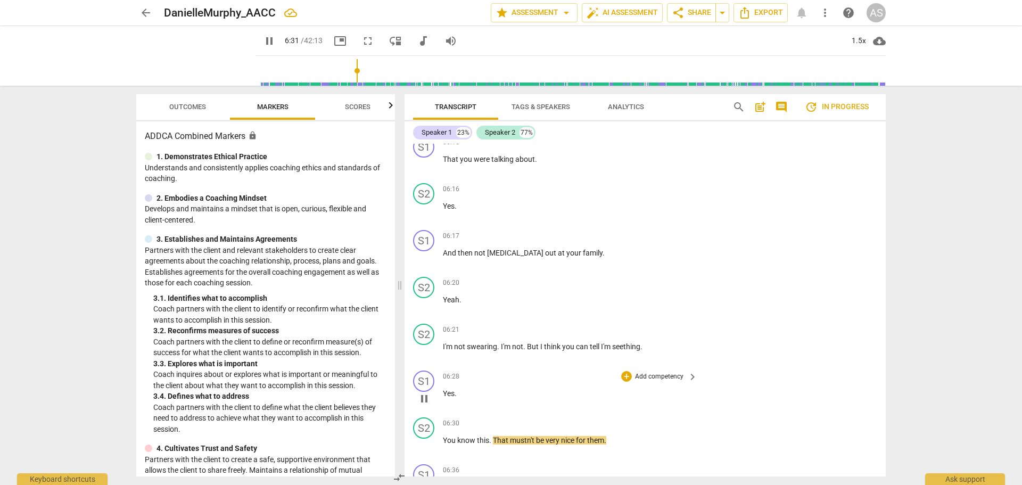
scroll to position [2428, 0]
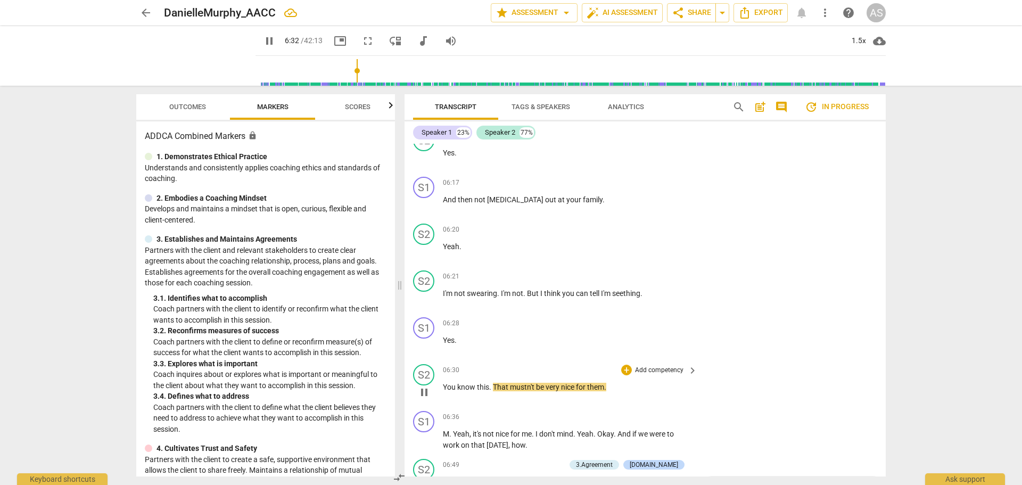
click at [425, 387] on span "pause" at bounding box center [424, 392] width 13 height 13
click at [425, 387] on span "play_arrow" at bounding box center [424, 392] width 13 height 13
click at [425, 387] on span "pause" at bounding box center [424, 392] width 13 height 13
click at [443, 384] on span "You" at bounding box center [450, 387] width 14 height 9
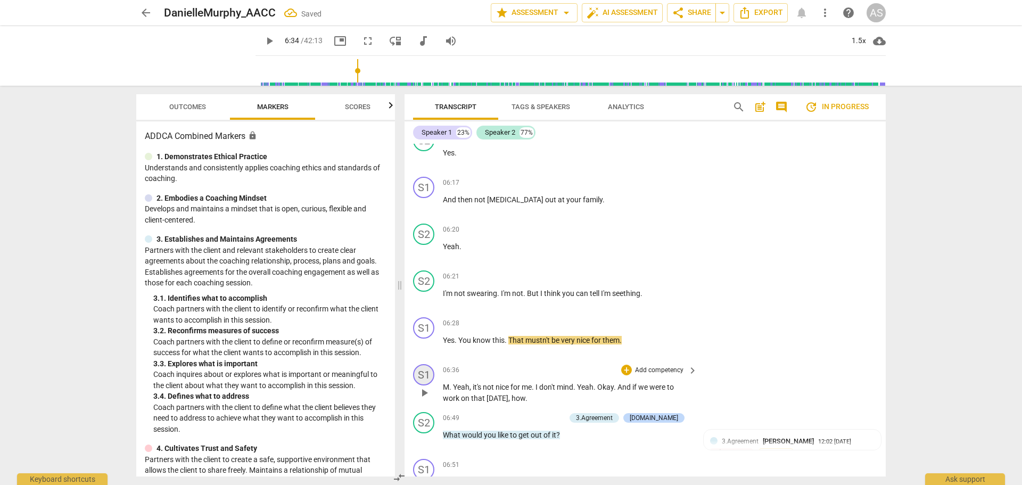
click at [429, 374] on div "S1" at bounding box center [423, 374] width 21 height 21
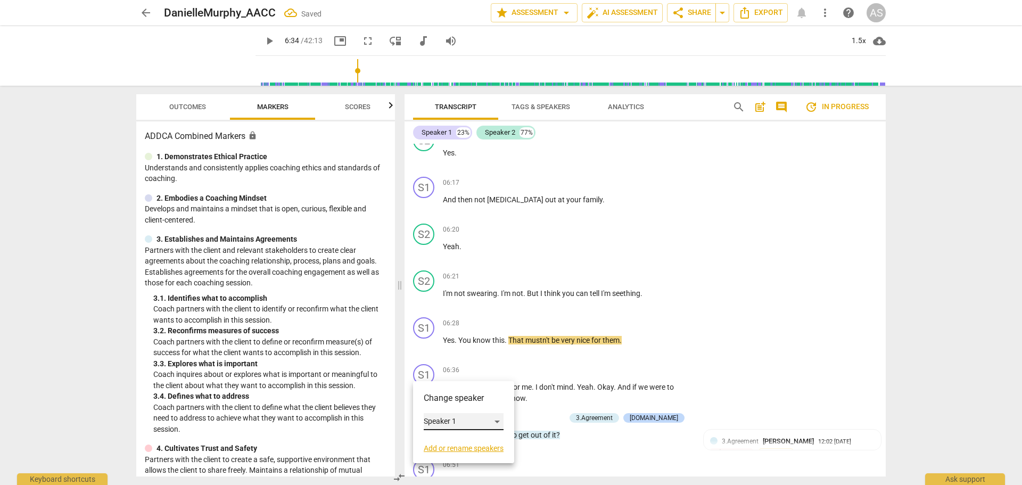
click at [440, 417] on div "Speaker 1" at bounding box center [464, 421] width 80 height 17
click at [444, 438] on li "Speaker 2" at bounding box center [464, 442] width 81 height 20
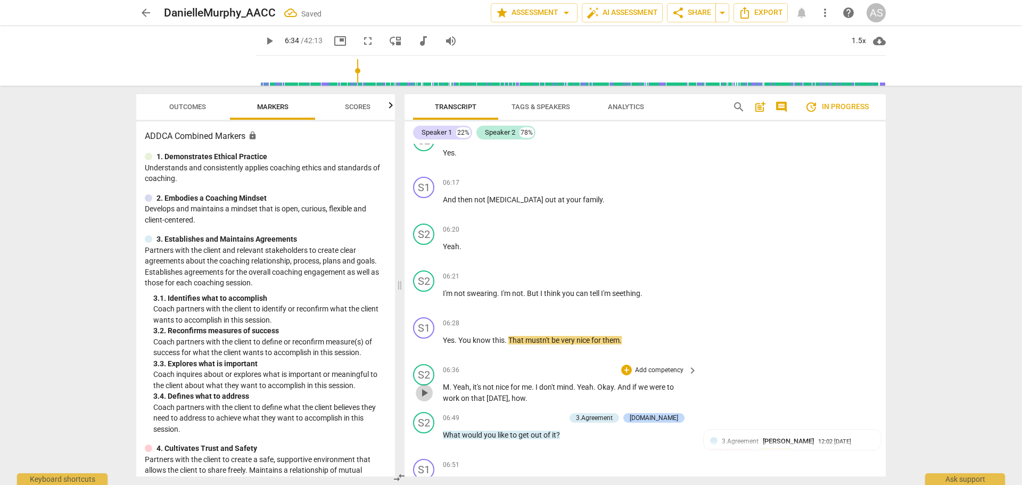
click at [430, 386] on span "play_arrow" at bounding box center [424, 392] width 13 height 13
click at [425, 387] on span "pause" at bounding box center [424, 392] width 13 height 13
type input "405"
click at [623, 384] on span "And" at bounding box center [624, 387] width 15 height 9
click at [597, 383] on span "." at bounding box center [595, 387] width 4 height 9
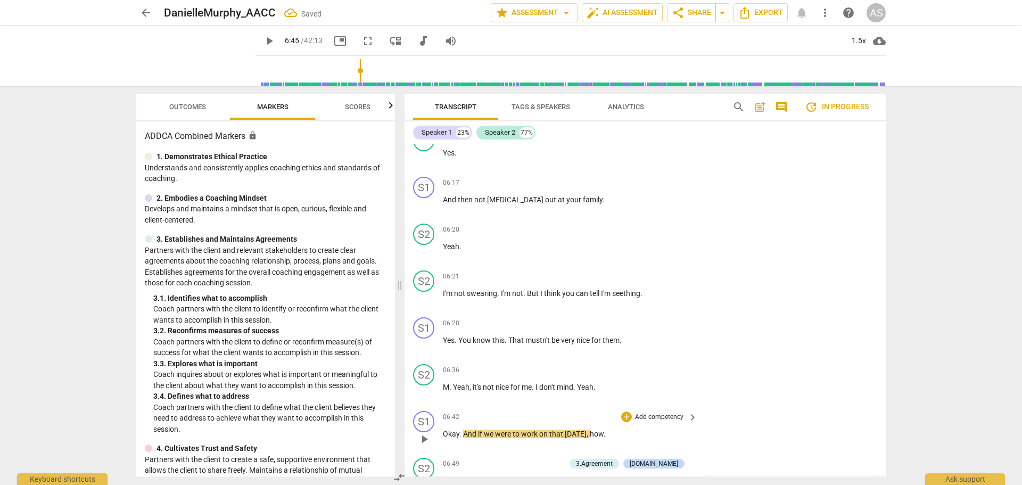
scroll to position [2481, 0]
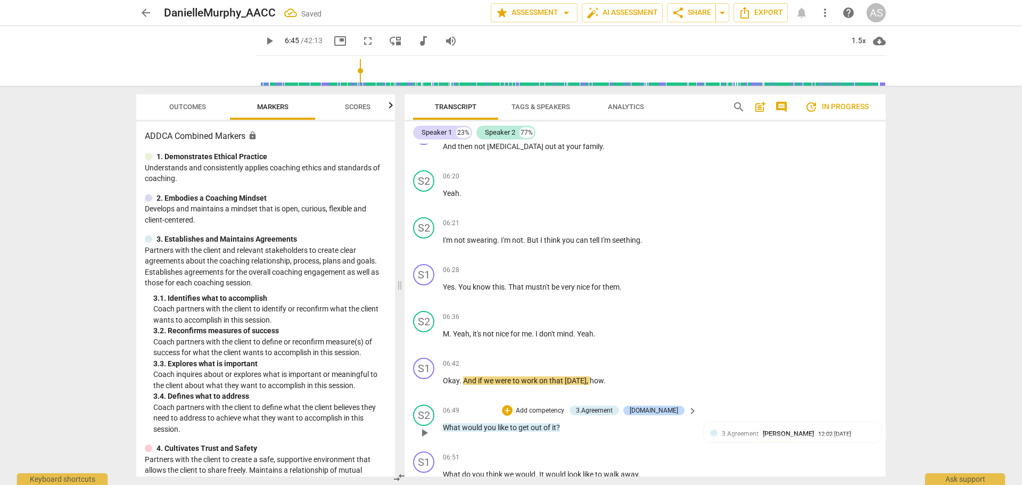
click at [444, 423] on span "What" at bounding box center [452, 427] width 19 height 9
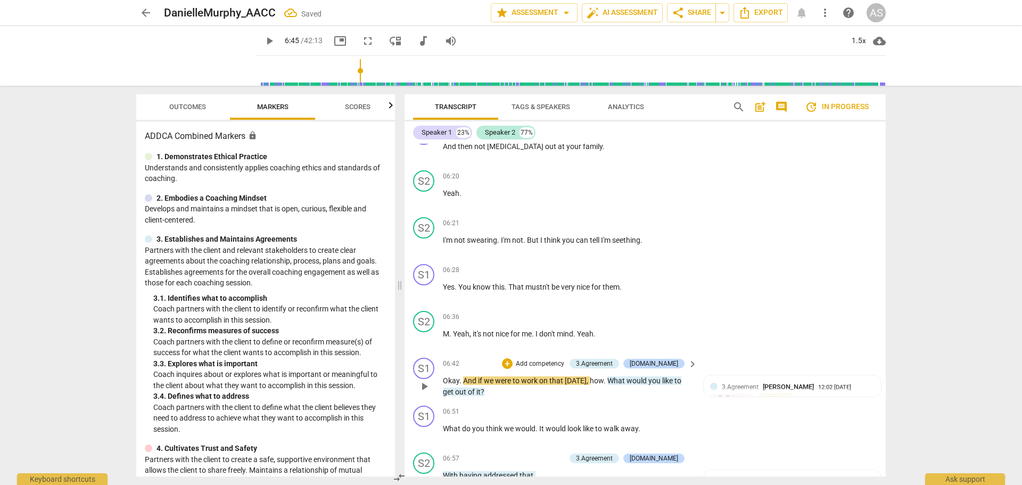
click at [425, 381] on span "play_arrow" at bounding box center [424, 386] width 13 height 13
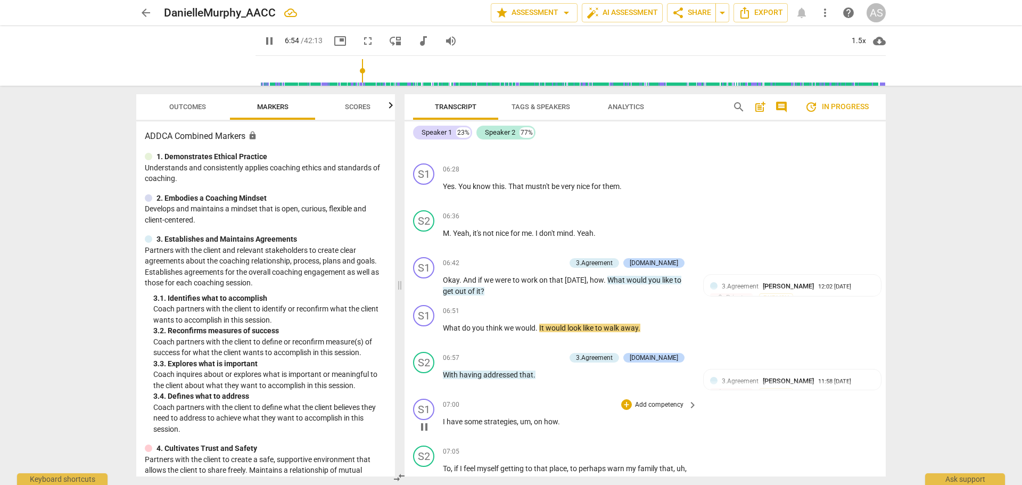
scroll to position [2588, 0]
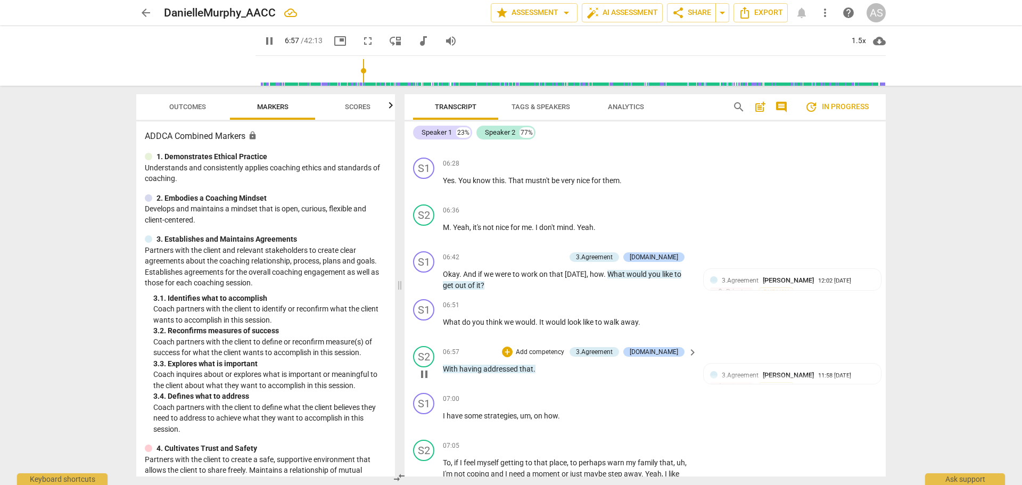
click at [423, 368] on span "pause" at bounding box center [424, 374] width 13 height 13
click at [428, 357] on div "S2" at bounding box center [423, 356] width 21 height 21
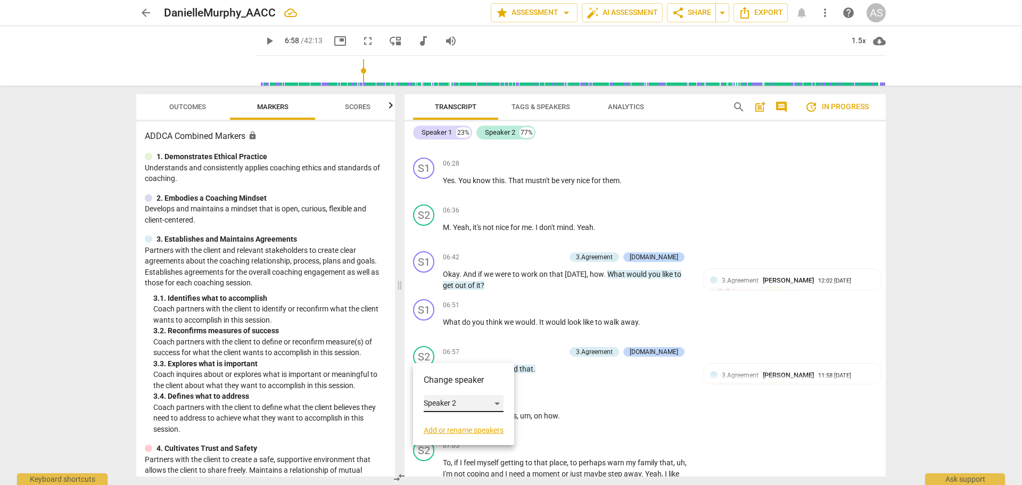
click at [449, 401] on div "Speaker 2" at bounding box center [464, 403] width 80 height 17
click at [456, 386] on li "Speaker 1" at bounding box center [464, 383] width 81 height 20
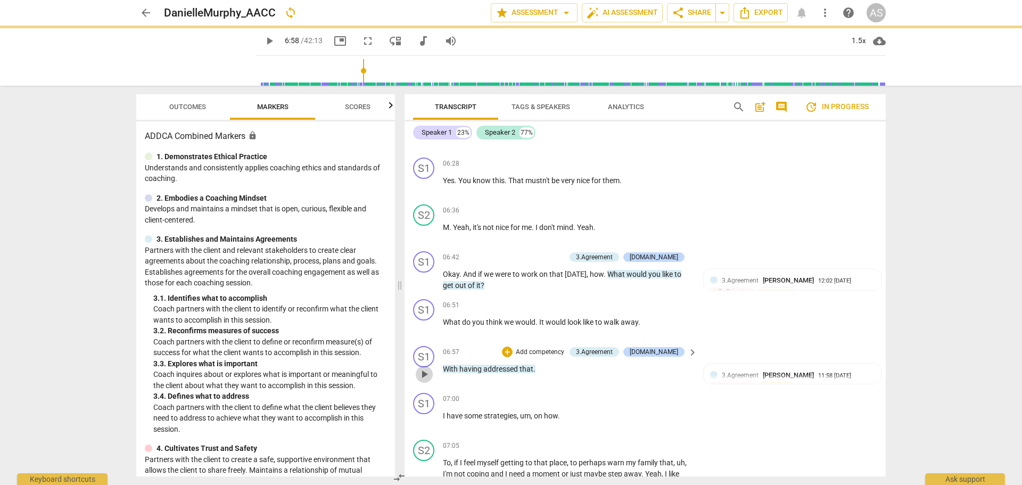
click at [426, 370] on span "play_arrow" at bounding box center [424, 374] width 13 height 13
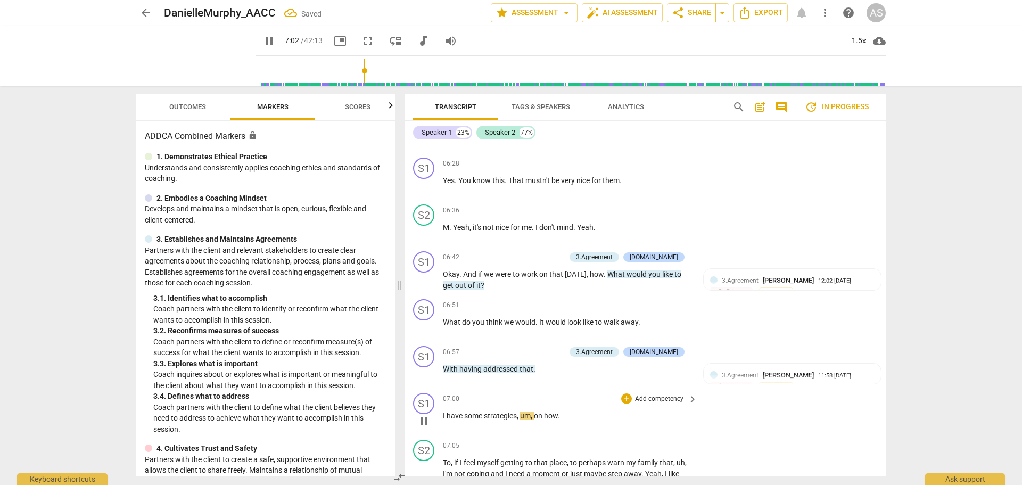
click at [427, 415] on span "pause" at bounding box center [424, 421] width 13 height 13
type input "423"
click at [426, 400] on div "S1" at bounding box center [423, 403] width 21 height 21
click at [438, 426] on div "Speaker 1" at bounding box center [464, 434] width 80 height 17
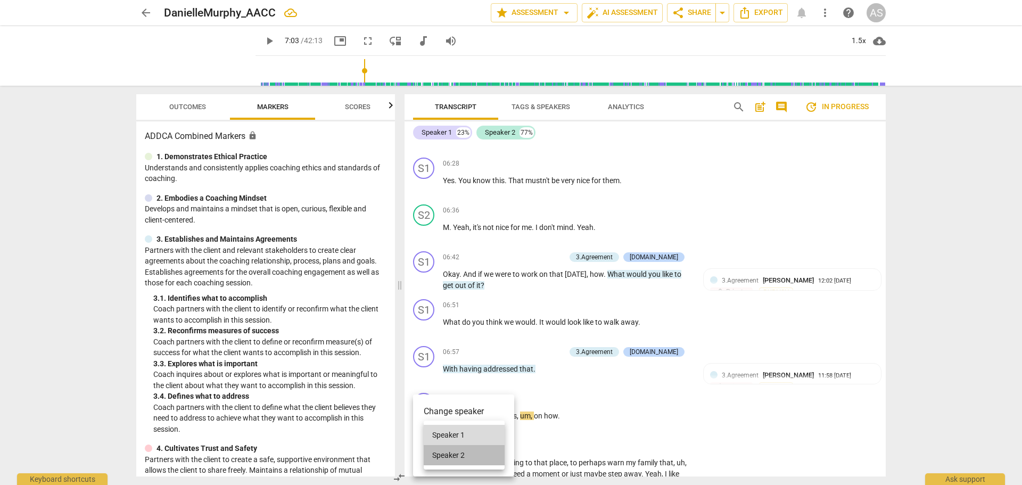
click at [447, 448] on li "Speaker 2" at bounding box center [464, 455] width 81 height 20
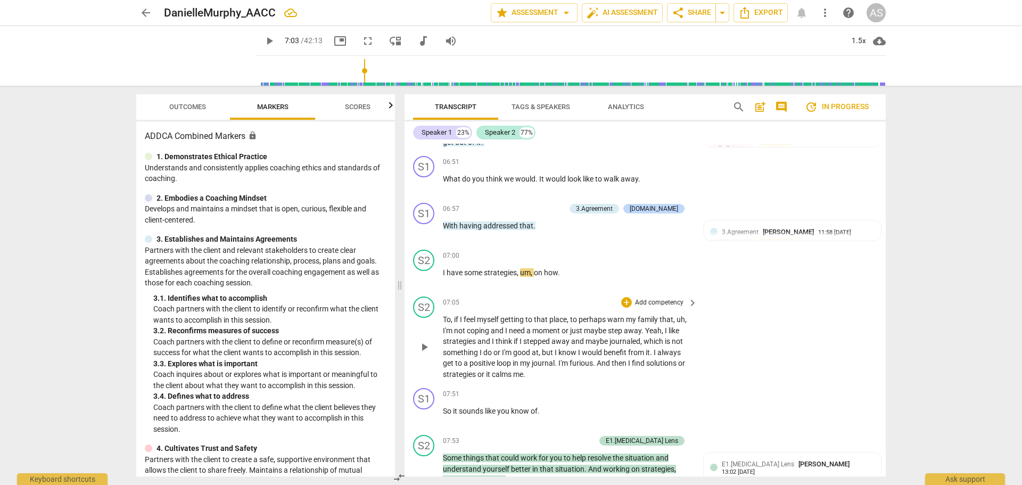
scroll to position [2748, 0]
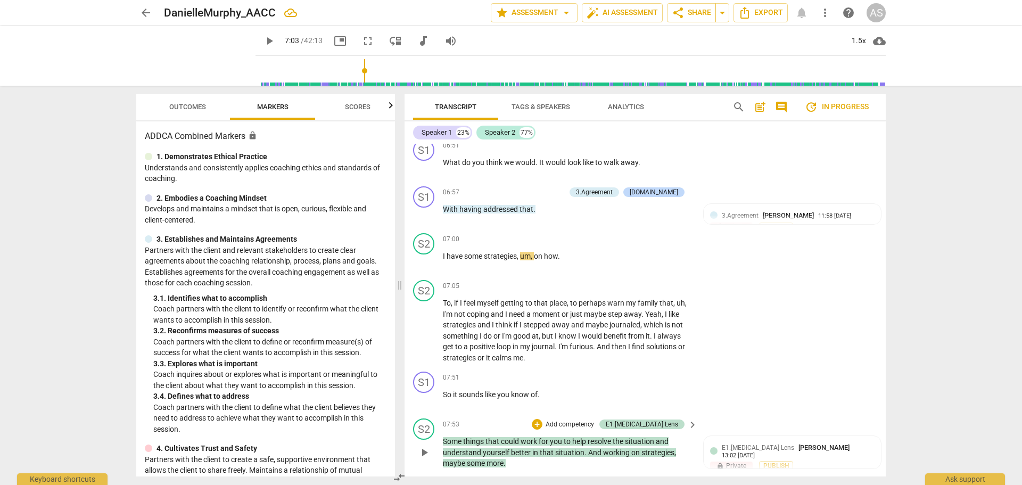
click at [443, 438] on span "Some" at bounding box center [453, 441] width 20 height 9
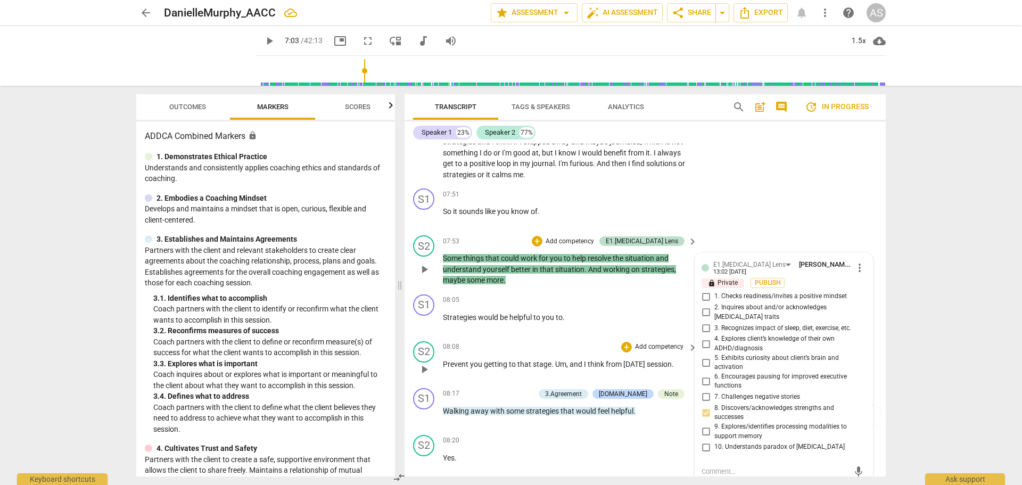
scroll to position [2918, 0]
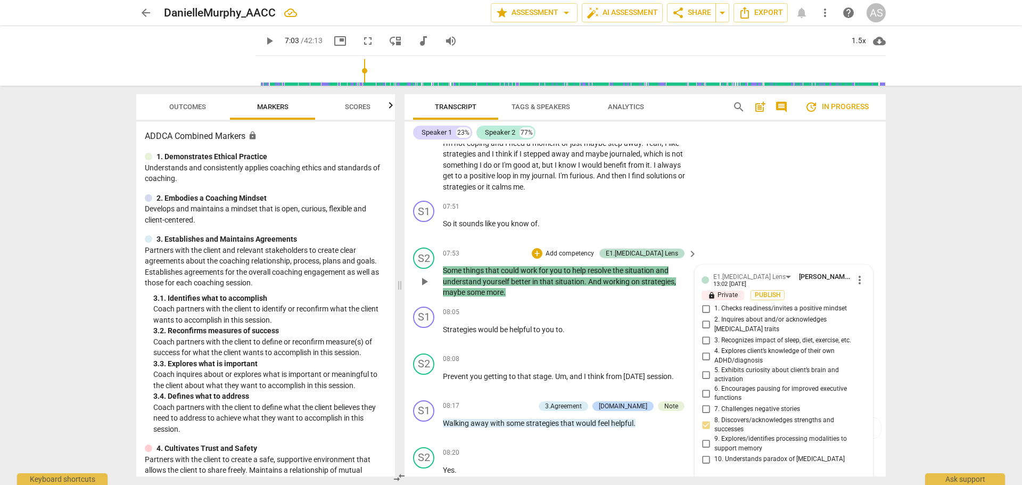
click at [443, 267] on div "S2 play_arrow pause 07:53 + Add competency E1.[MEDICAL_DATA] Lens keyboard_arro…" at bounding box center [645, 272] width 481 height 59
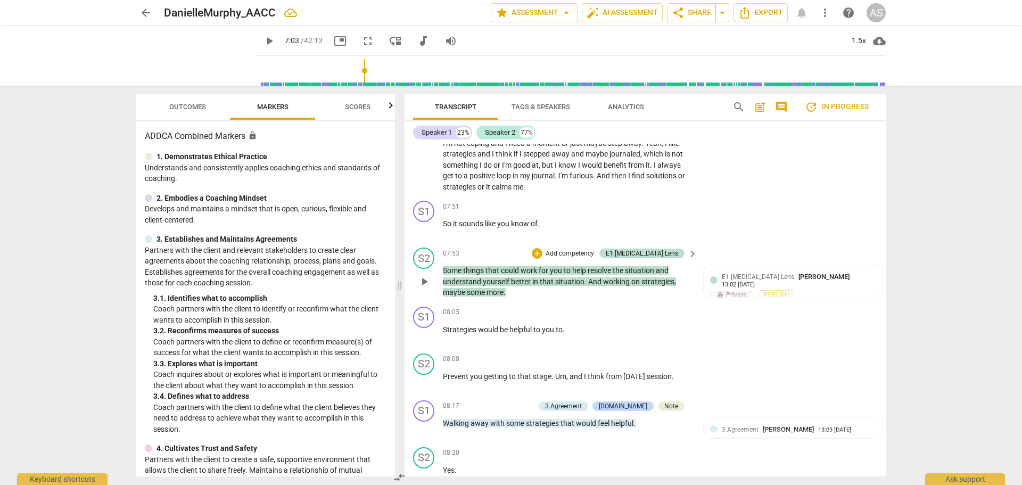
click at [445, 267] on span "Some" at bounding box center [453, 270] width 20 height 9
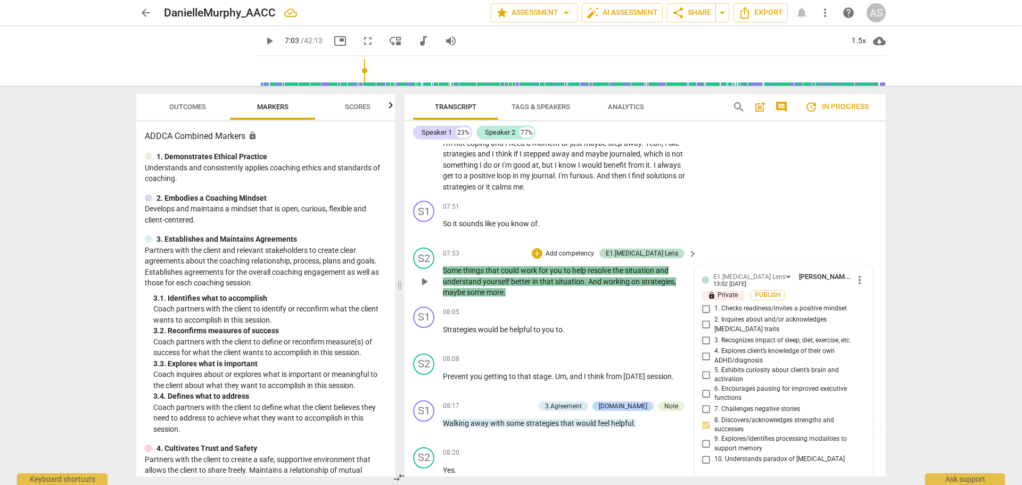
click at [442, 269] on div "play_arrow pause" at bounding box center [429, 282] width 27 height 26
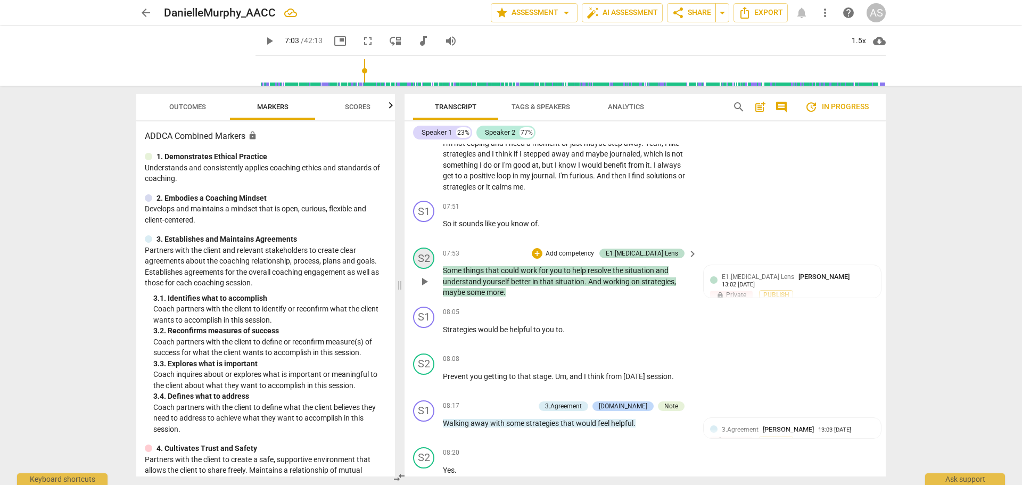
click at [419, 249] on div "S2" at bounding box center [423, 258] width 21 height 21
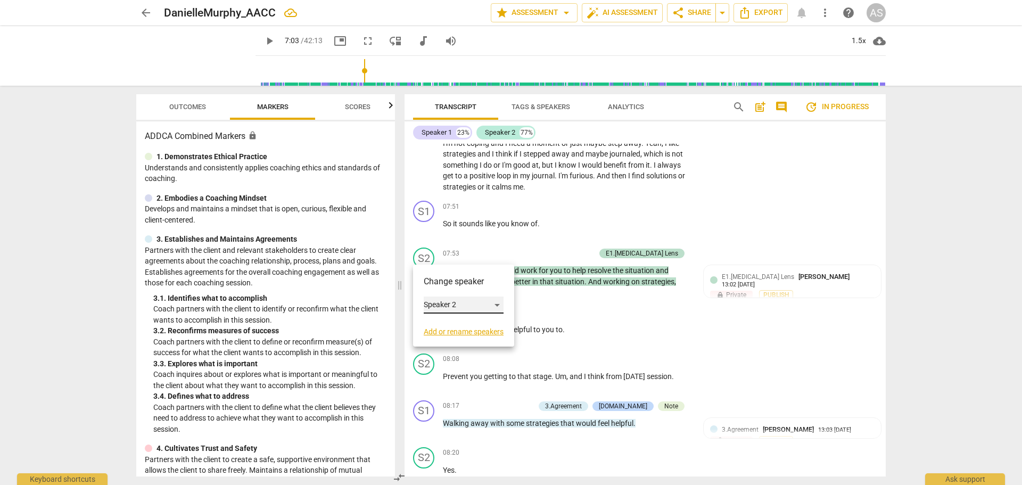
click at [446, 297] on div "Speaker 2" at bounding box center [464, 304] width 80 height 17
click at [457, 287] on li "Speaker 1" at bounding box center [464, 285] width 81 height 20
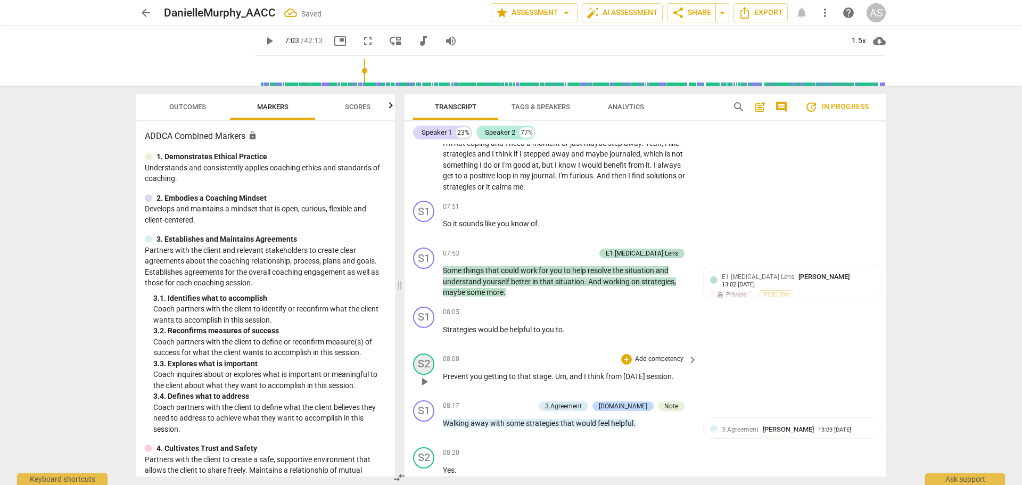
click at [422, 366] on div "S2" at bounding box center [423, 363] width 21 height 21
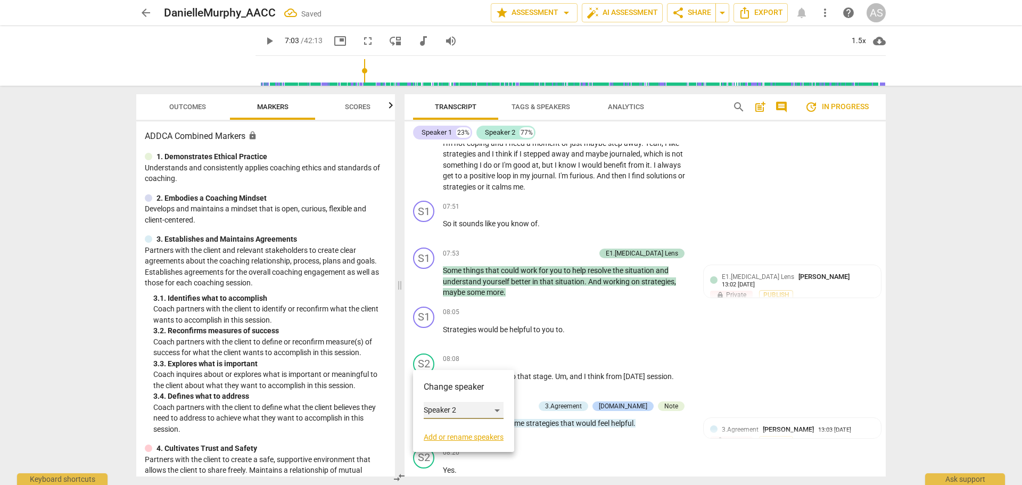
click at [439, 410] on div "Speaker 2" at bounding box center [464, 410] width 80 height 17
click at [460, 391] on li "Speaker 1" at bounding box center [464, 390] width 81 height 20
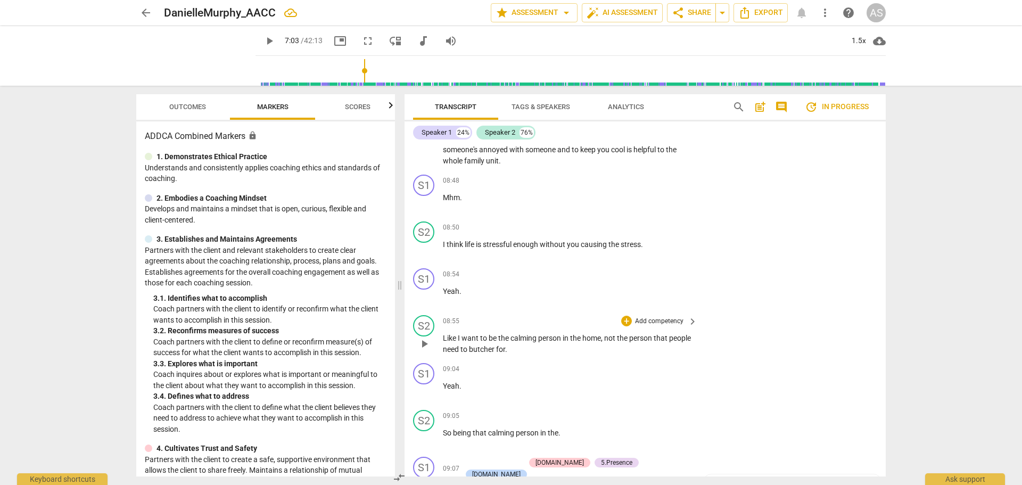
scroll to position [3397, 0]
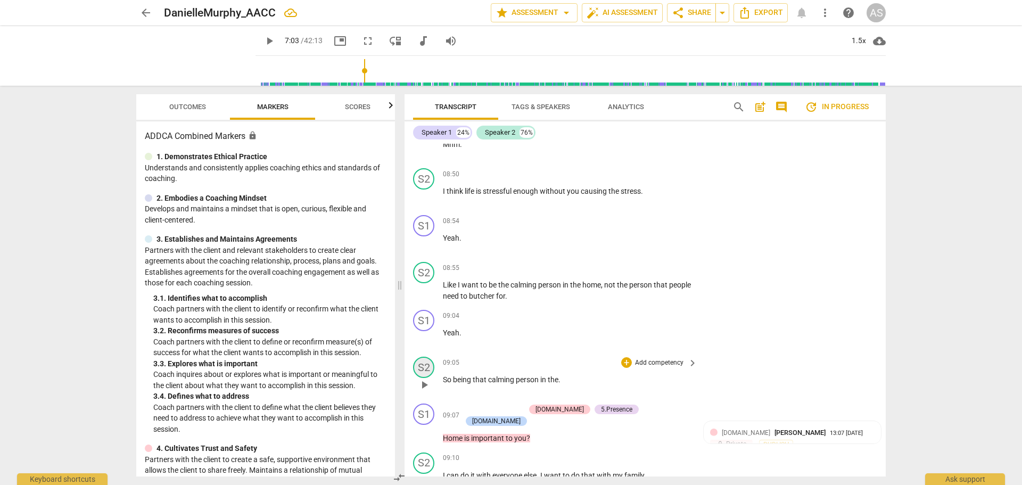
click at [431, 364] on div "S2" at bounding box center [423, 367] width 21 height 21
click at [432, 364] on div at bounding box center [511, 242] width 1022 height 485
click at [432, 364] on div "S2" at bounding box center [423, 367] width 21 height 21
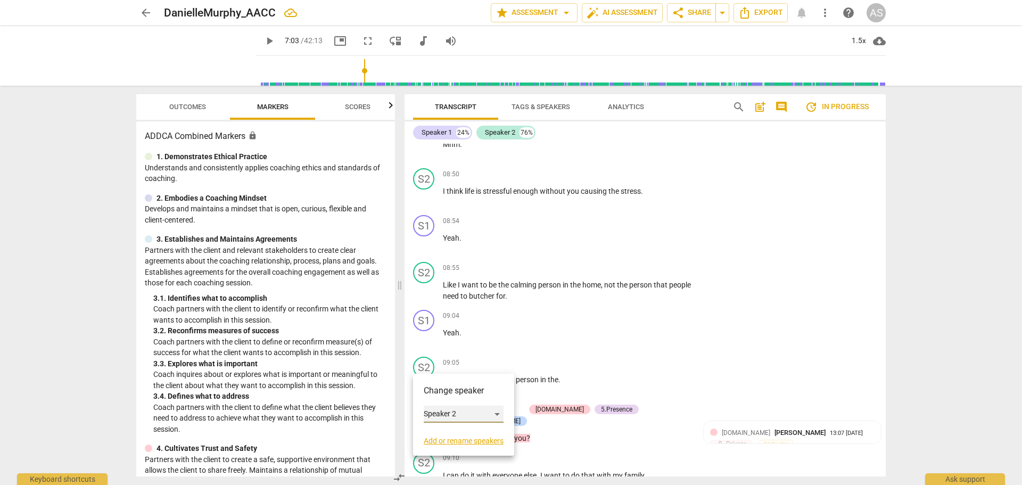
click at [441, 411] on div "Speaker 2" at bounding box center [464, 414] width 80 height 17
click at [448, 402] on li "Speaker 1" at bounding box center [464, 394] width 81 height 20
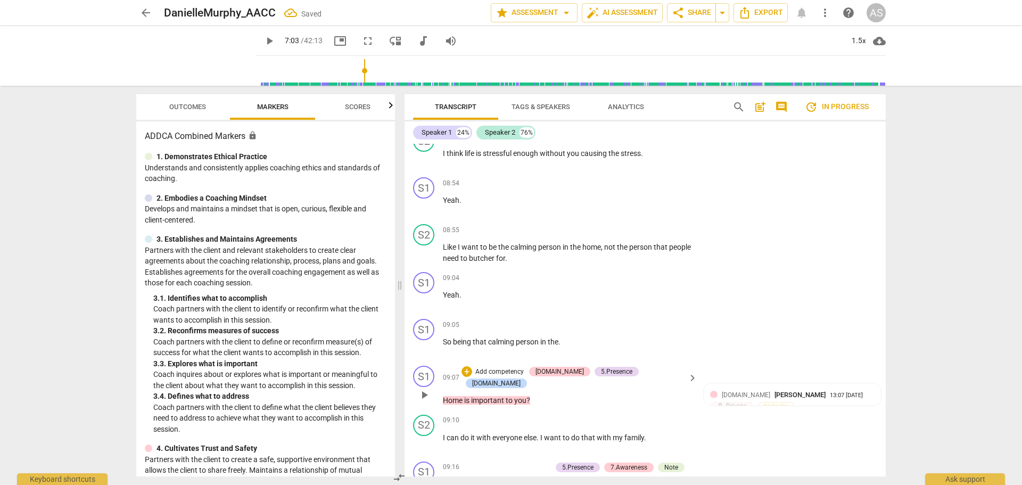
scroll to position [3451, 0]
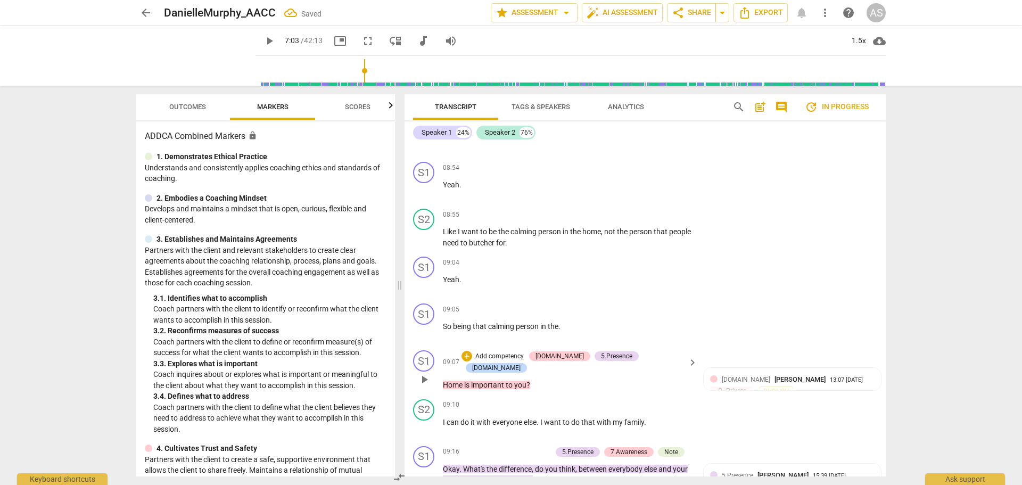
click at [444, 381] on span "Home" at bounding box center [453, 385] width 21 height 9
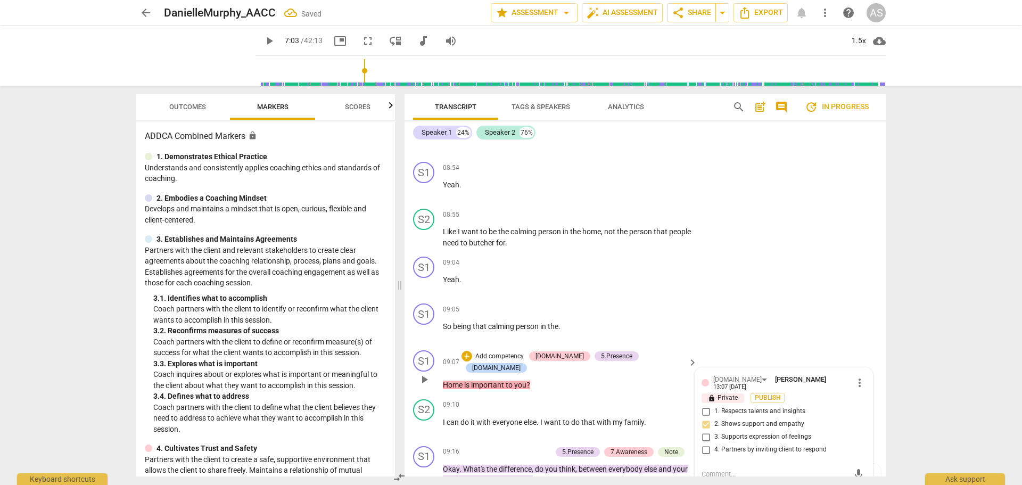
click at [444, 381] on span "Home" at bounding box center [453, 385] width 21 height 9
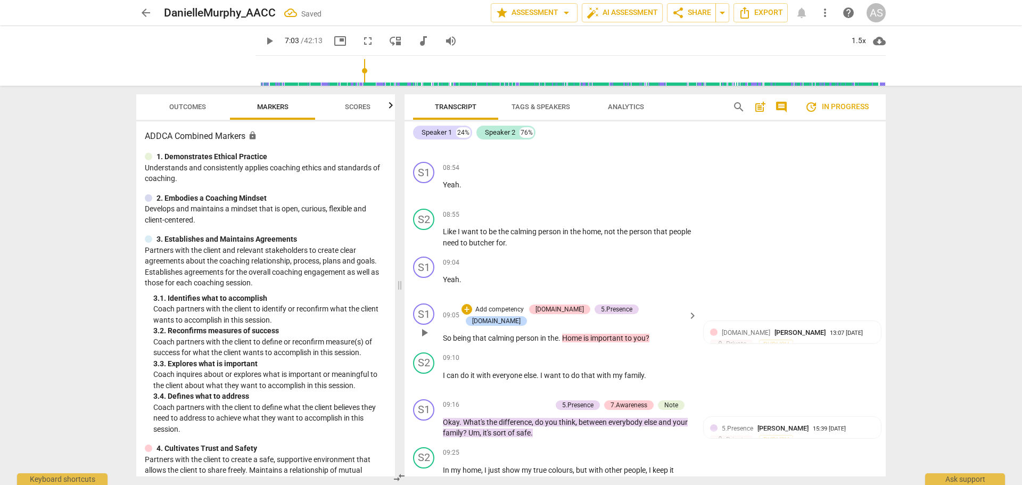
click at [562, 334] on span "." at bounding box center [560, 338] width 4 height 9
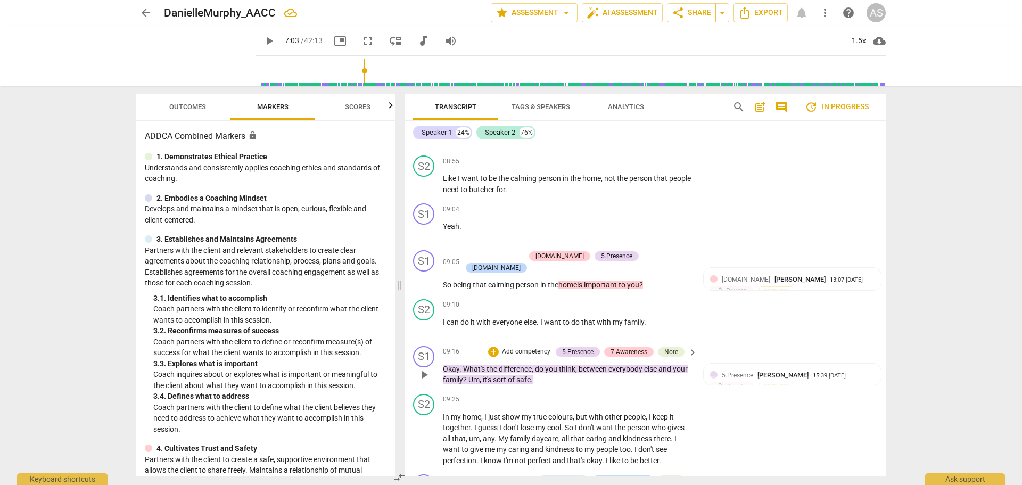
click at [428, 369] on span "play_arrow" at bounding box center [424, 374] width 13 height 13
click at [426, 375] on button "pause" at bounding box center [424, 374] width 17 height 17
type input "566"
click at [471, 375] on span "Um" at bounding box center [473, 379] width 11 height 9
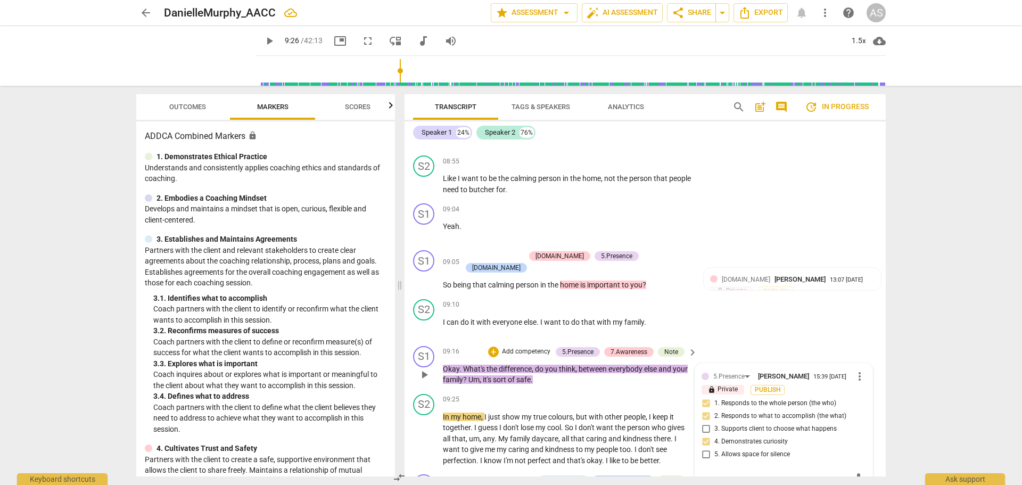
scroll to position [3514, 0]
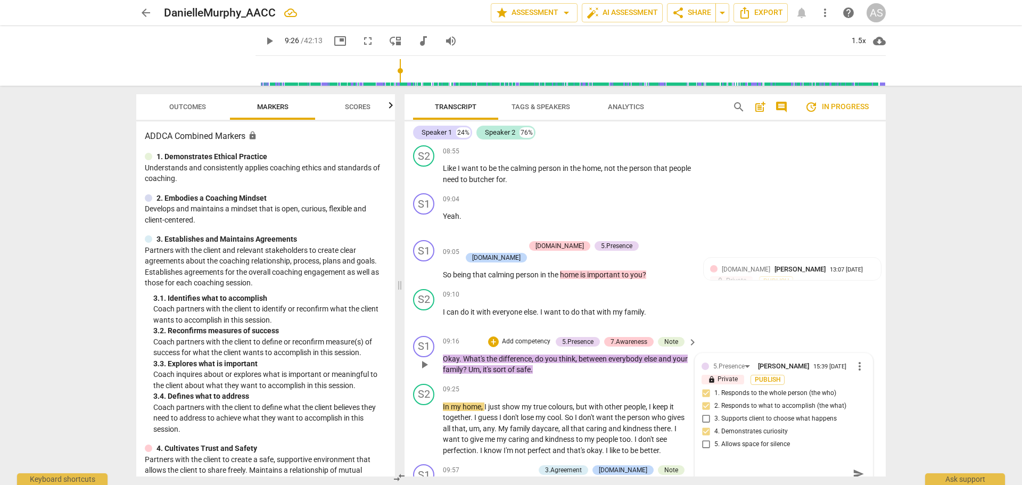
click at [472, 369] on div "S1 play_arrow pause 09:16 + Add competency 5.Presence 7.Awareness Note keyboard…" at bounding box center [645, 356] width 481 height 48
click at [469, 366] on span "Um" at bounding box center [473, 369] width 11 height 9
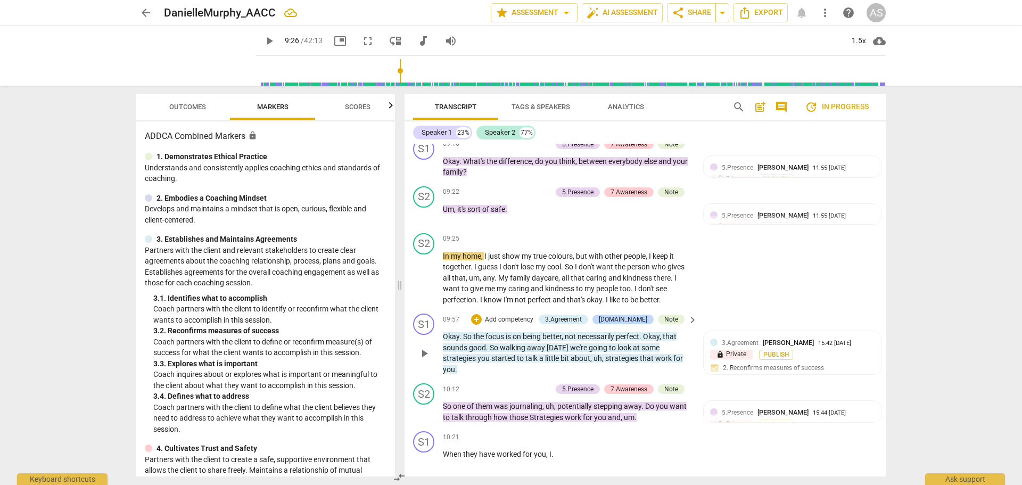
scroll to position [3727, 0]
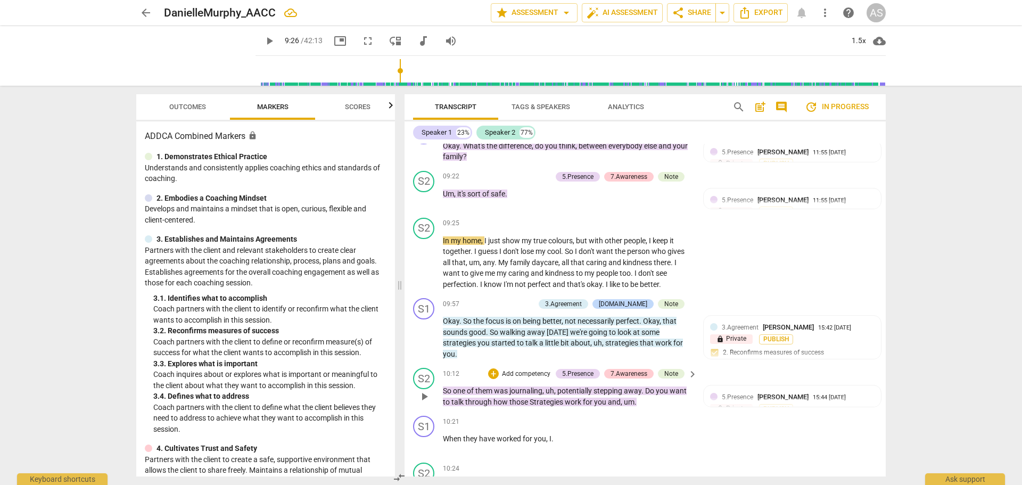
click at [427, 390] on span "play_arrow" at bounding box center [424, 396] width 13 height 13
click at [426, 392] on span "pause" at bounding box center [424, 396] width 13 height 13
click at [432, 370] on div "S2" at bounding box center [423, 378] width 21 height 21
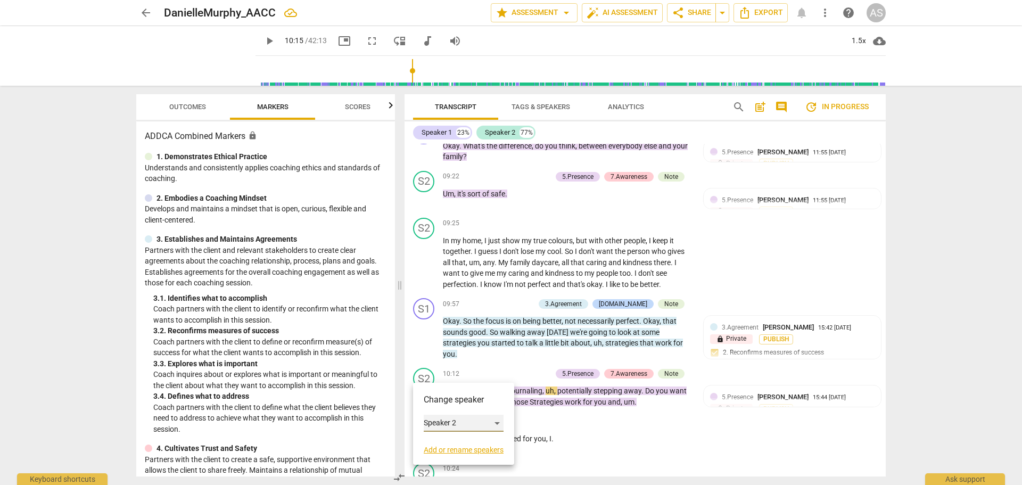
click at [450, 425] on div "Speaker 2" at bounding box center [464, 423] width 80 height 17
click at [451, 406] on li "Speaker 1" at bounding box center [464, 403] width 81 height 20
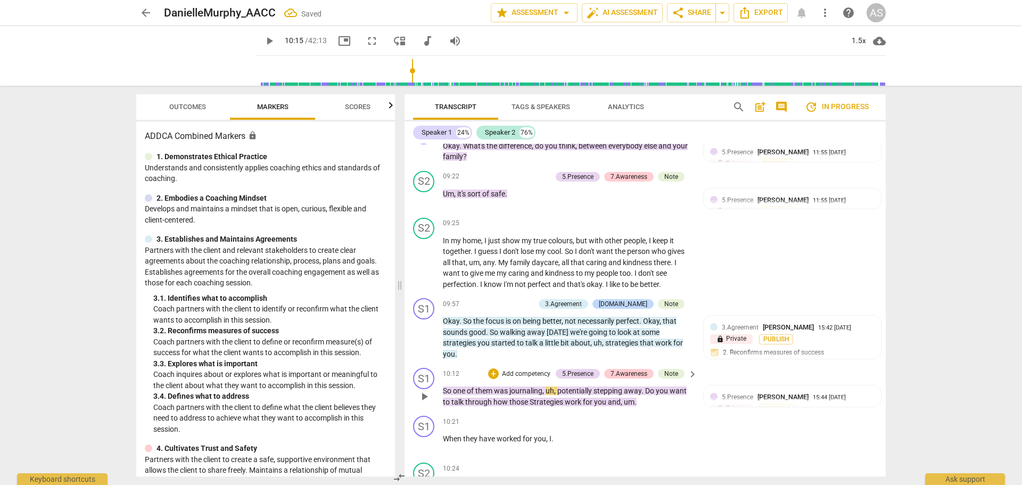
click at [428, 390] on span "play_arrow" at bounding box center [424, 396] width 13 height 13
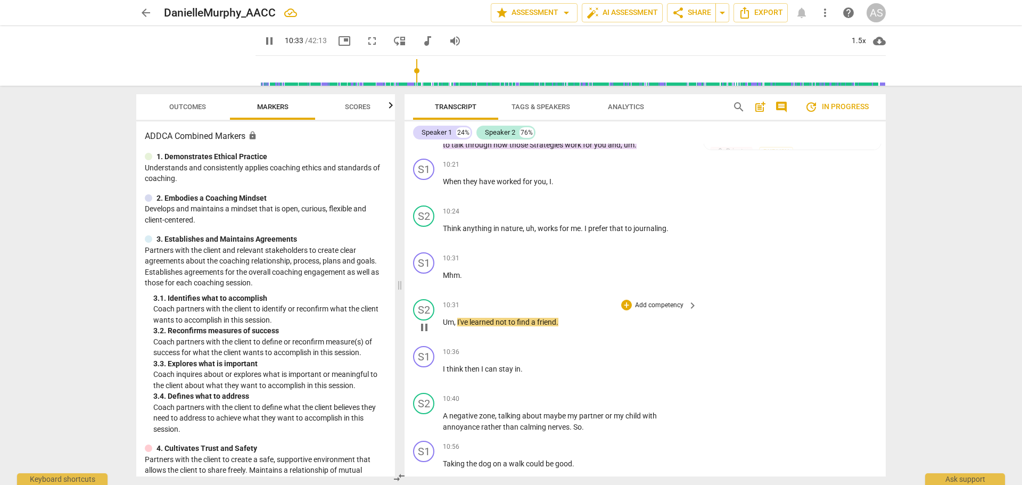
scroll to position [3993, 0]
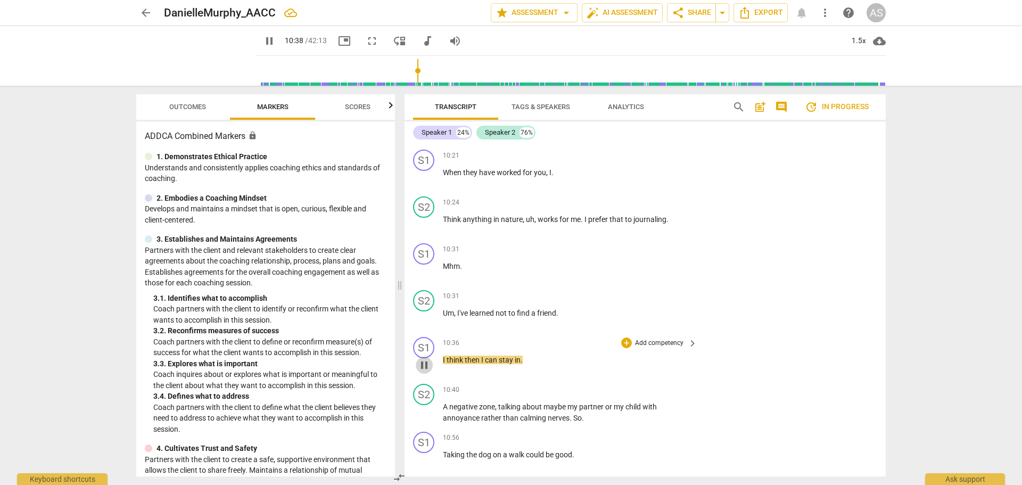
click at [429, 360] on span "pause" at bounding box center [424, 365] width 13 height 13
click at [443, 356] on span "I" at bounding box center [445, 360] width 4 height 9
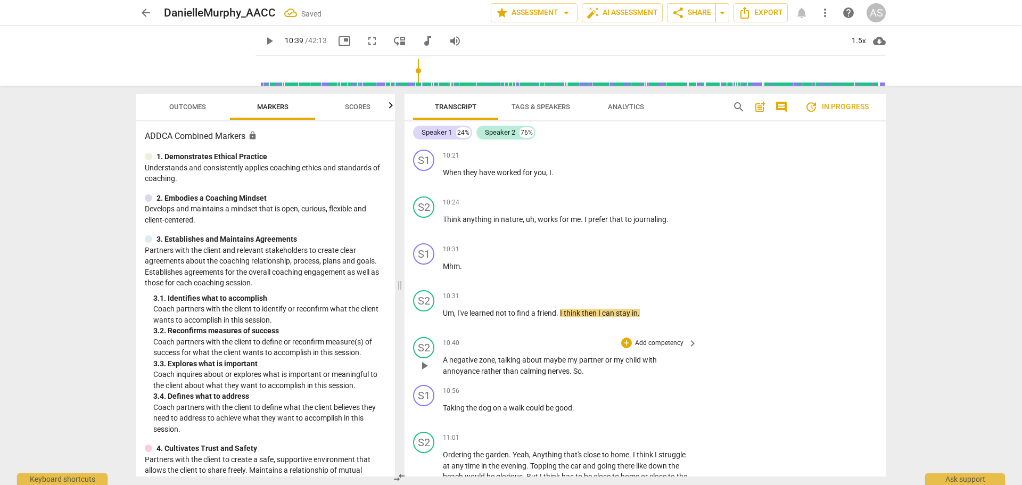
click at [445, 357] on span "A" at bounding box center [446, 360] width 6 height 9
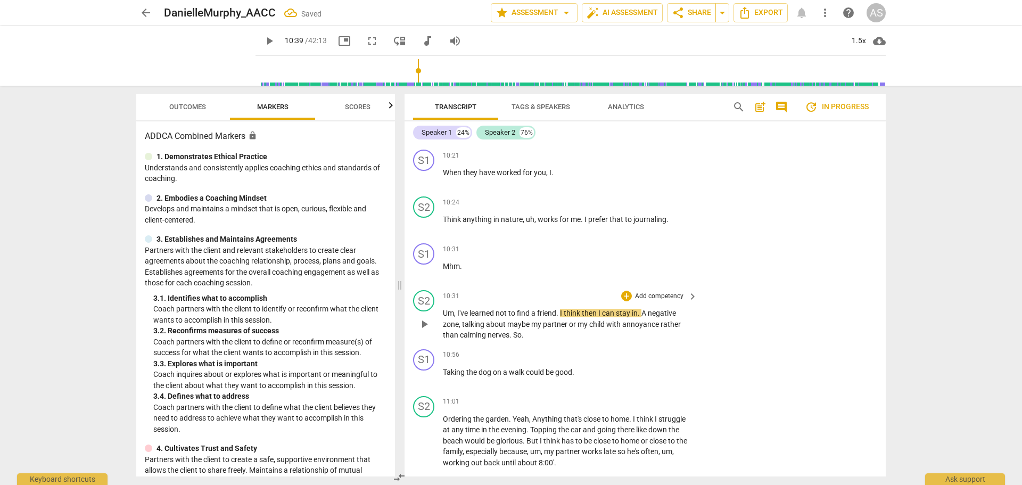
click at [421, 320] on span "play_arrow" at bounding box center [424, 324] width 13 height 13
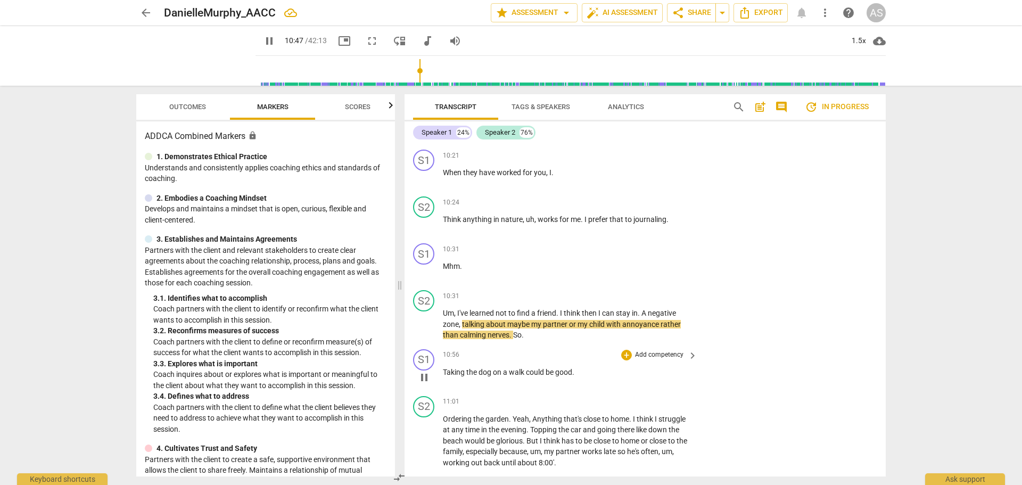
click at [446, 368] on span "Taking" at bounding box center [454, 372] width 23 height 9
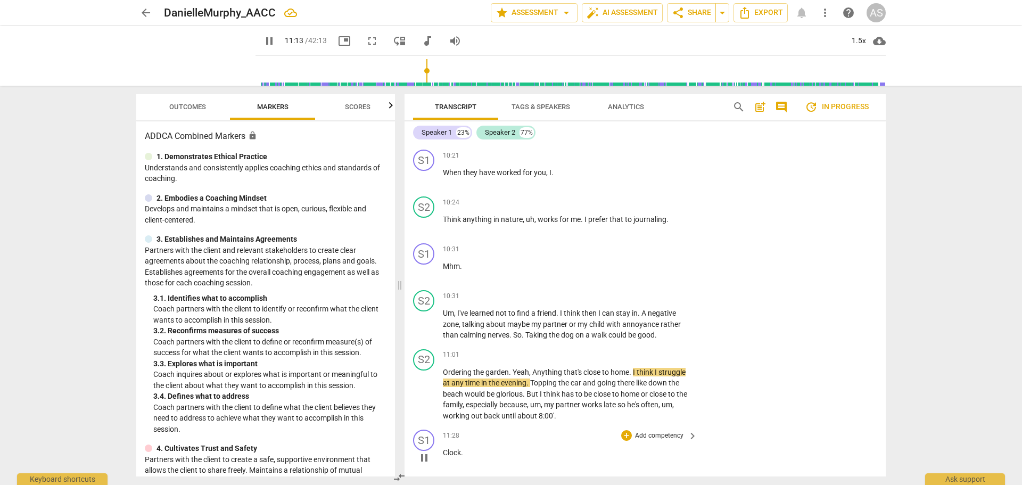
click at [443, 448] on span "Clock" at bounding box center [452, 452] width 18 height 9
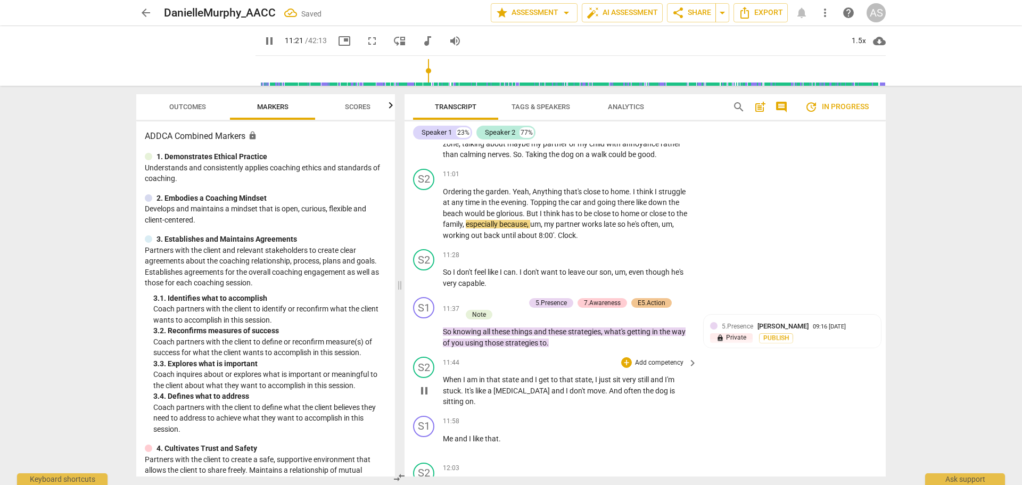
scroll to position [4206, 0]
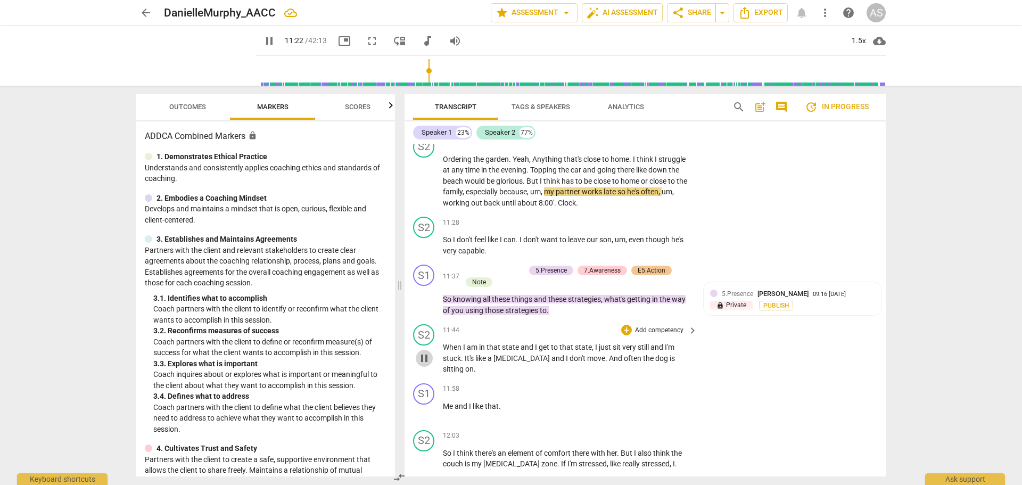
click at [425, 352] on span "pause" at bounding box center [424, 358] width 13 height 13
click at [425, 352] on span "play_arrow" at bounding box center [424, 358] width 13 height 13
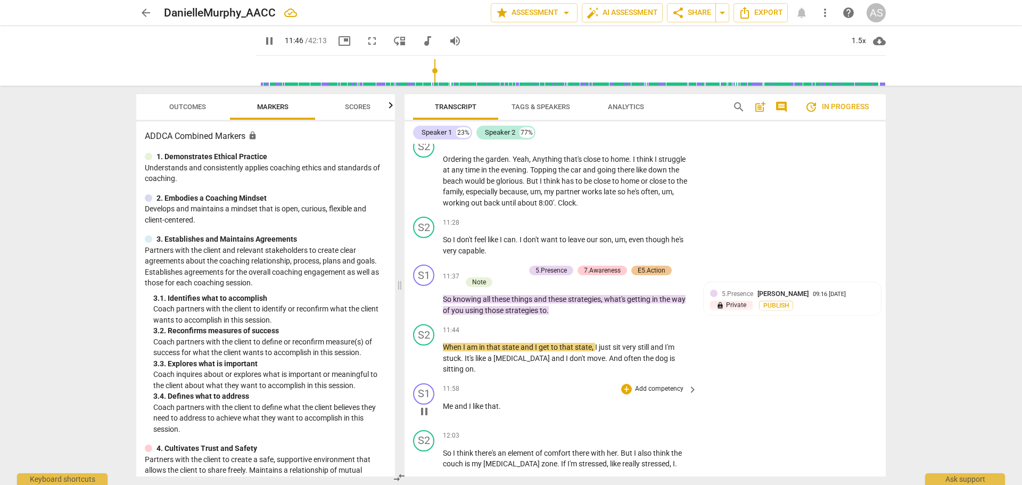
click at [444, 402] on span "Me" at bounding box center [449, 406] width 12 height 9
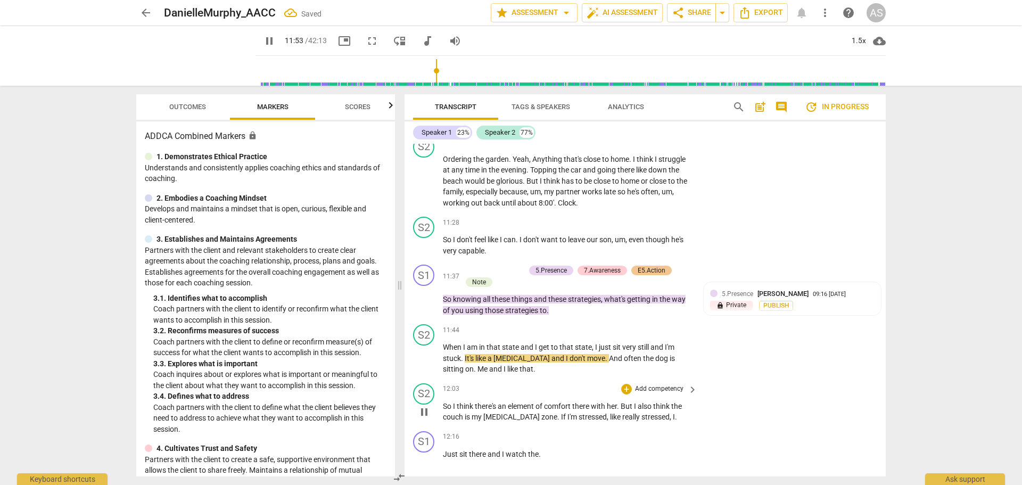
click at [444, 402] on span "So" at bounding box center [448, 406] width 10 height 9
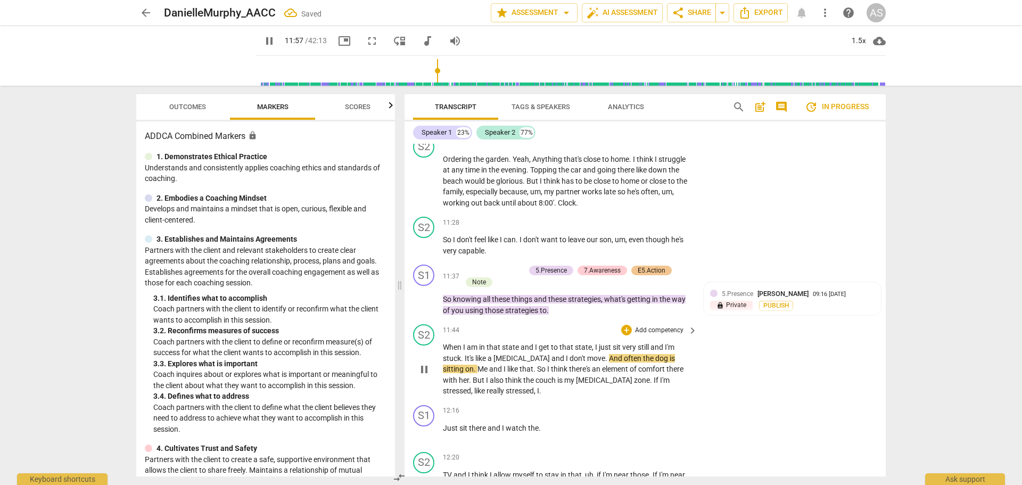
scroll to position [4259, 0]
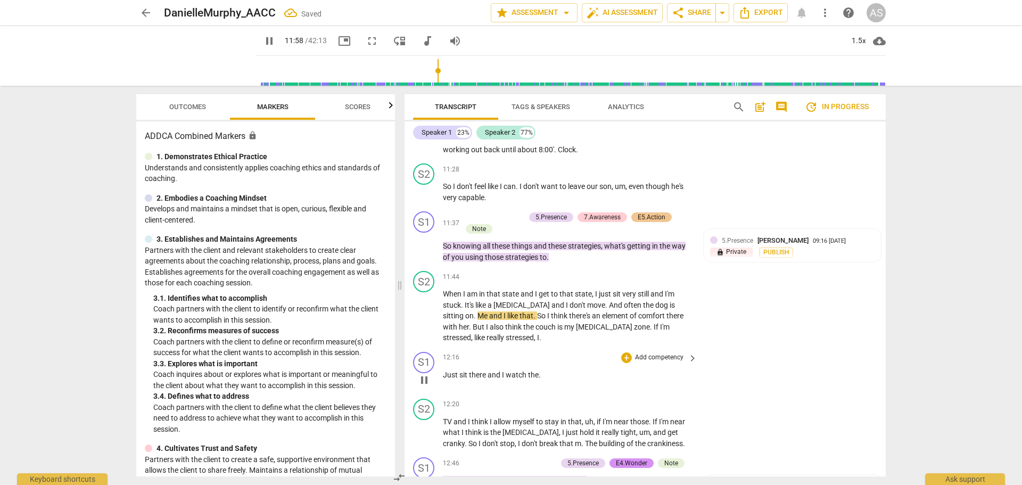
click at [444, 372] on span "Just" at bounding box center [451, 374] width 17 height 9
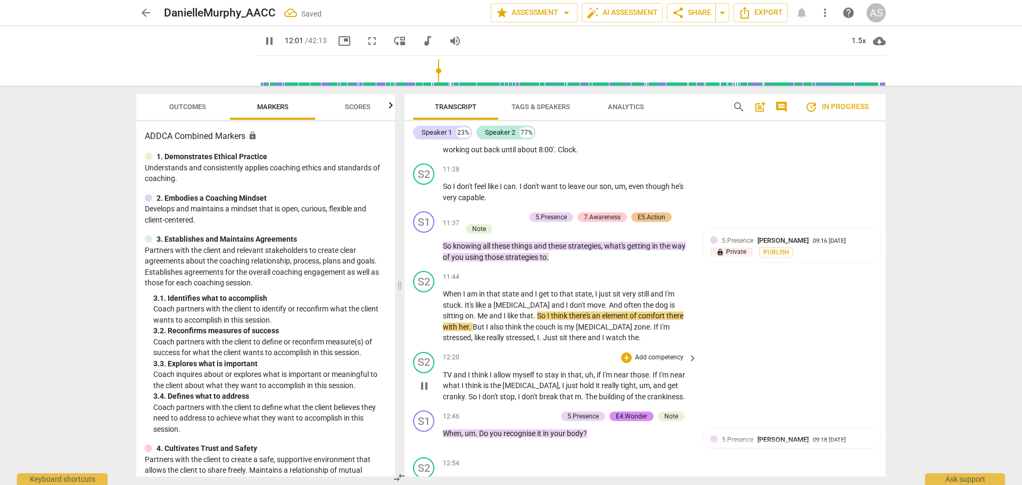
click at [442, 373] on div "play_arrow pause" at bounding box center [429, 386] width 27 height 26
click at [445, 370] on span "TV" at bounding box center [448, 374] width 11 height 9
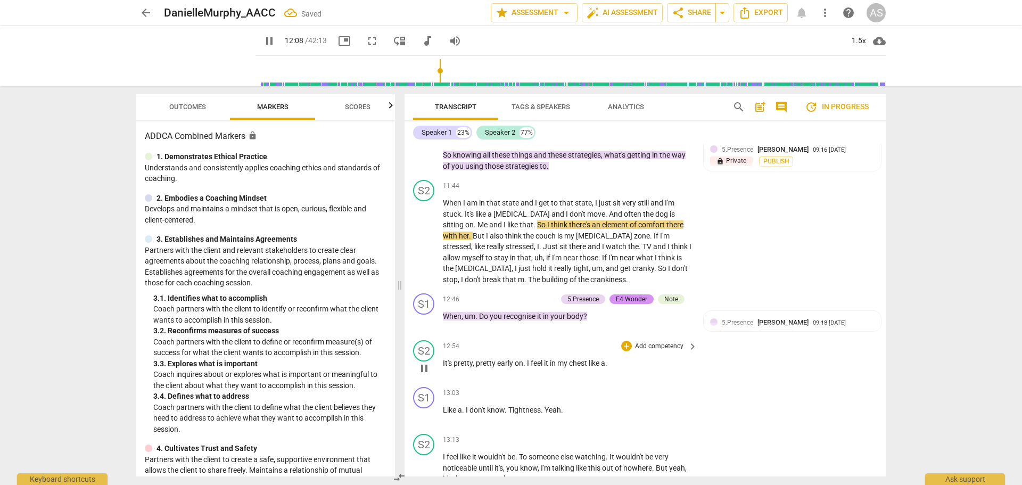
scroll to position [4366, 0]
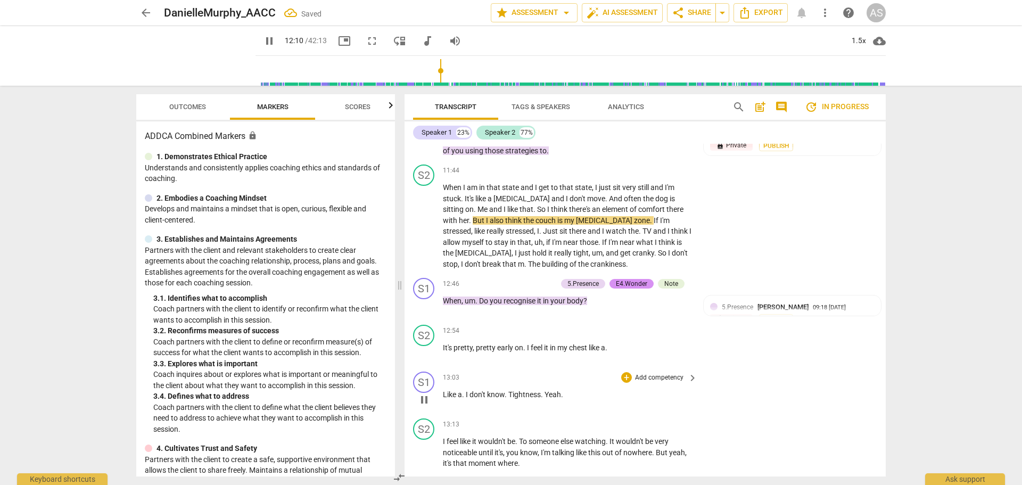
click at [443, 390] on span "Like" at bounding box center [450, 394] width 15 height 9
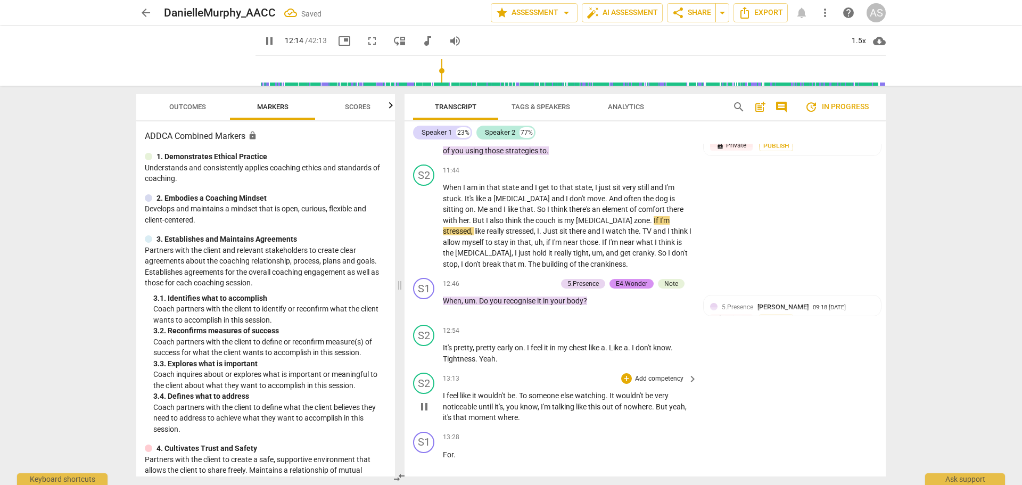
click at [442, 386] on div "S2 play_arrow pause" at bounding box center [428, 398] width 30 height 51
click at [444, 391] on span "I" at bounding box center [445, 395] width 4 height 9
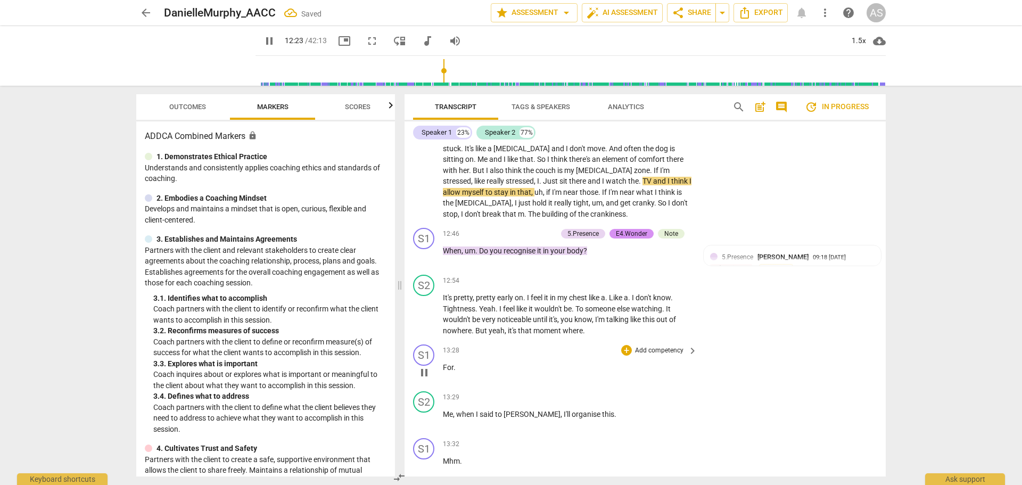
scroll to position [4419, 0]
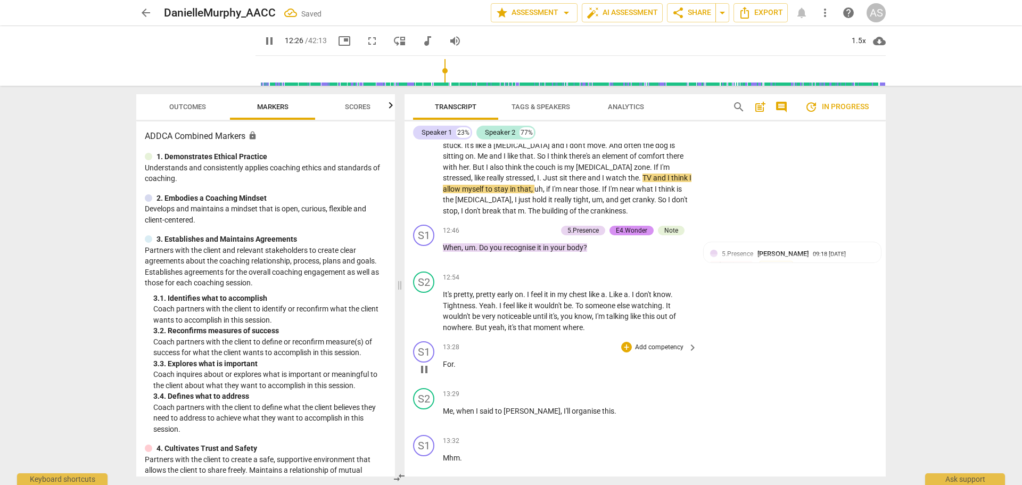
click at [443, 354] on div "S1 play_arrow pause 13:28 + Add competency keyboard_arrow_right For ." at bounding box center [645, 360] width 481 height 47
click at [444, 360] on span "For" at bounding box center [448, 364] width 11 height 9
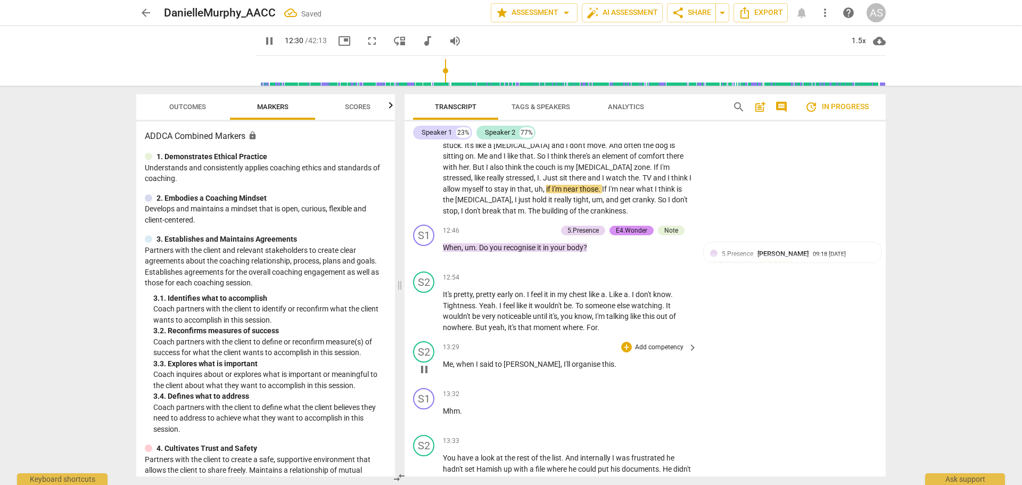
click at [446, 360] on span "Me" at bounding box center [448, 364] width 10 height 9
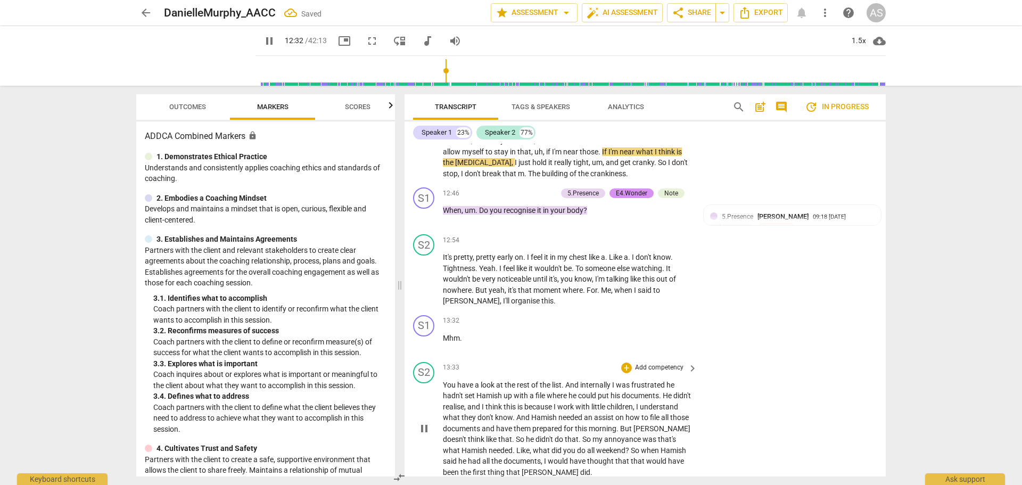
scroll to position [4472, 0]
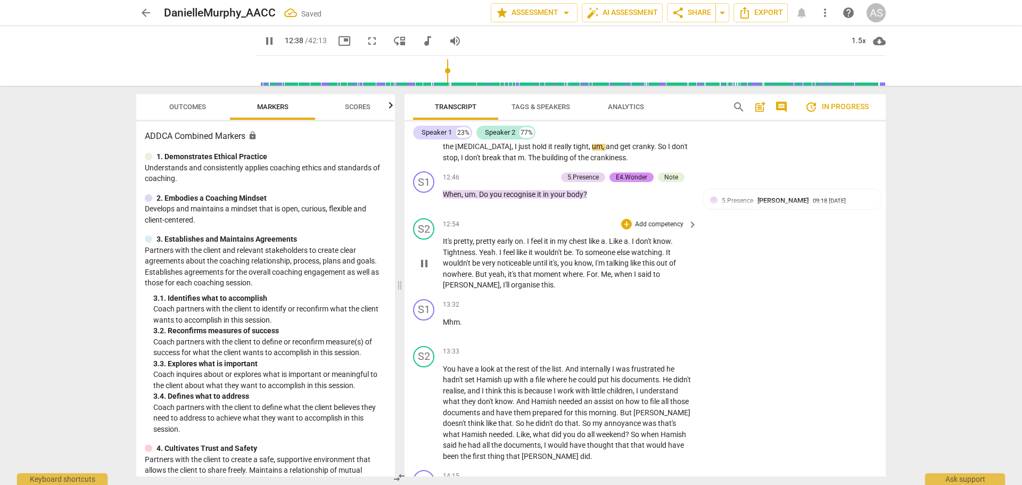
click at [427, 257] on span "pause" at bounding box center [424, 263] width 13 height 13
click at [425, 257] on span "play_arrow" at bounding box center [424, 263] width 13 height 13
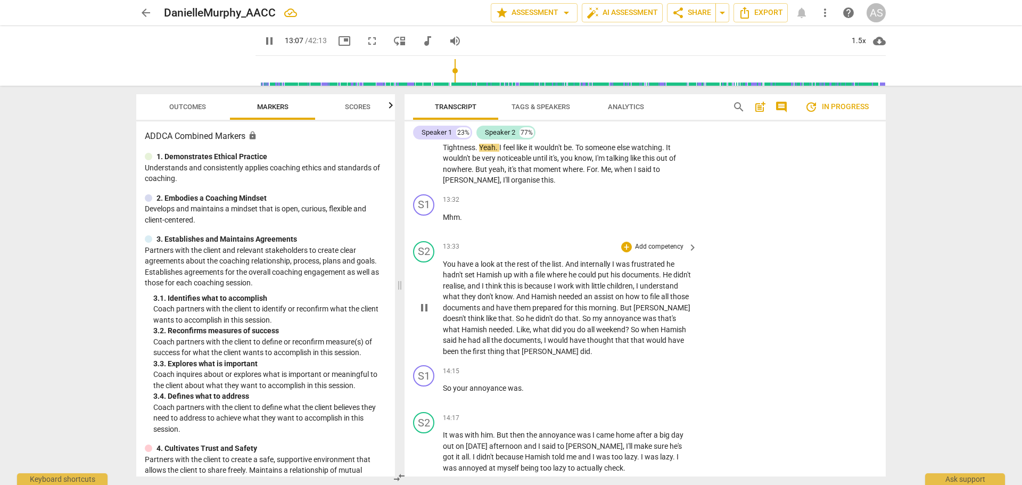
scroll to position [4579, 0]
click at [444, 429] on span "It" at bounding box center [446, 433] width 6 height 9
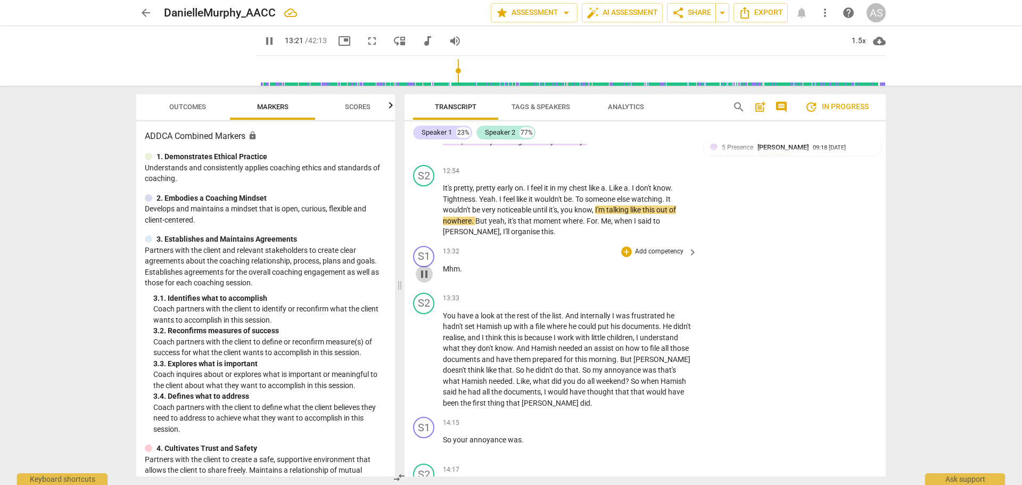
click at [425, 268] on span "pause" at bounding box center [424, 274] width 13 height 13
click at [425, 268] on span "play_arrow" at bounding box center [424, 274] width 13 height 13
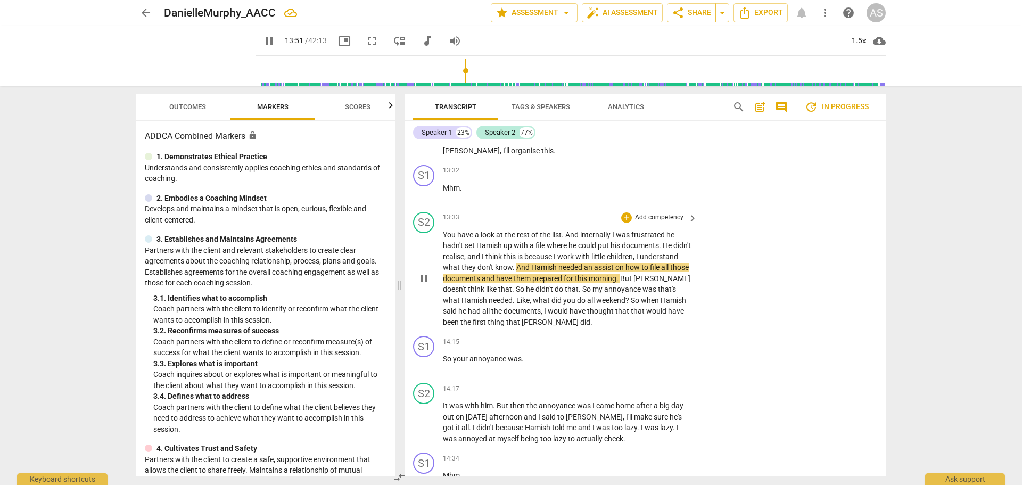
scroll to position [4632, 0]
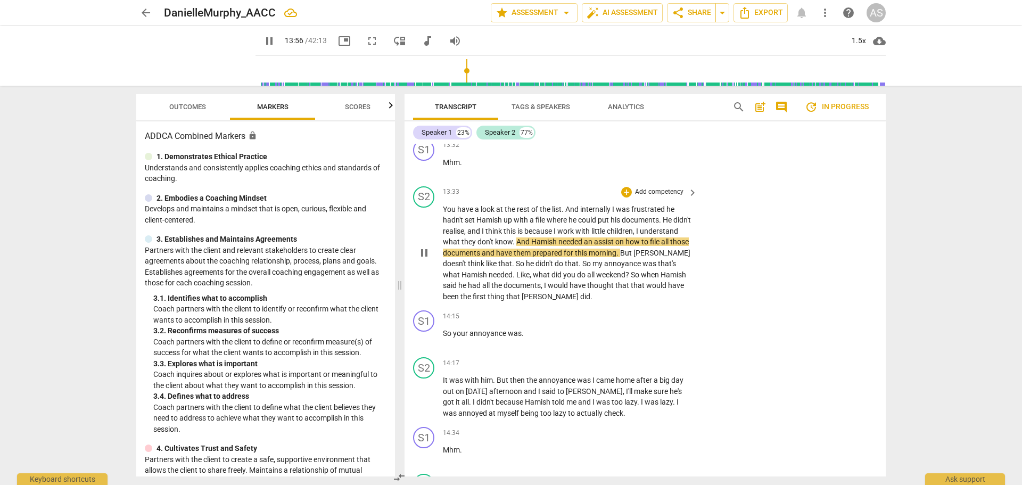
drag, startPoint x: 427, startPoint y: 248, endPoint x: 437, endPoint y: 252, distance: 10.5
click at [427, 248] on span "pause" at bounding box center [424, 252] width 13 height 13
type input "837"
